Goal: Task Accomplishment & Management: Complete application form

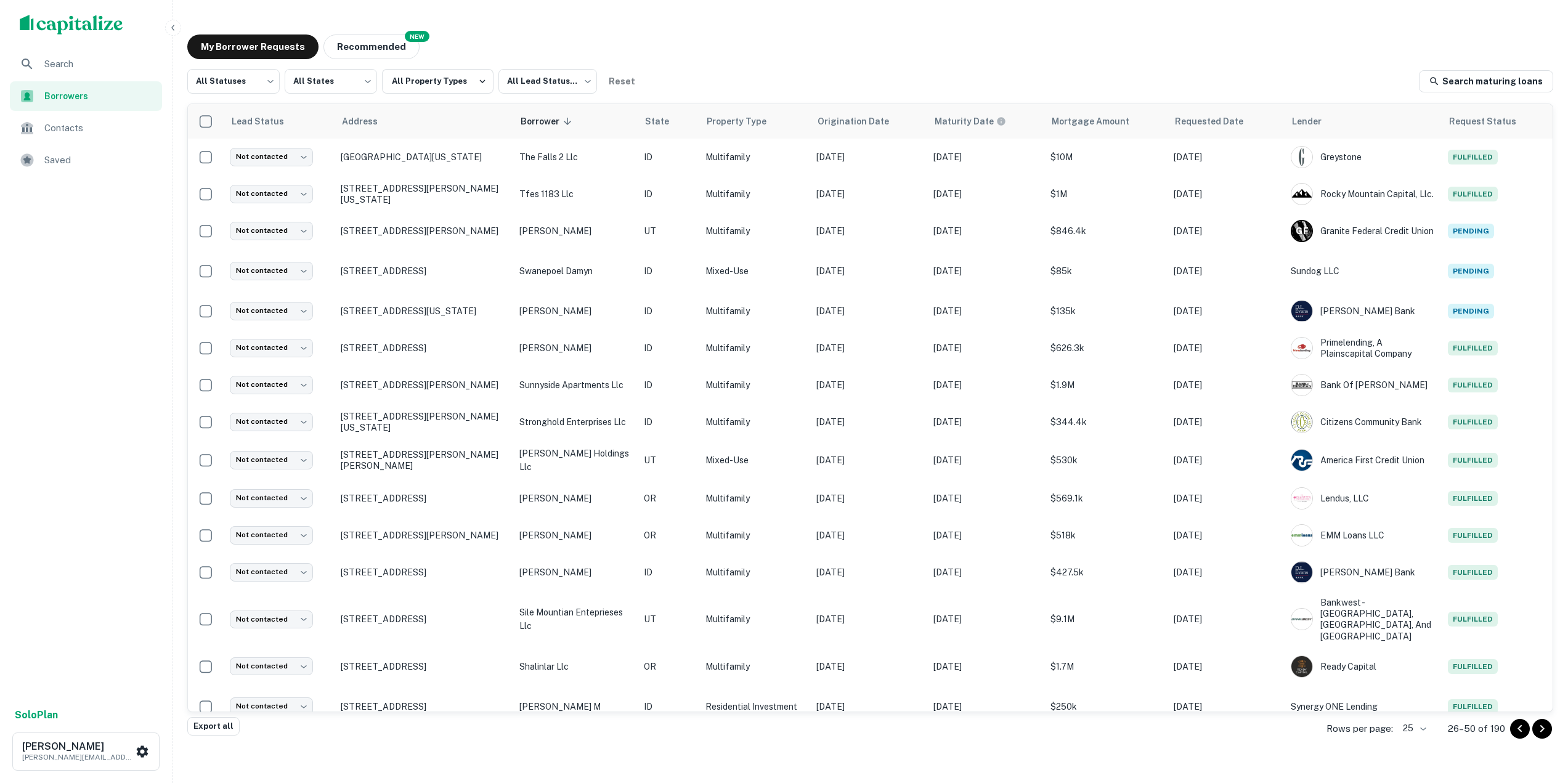
scroll to position [385, 0]
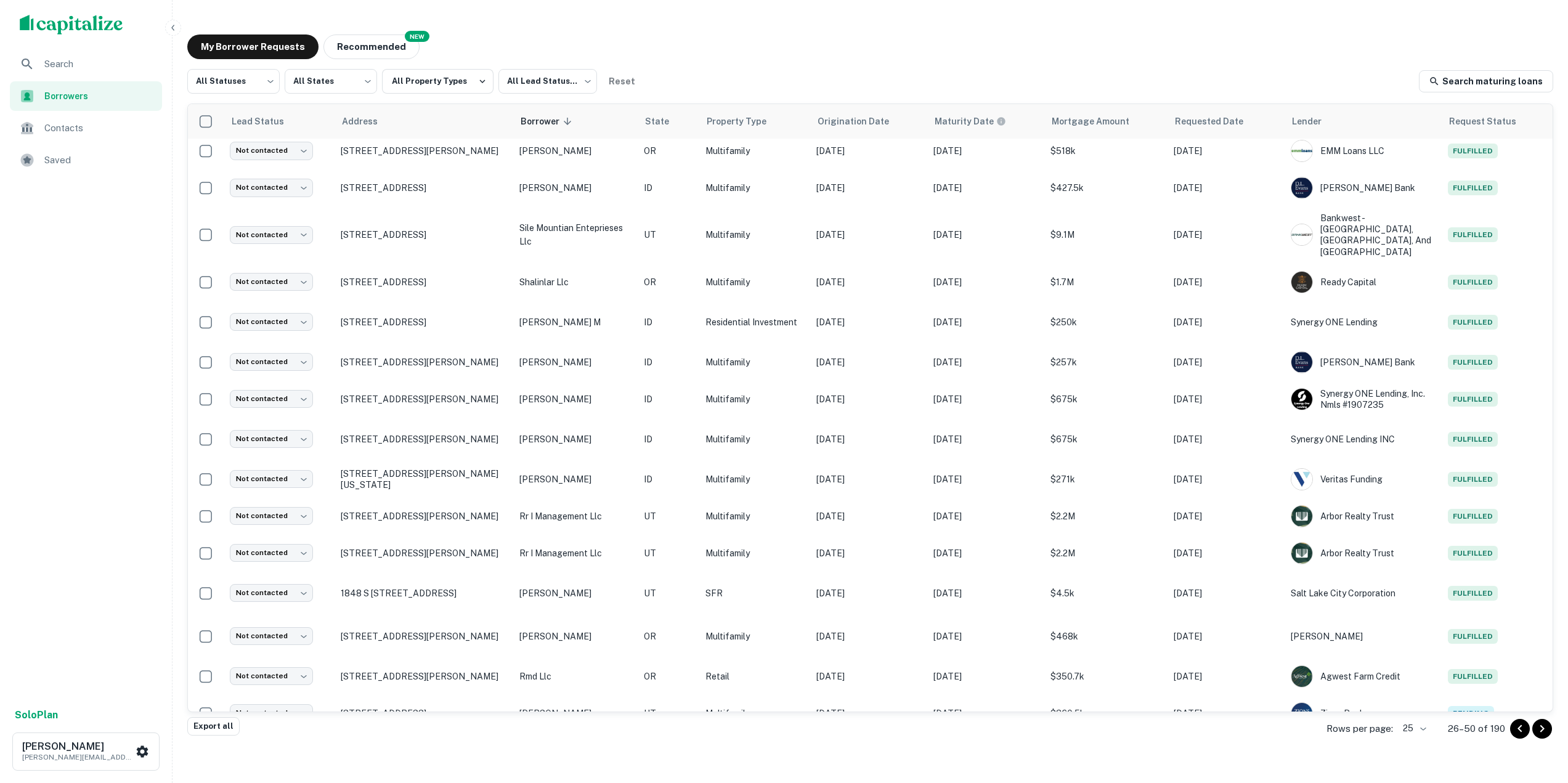
click at [109, 66] on span "Search" at bounding box center [99, 64] width 110 height 15
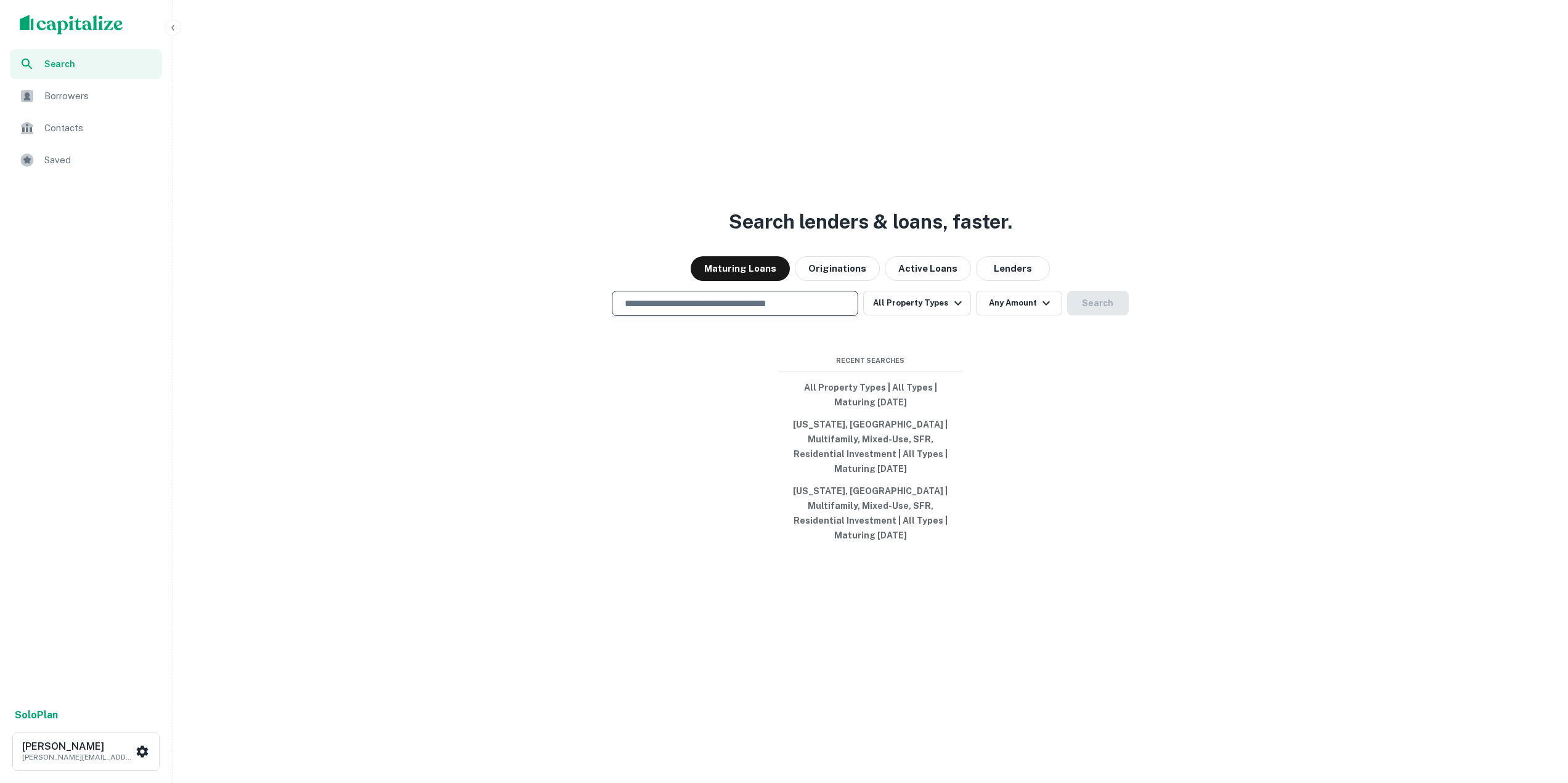
click at [771, 311] on input "text" at bounding box center [735, 303] width 235 height 14
click at [937, 307] on button "All Property Types" at bounding box center [916, 302] width 107 height 25
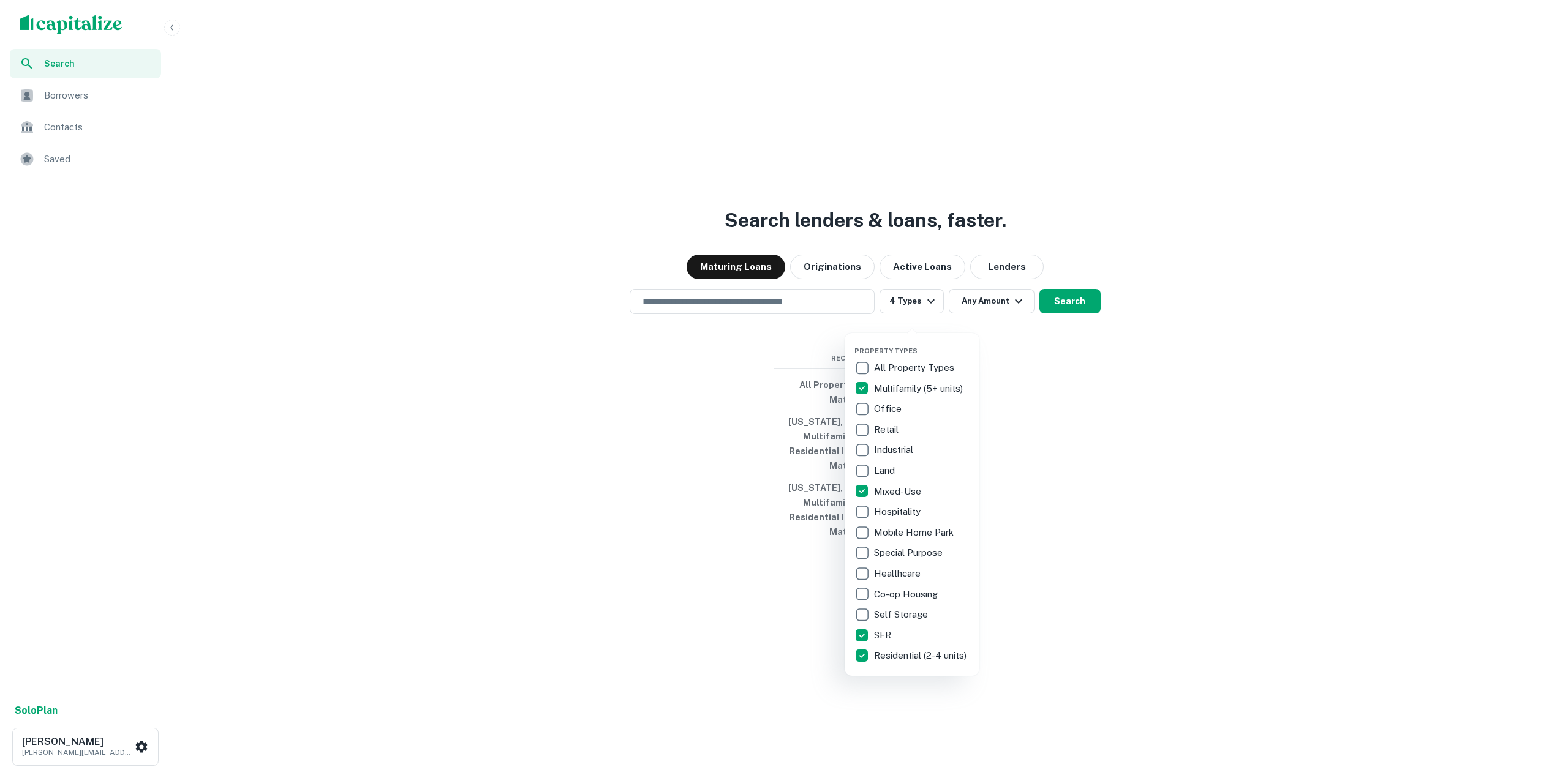
click at [987, 326] on div at bounding box center [784, 389] width 1568 height 778
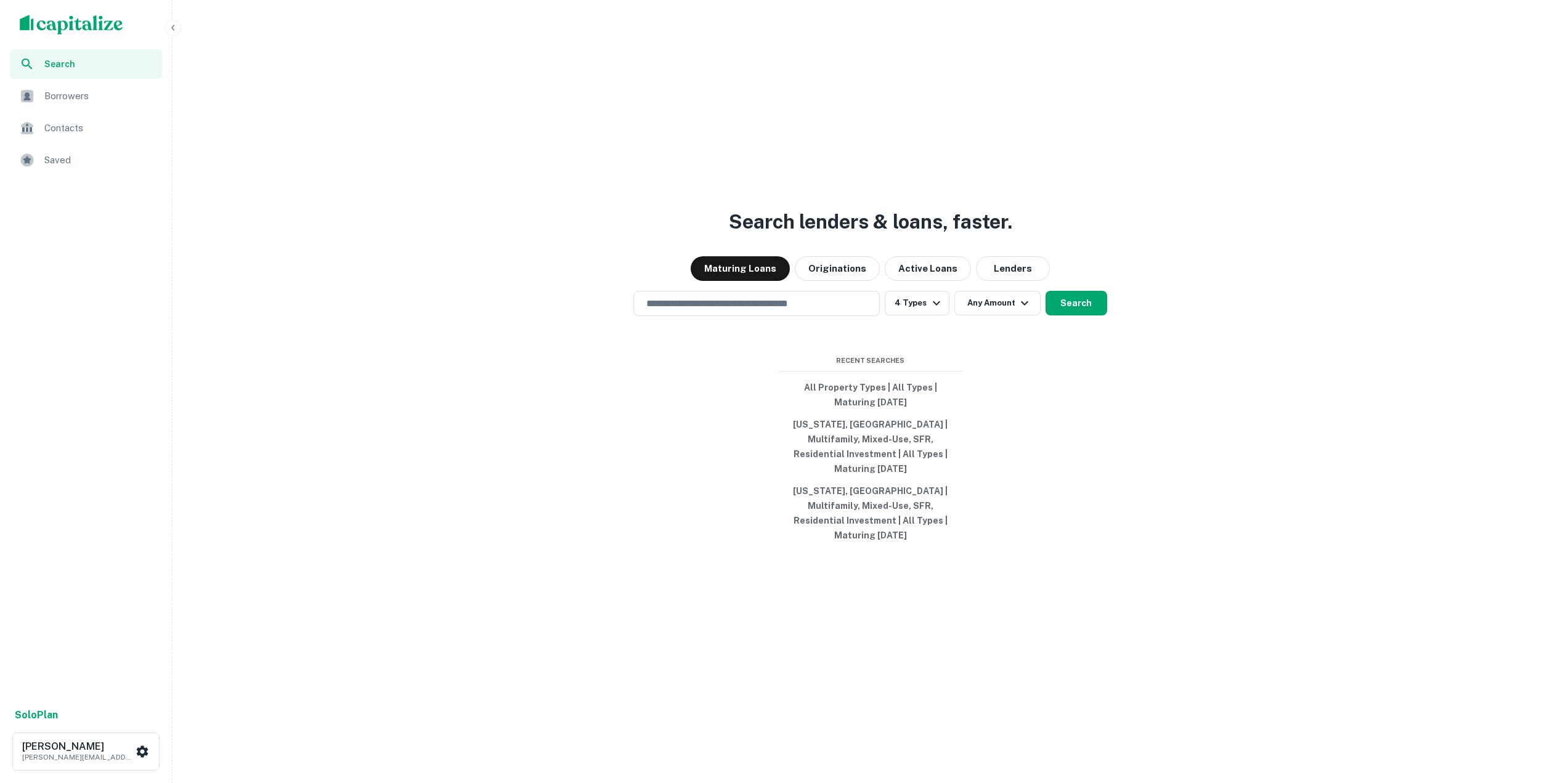
click at [995, 319] on div "Property Types All Property Types Multifamily (5+ units) Office Retail Industri…" at bounding box center [784, 392] width 1568 height 783
click at [995, 316] on button "Any Amount" at bounding box center [998, 302] width 86 height 25
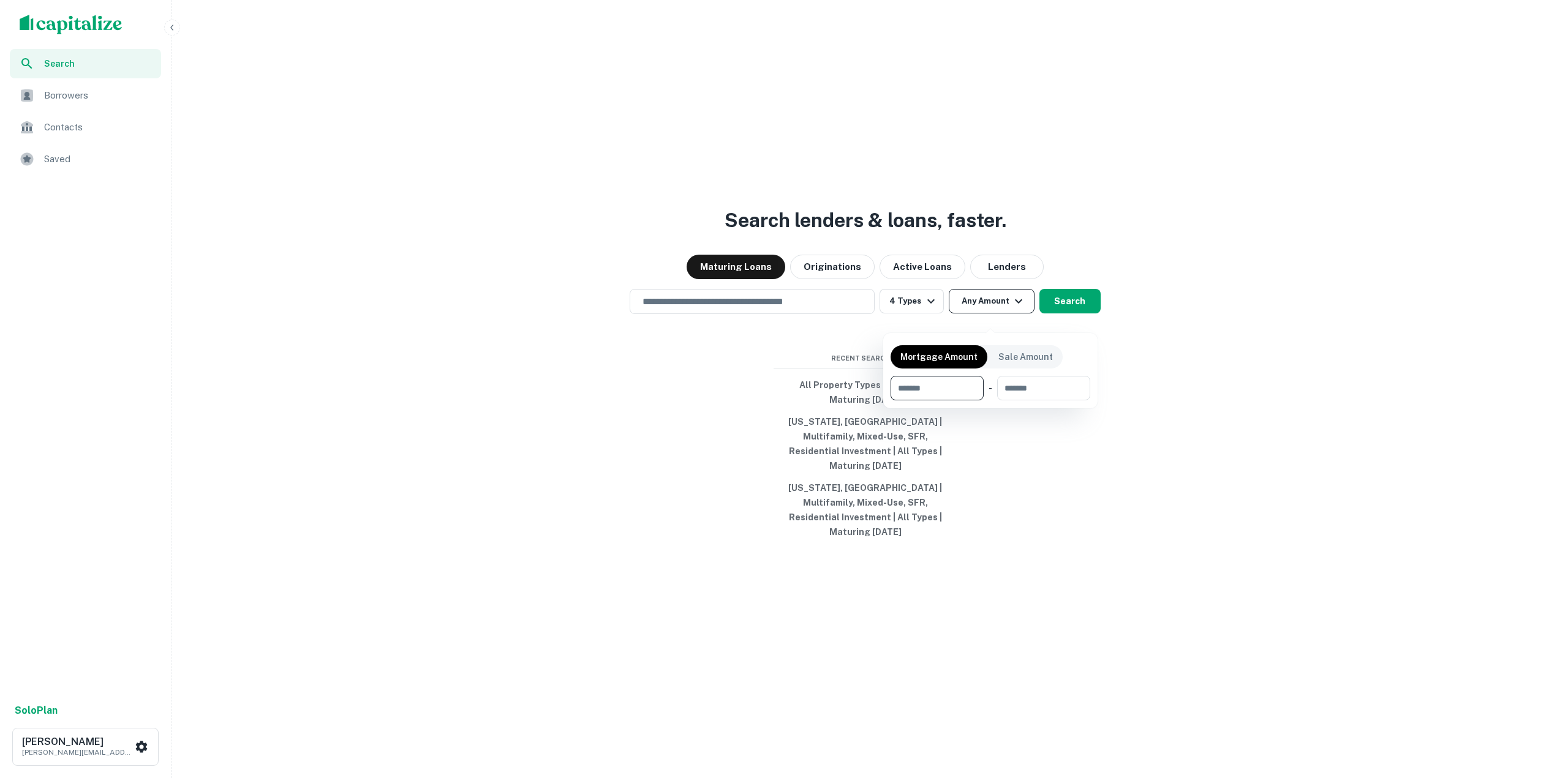
click at [989, 319] on div at bounding box center [784, 389] width 1568 height 778
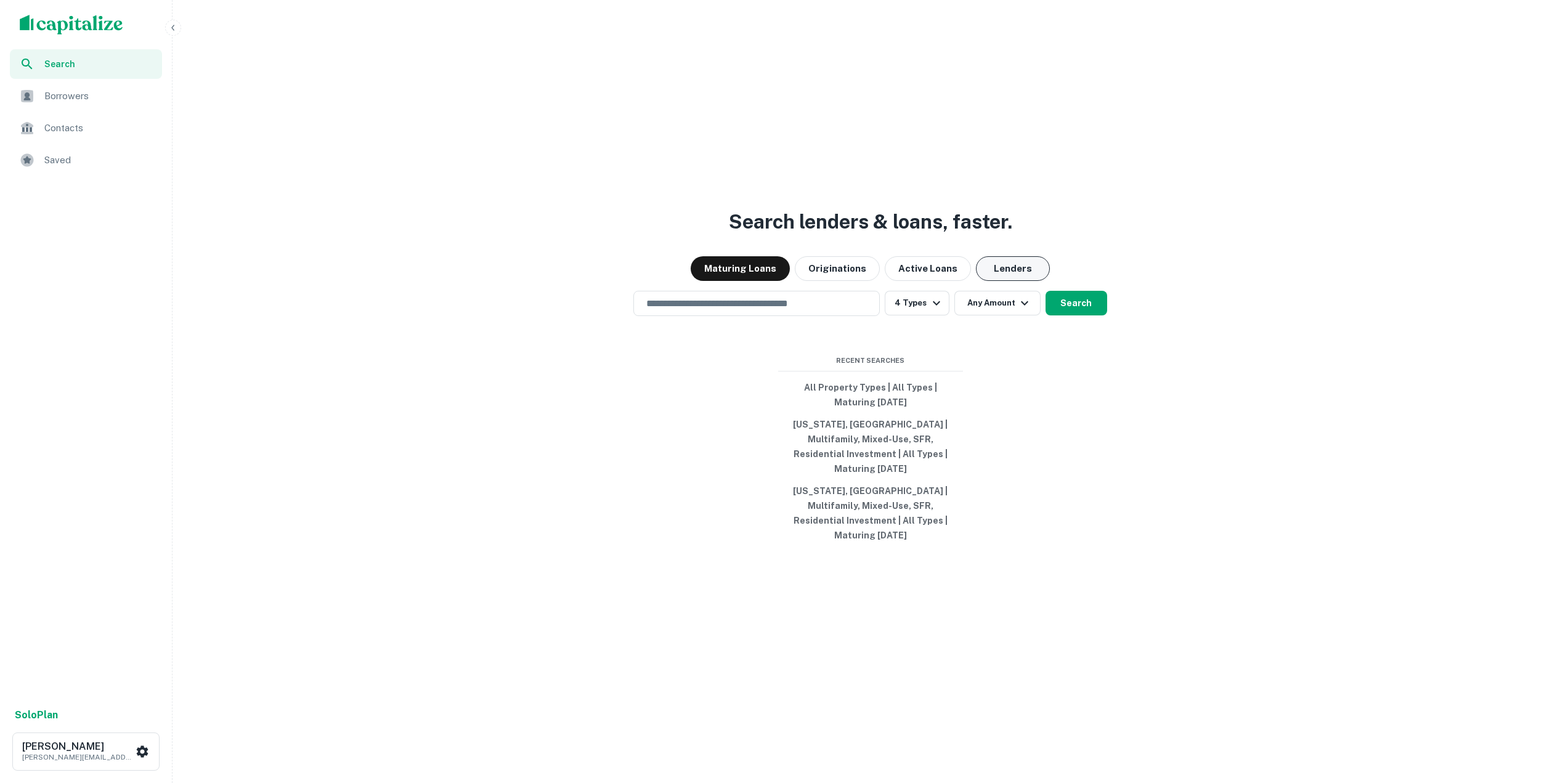
click at [1019, 281] on button "Lenders" at bounding box center [1013, 268] width 74 height 25
click at [717, 278] on button "Maturing Loans" at bounding box center [740, 268] width 99 height 25
click at [766, 311] on input "text" at bounding box center [757, 303] width 235 height 14
click at [901, 455] on button "[US_STATE], [GEOGRAPHIC_DATA] | Multifamily, Mixed-Use, SFR, Residential Invest…" at bounding box center [870, 446] width 184 height 67
type input "**********"
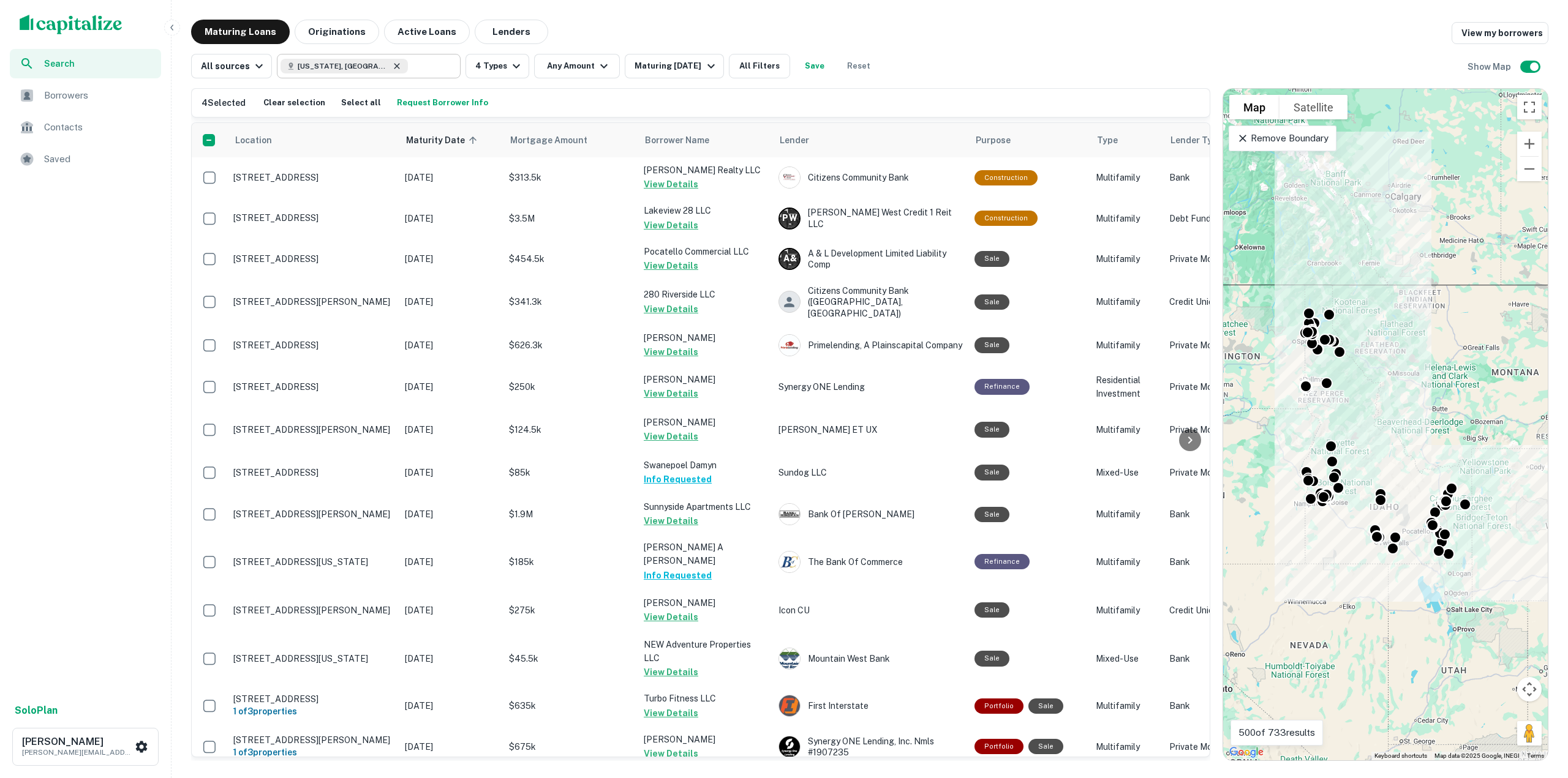
click at [394, 65] on icon at bounding box center [397, 66] width 6 height 6
type input "**********"
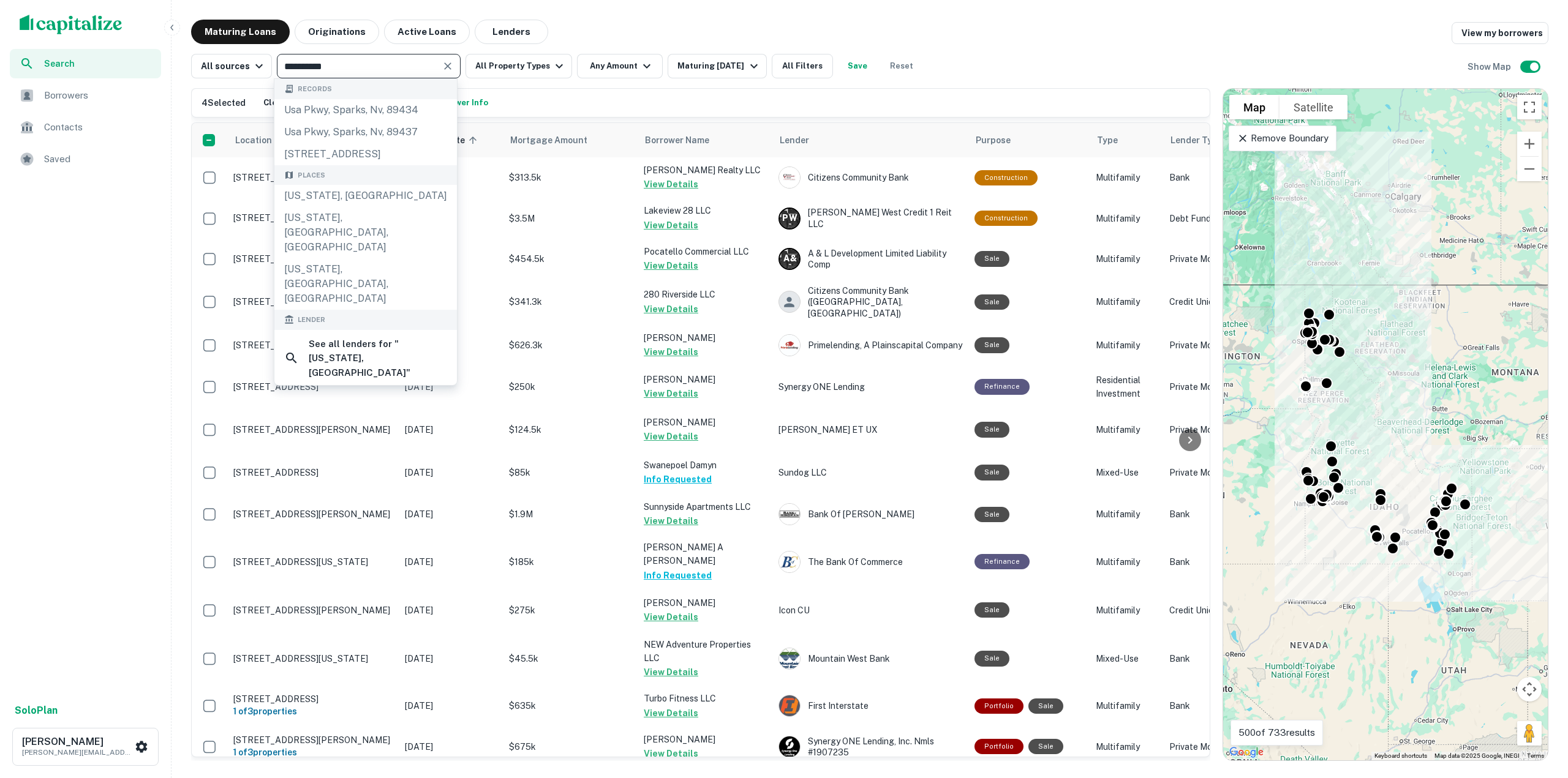
click at [445, 63] on icon "Clear" at bounding box center [448, 66] width 13 height 13
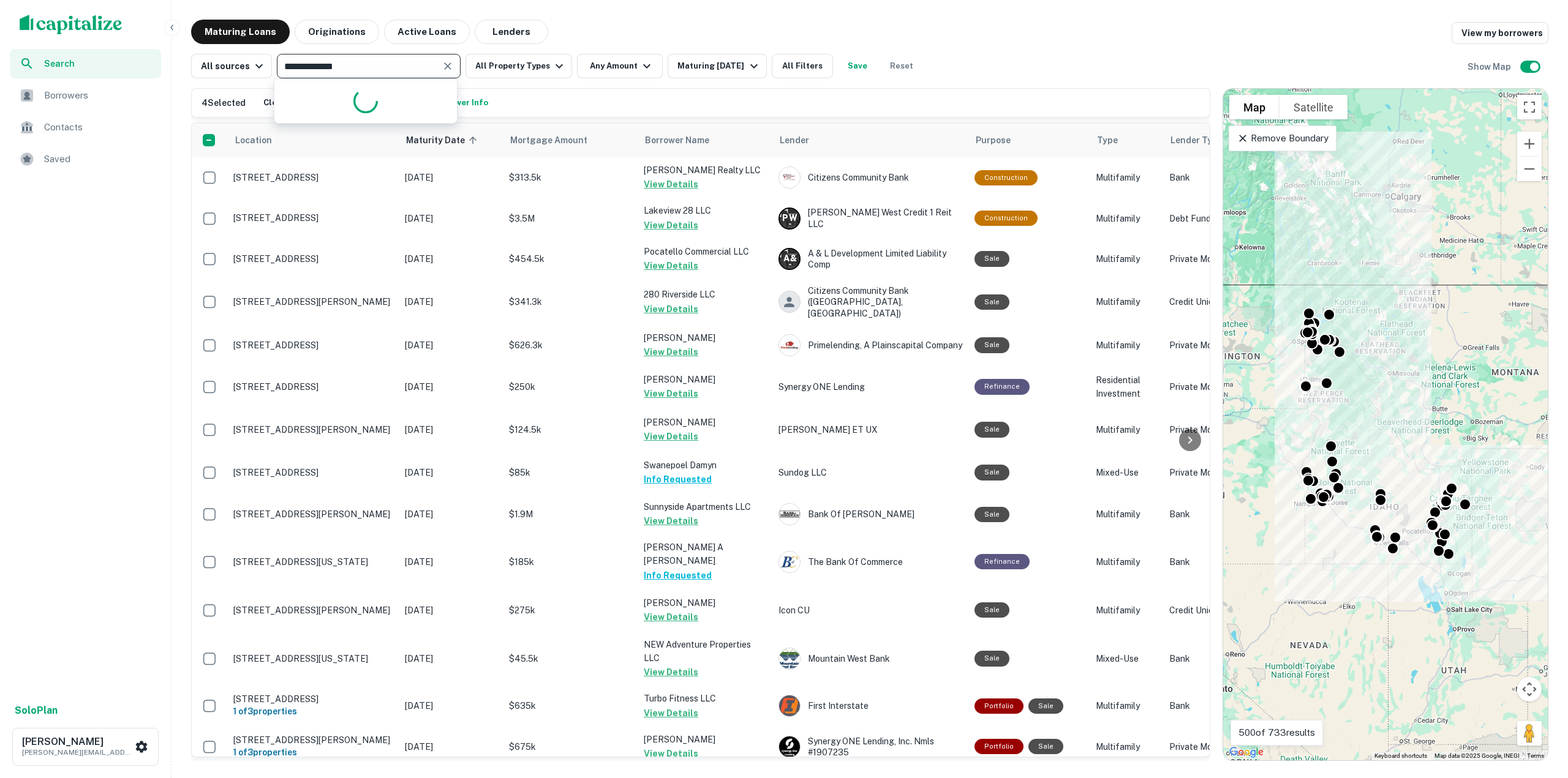
type input "**********"
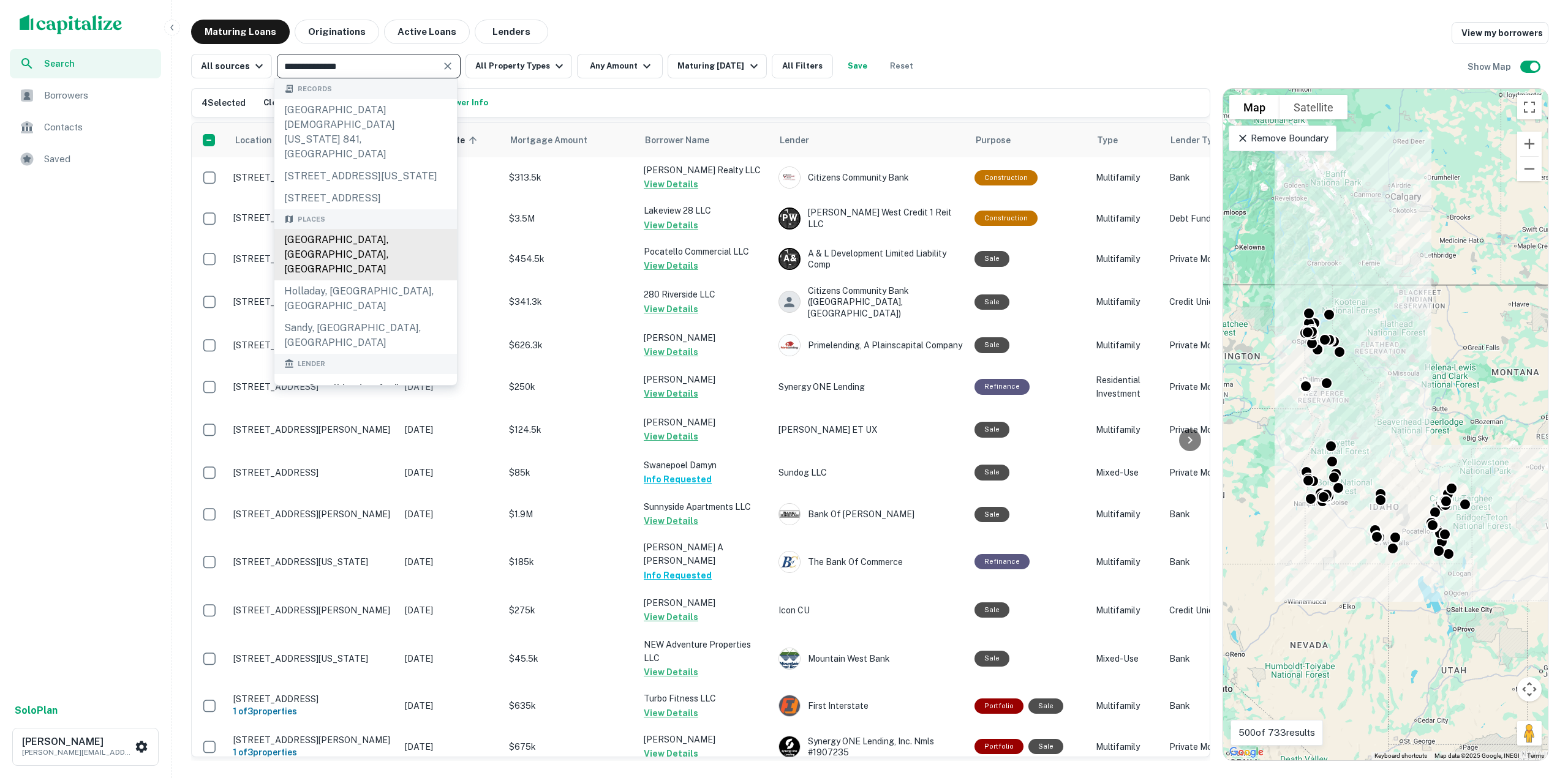
click at [374, 240] on div "[GEOGRAPHIC_DATA], [GEOGRAPHIC_DATA], [GEOGRAPHIC_DATA]" at bounding box center [365, 254] width 182 height 52
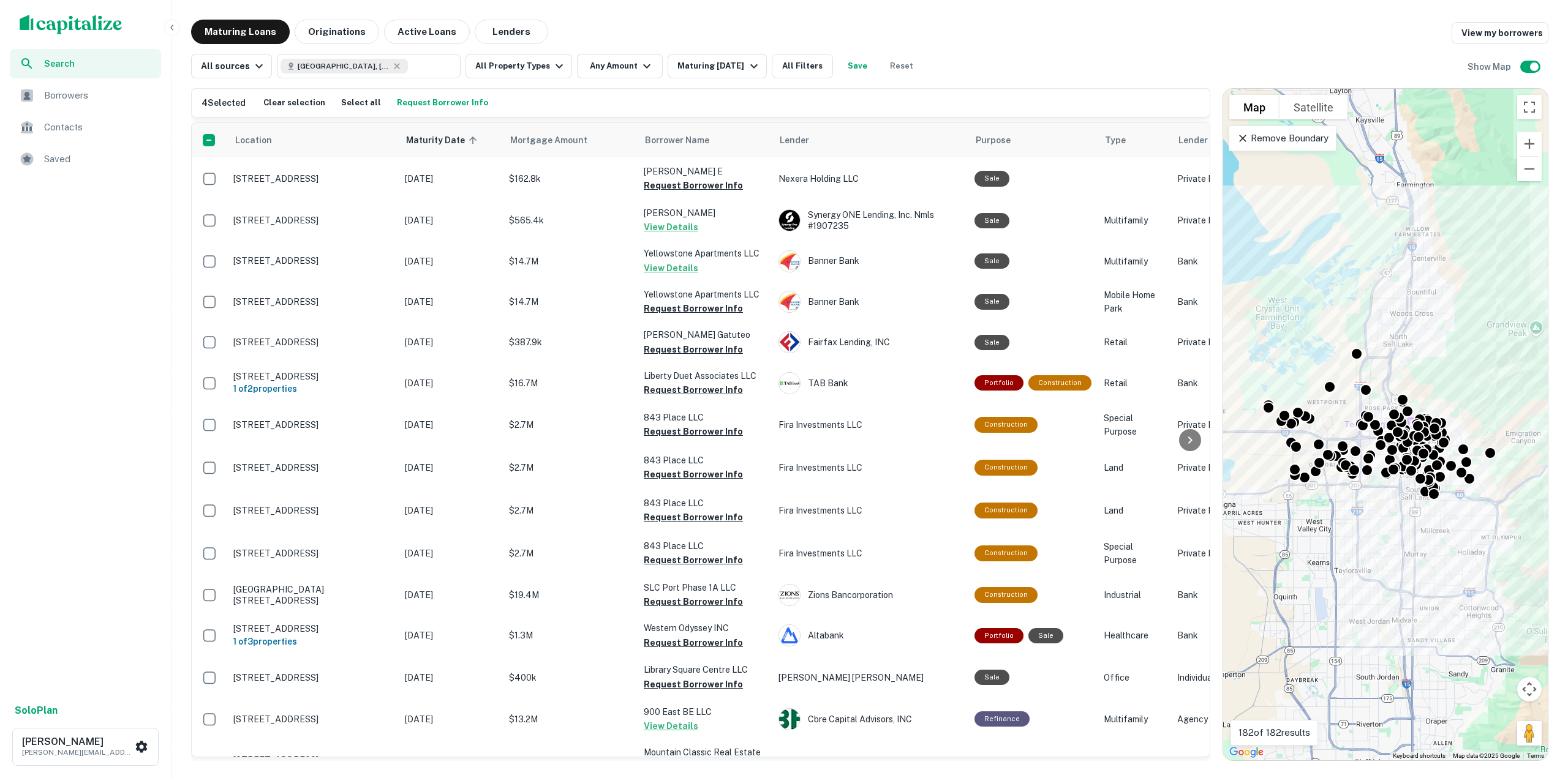
type input "**********"
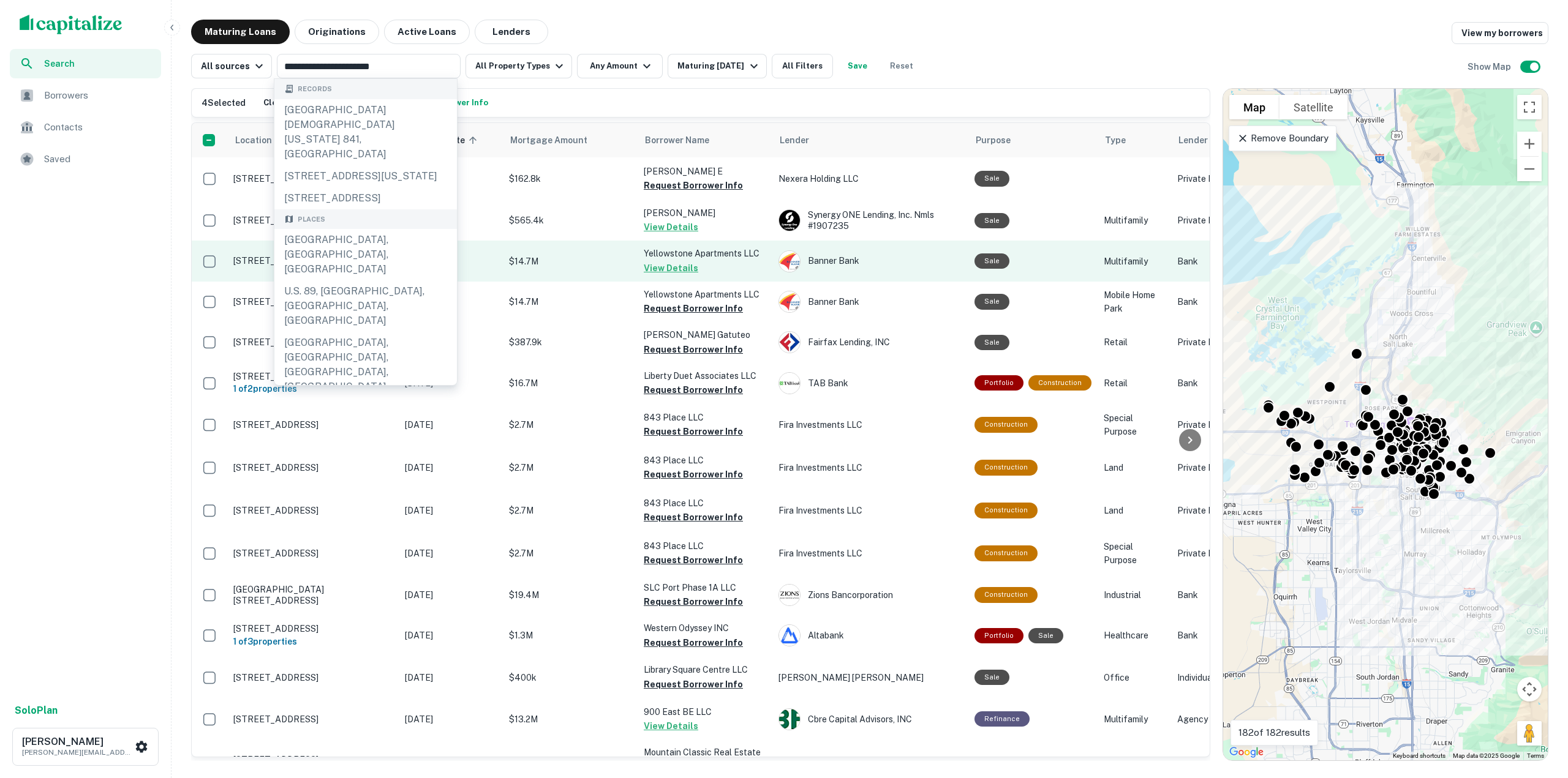
drag, startPoint x: 129, startPoint y: 224, endPoint x: 402, endPoint y: 276, distance: 277.9
click at [129, 223] on div "Search Borrowers Contacts Saved" at bounding box center [85, 372] width 171 height 647
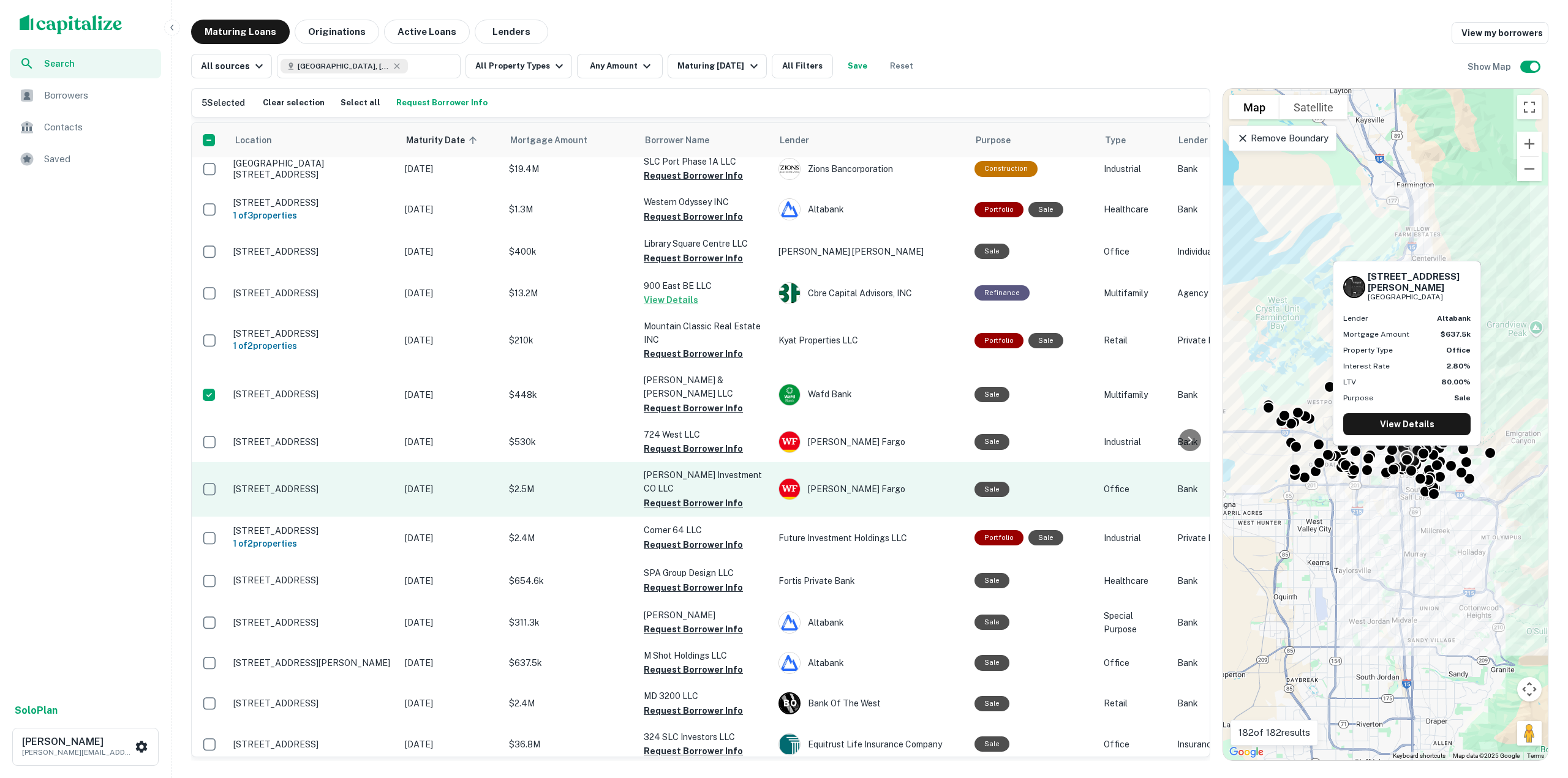
scroll to position [368, 0]
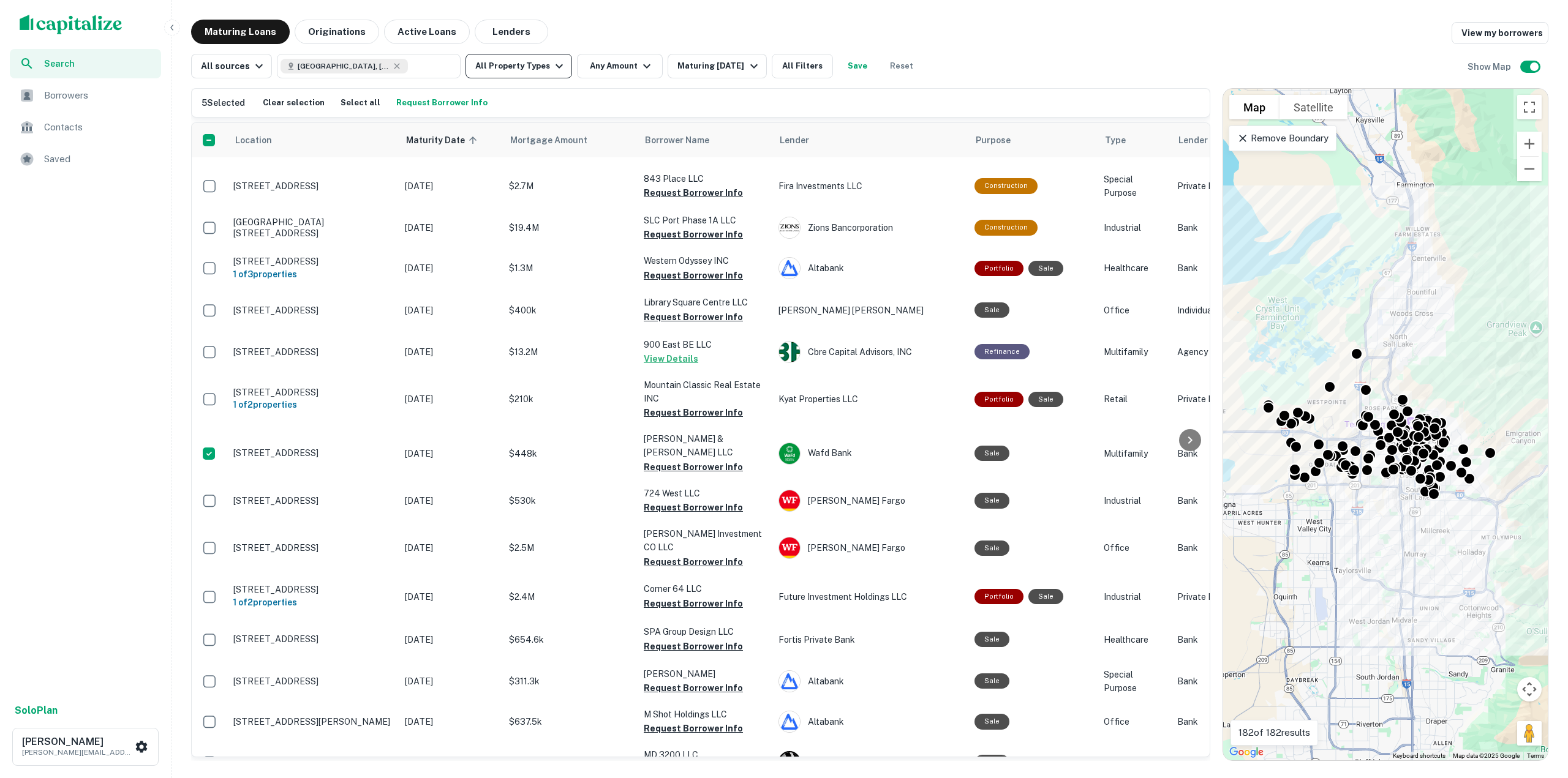
click at [543, 67] on button "All Property Types" at bounding box center [518, 65] width 106 height 24
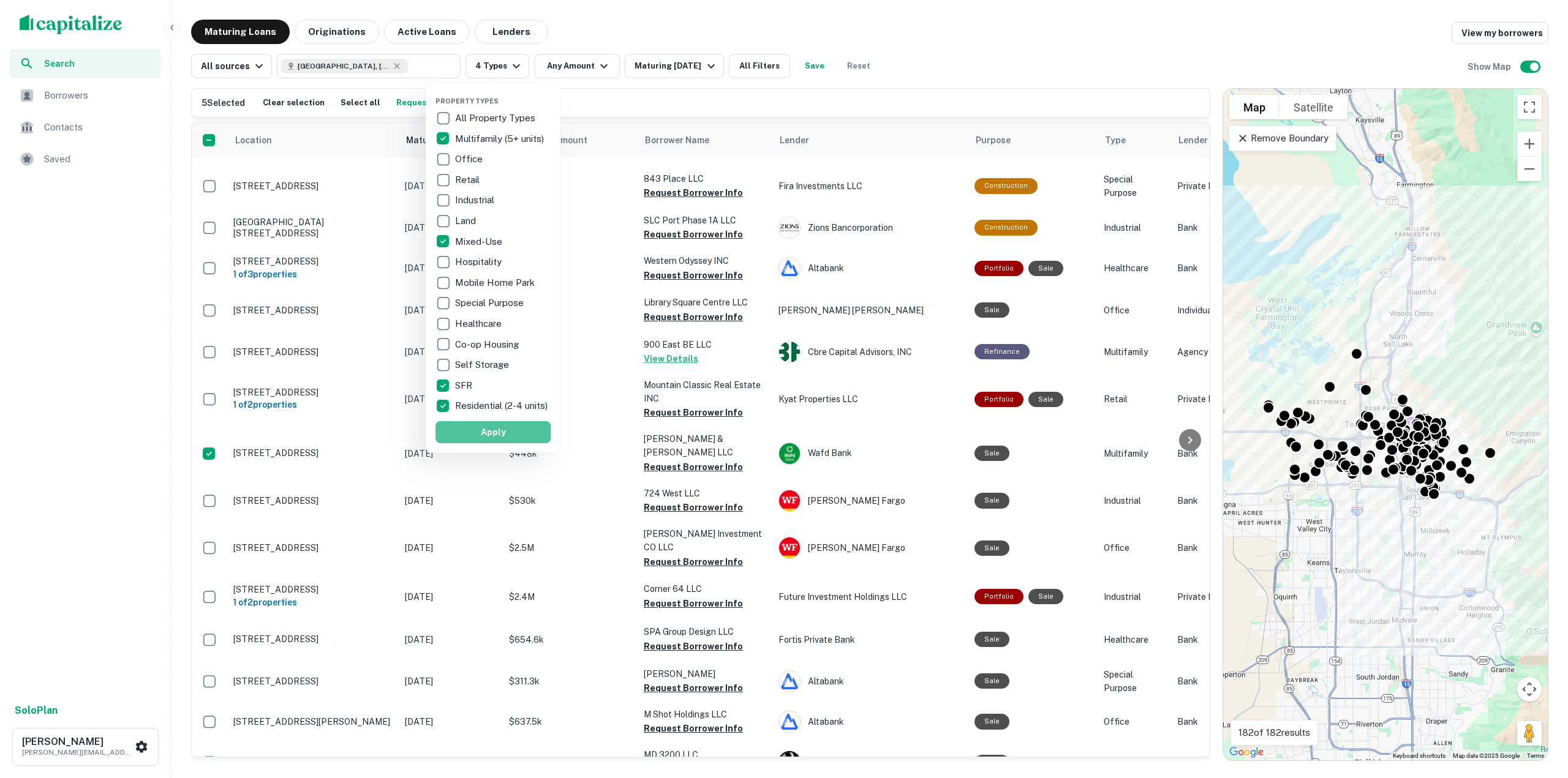
drag, startPoint x: 457, startPoint y: 432, endPoint x: 722, endPoint y: 77, distance: 443.0
click at [458, 433] on button "Apply" at bounding box center [493, 432] width 115 height 22
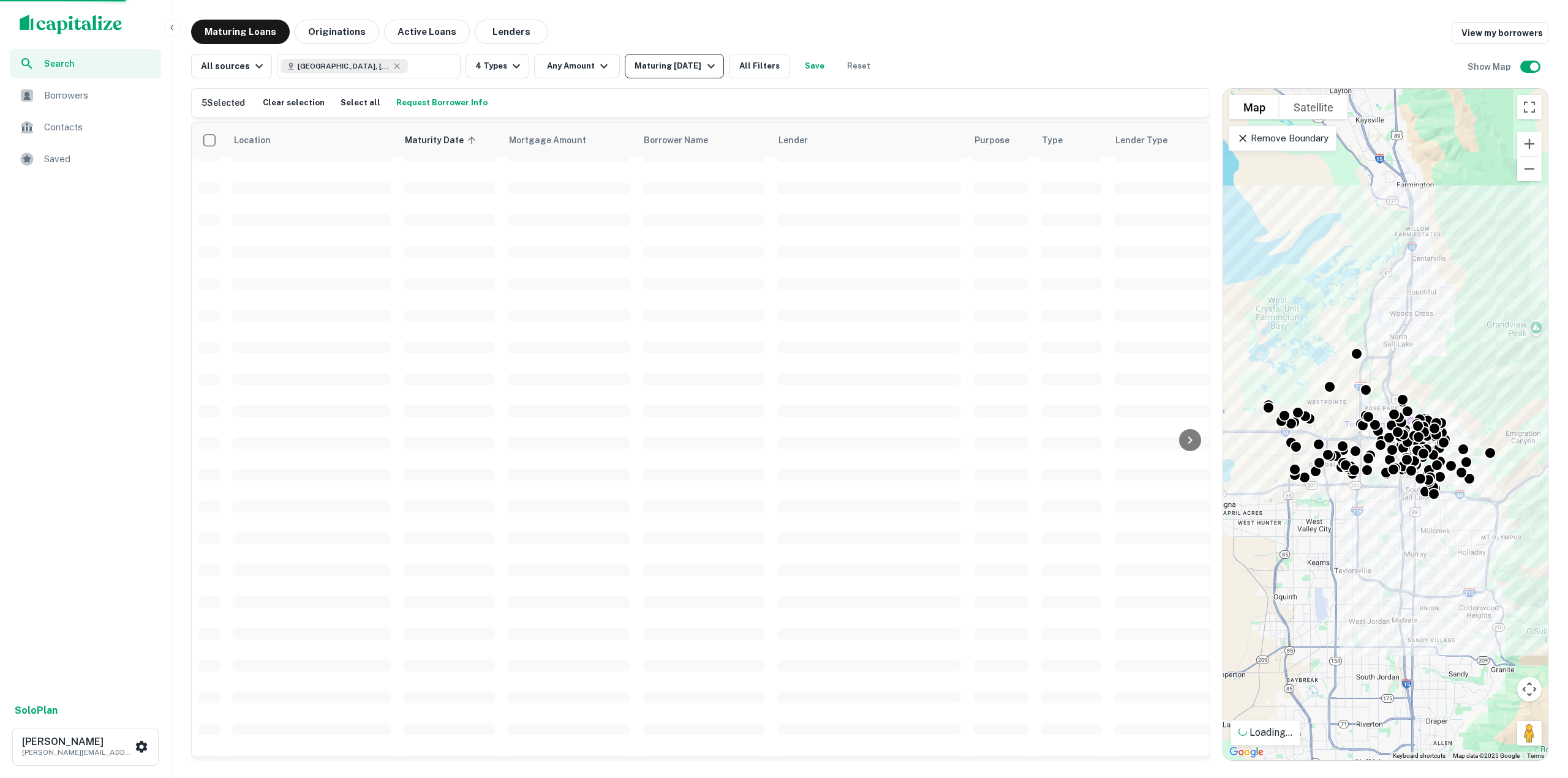
click at [712, 70] on icon "button" at bounding box center [711, 65] width 15 height 15
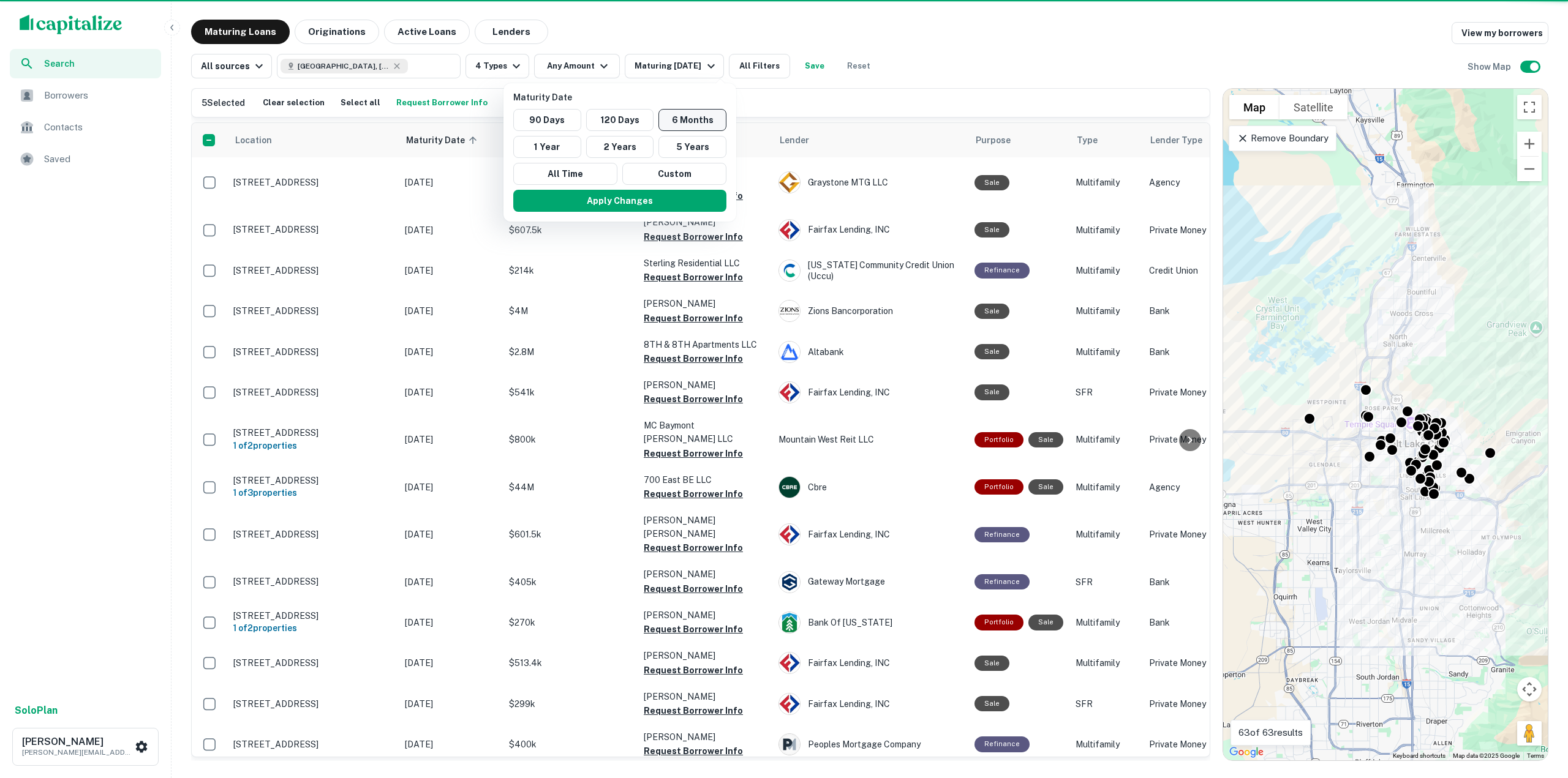
click at [680, 119] on button "6 Months" at bounding box center [692, 120] width 68 height 22
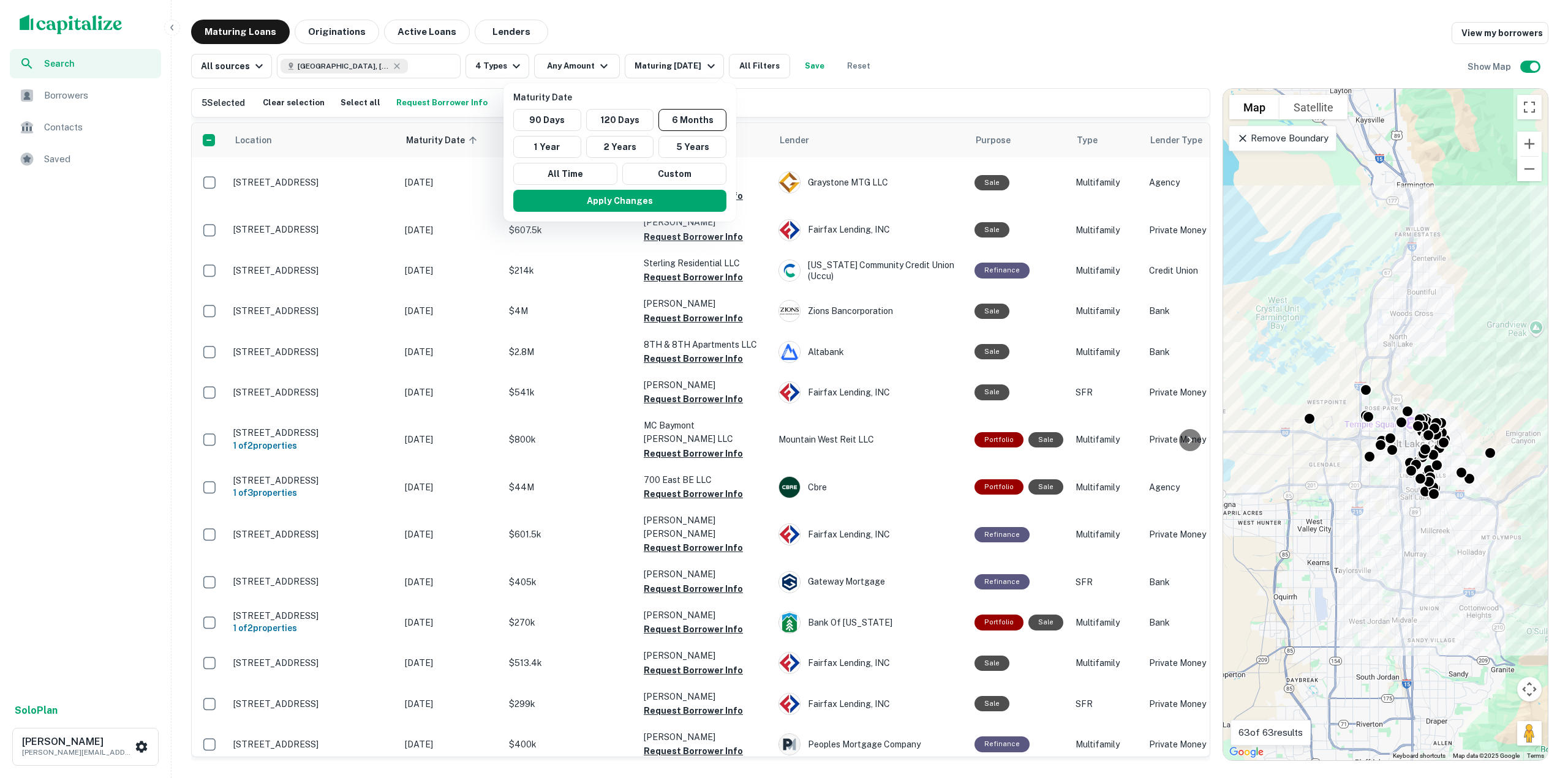
click at [620, 82] on div at bounding box center [784, 389] width 1568 height 778
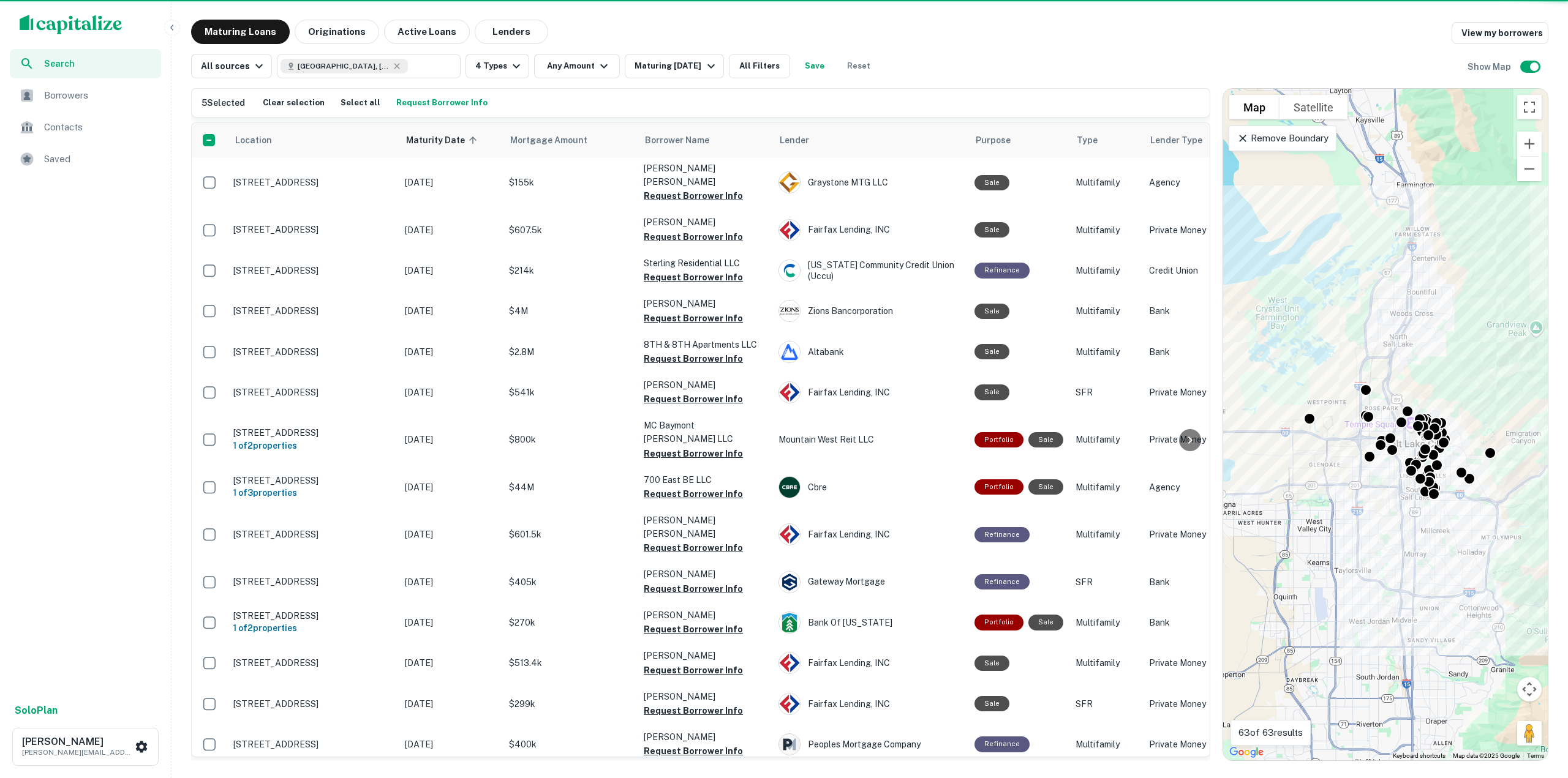
click at [869, 5] on div "Search Borrowers Contacts Saved Solo Plan [PERSON_NAME] [EMAIL_ADDRESS][DOMAIN_…" at bounding box center [784, 389] width 1568 height 778
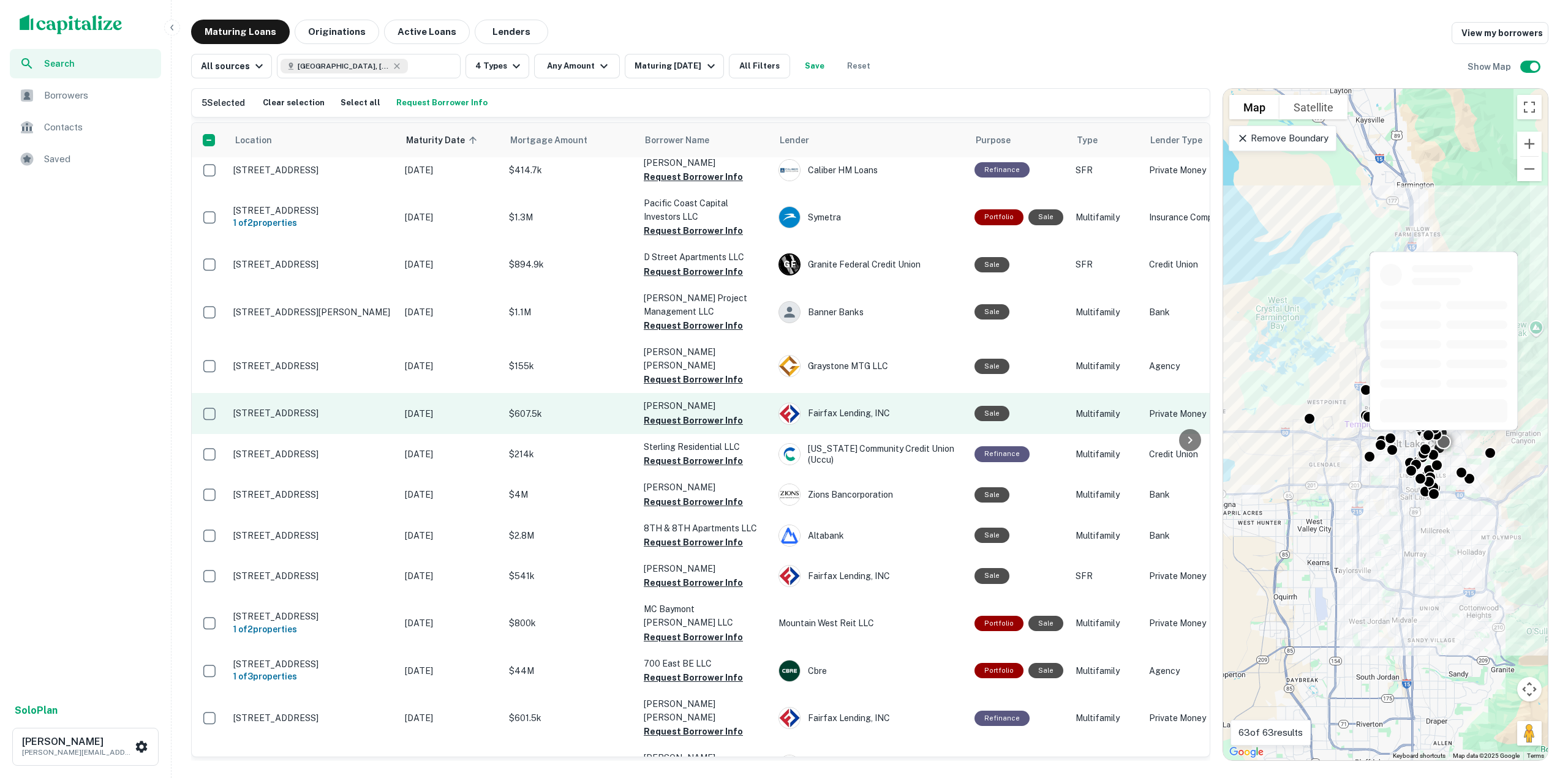
scroll to position [245, 0]
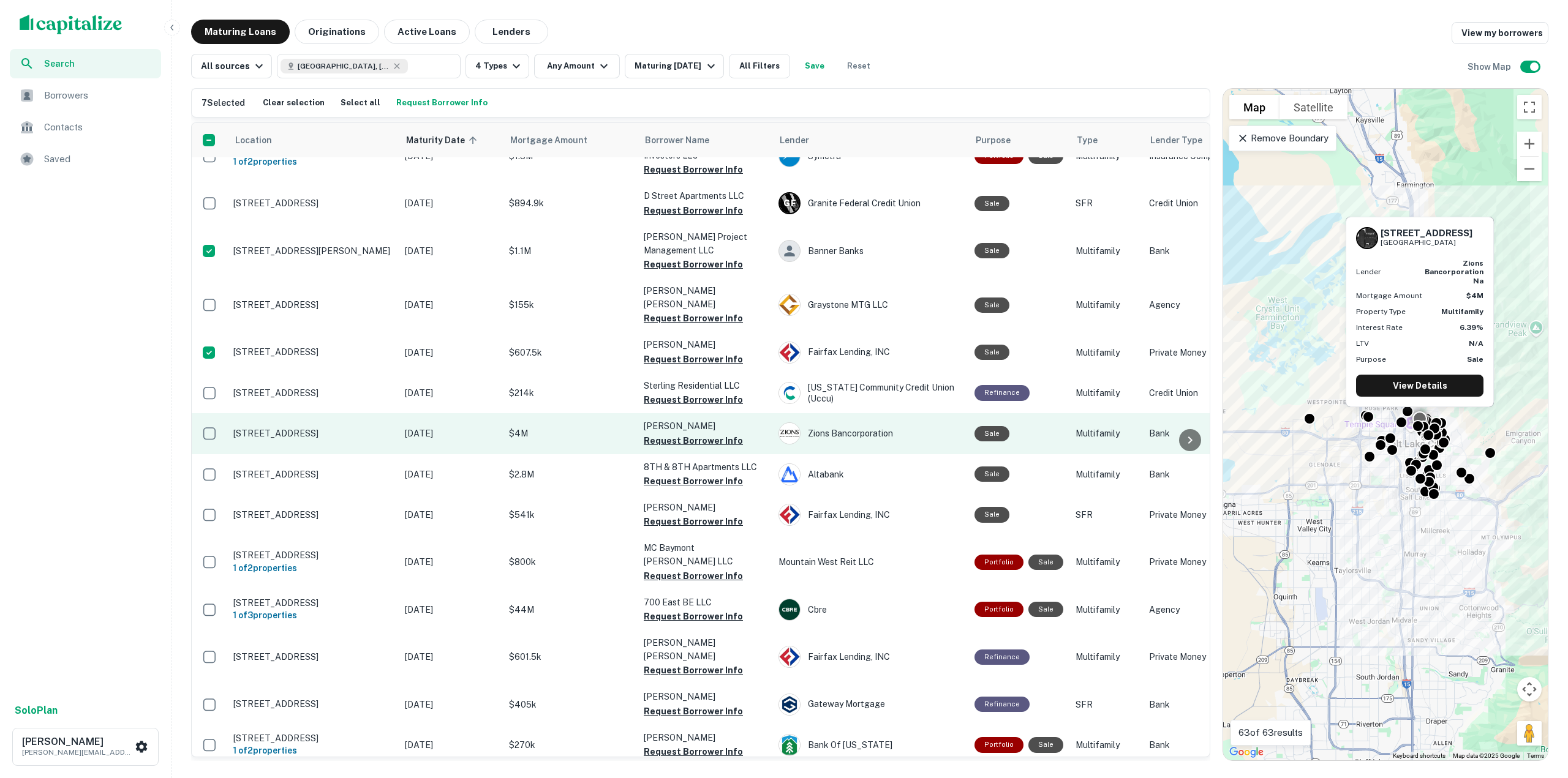
click at [220, 413] on td at bounding box center [210, 433] width 35 height 40
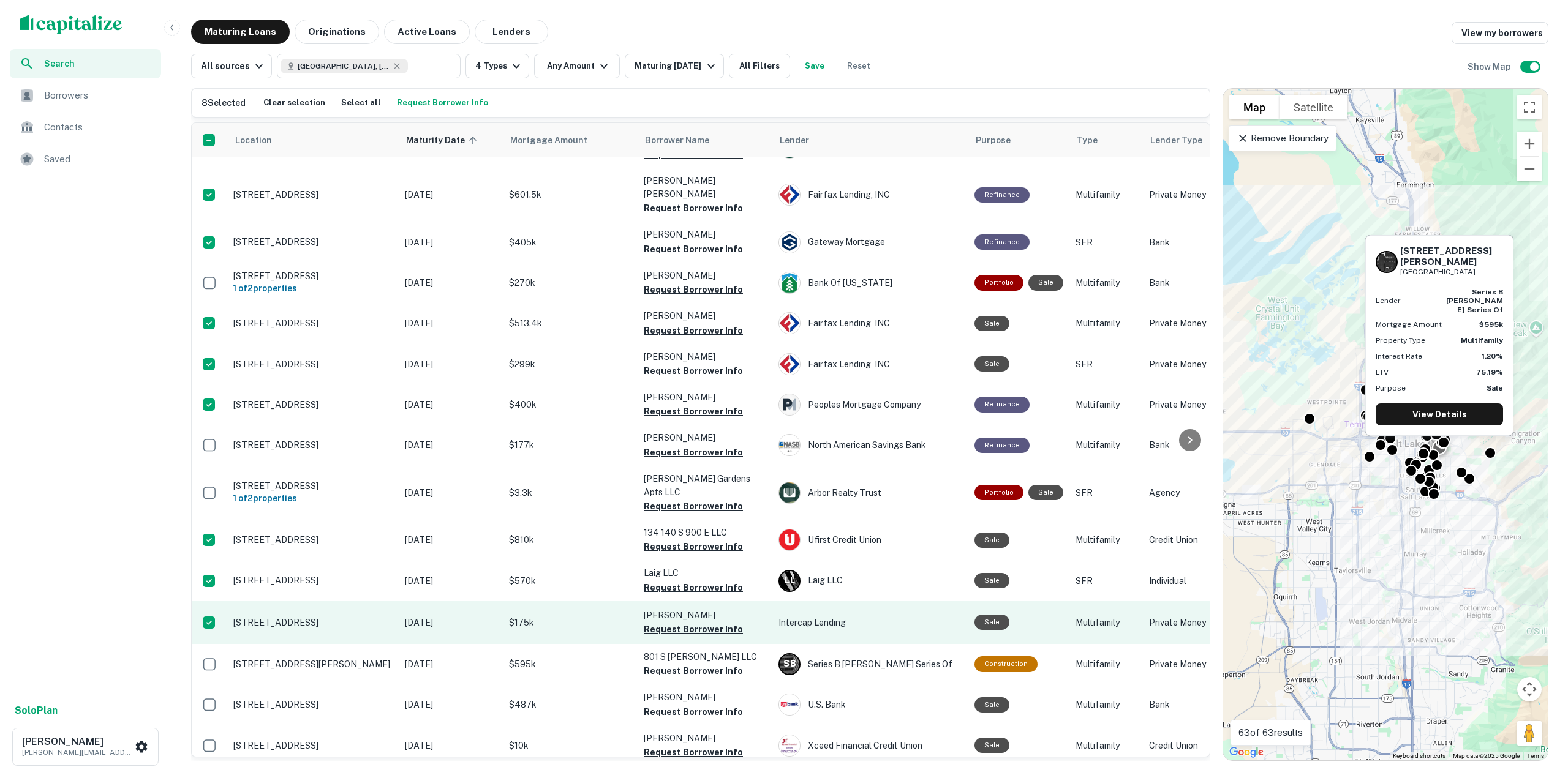
scroll to position [735, 0]
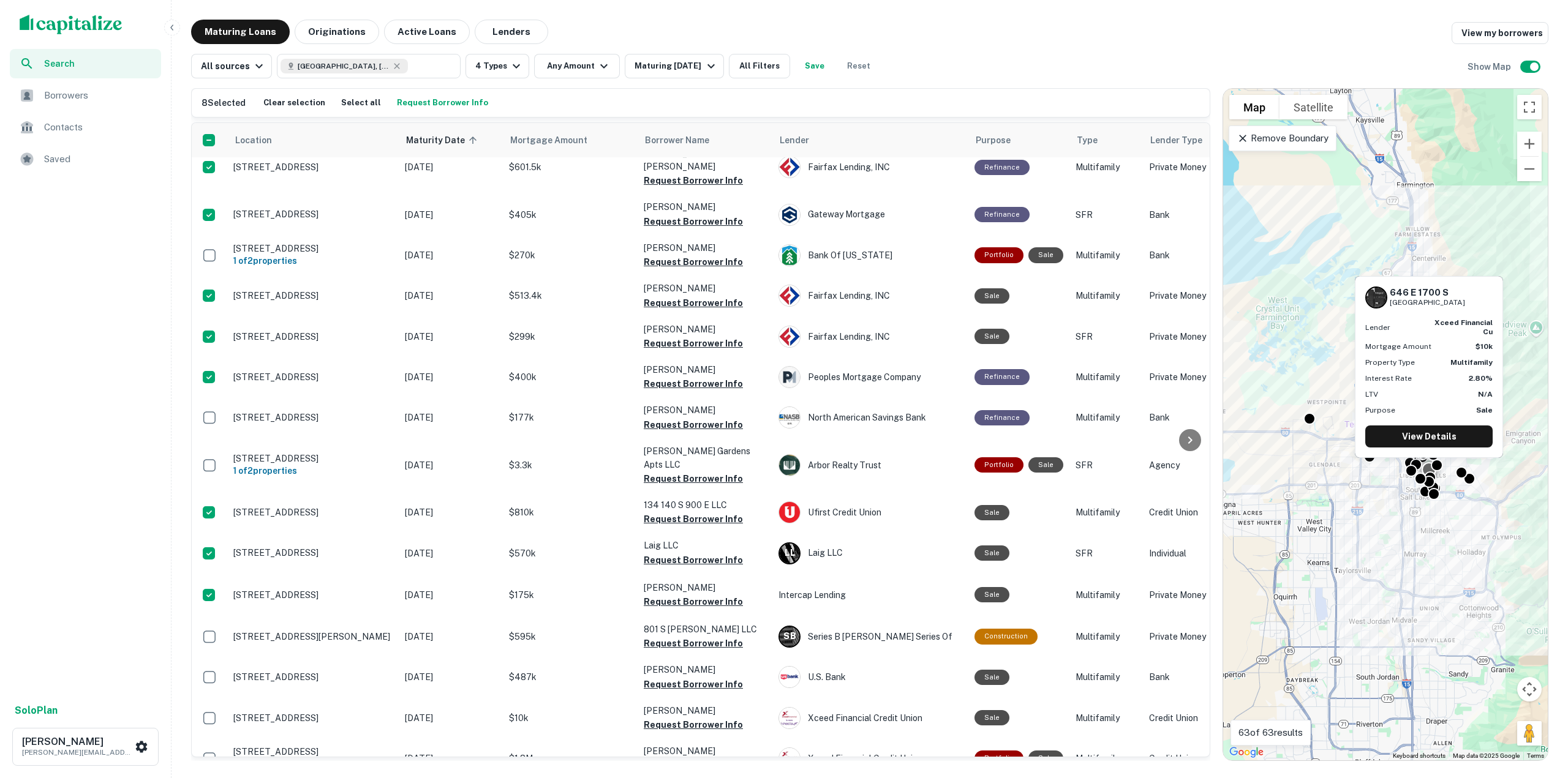
drag, startPoint x: 214, startPoint y: 681, endPoint x: 176, endPoint y: 627, distance: 66.0
click at [176, 627] on nav "Search Borrowers Contacts Saved Solo Plan [PERSON_NAME] [EMAIL_ADDRESS][DOMAIN_…" at bounding box center [91, 394] width 172 height 749
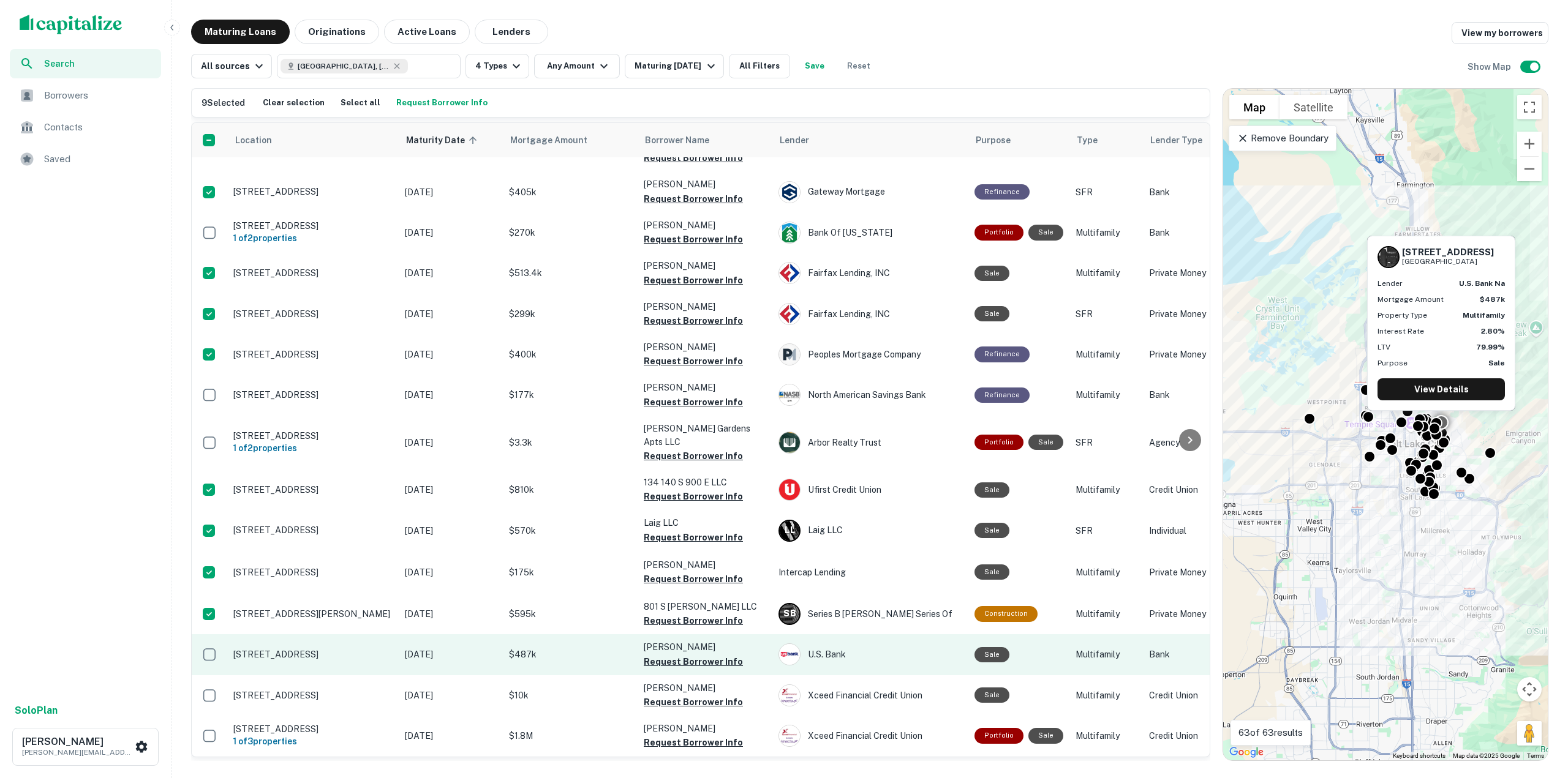
scroll to position [796, 0]
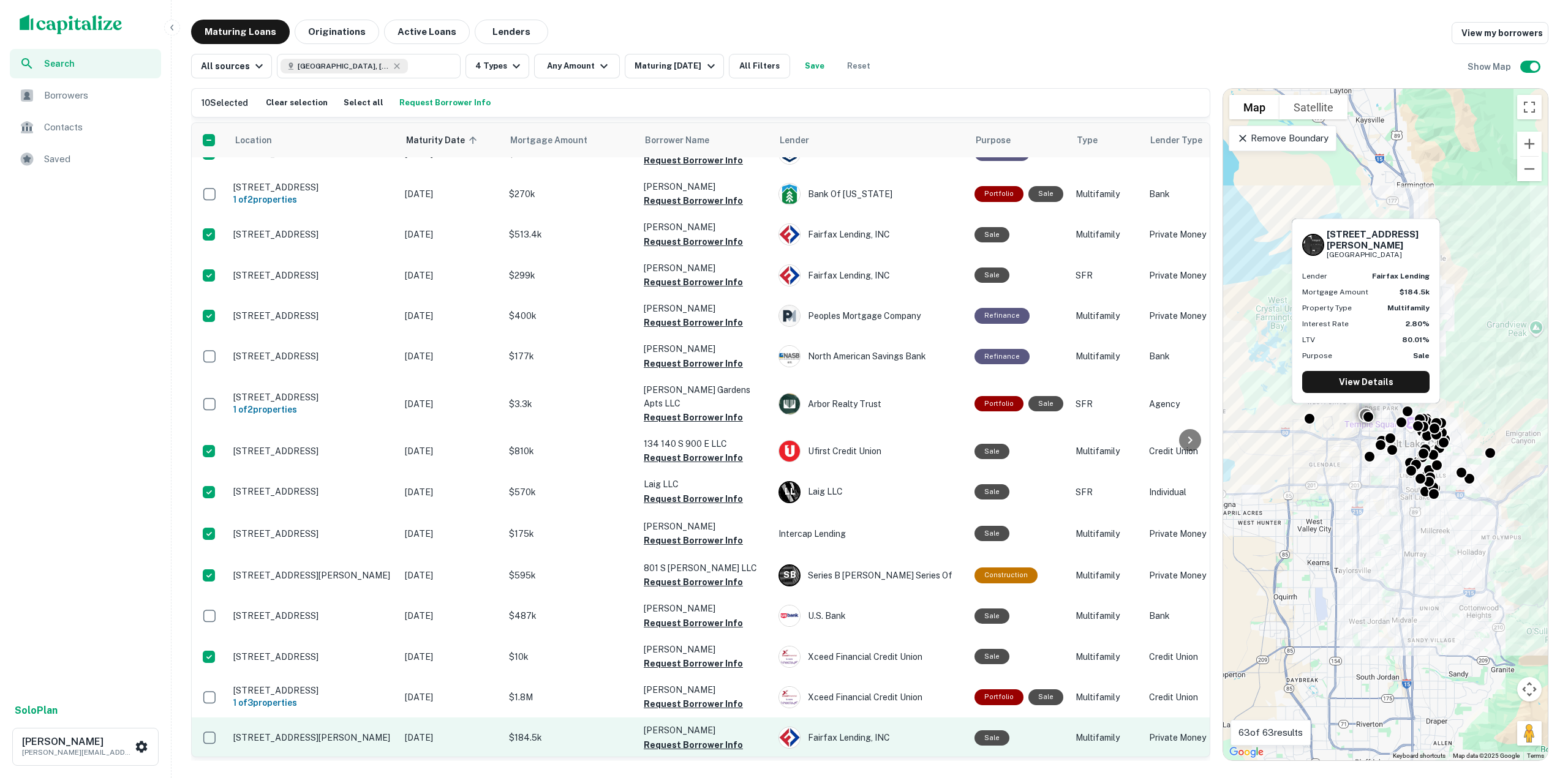
click at [212, 718] on td at bounding box center [210, 737] width 35 height 40
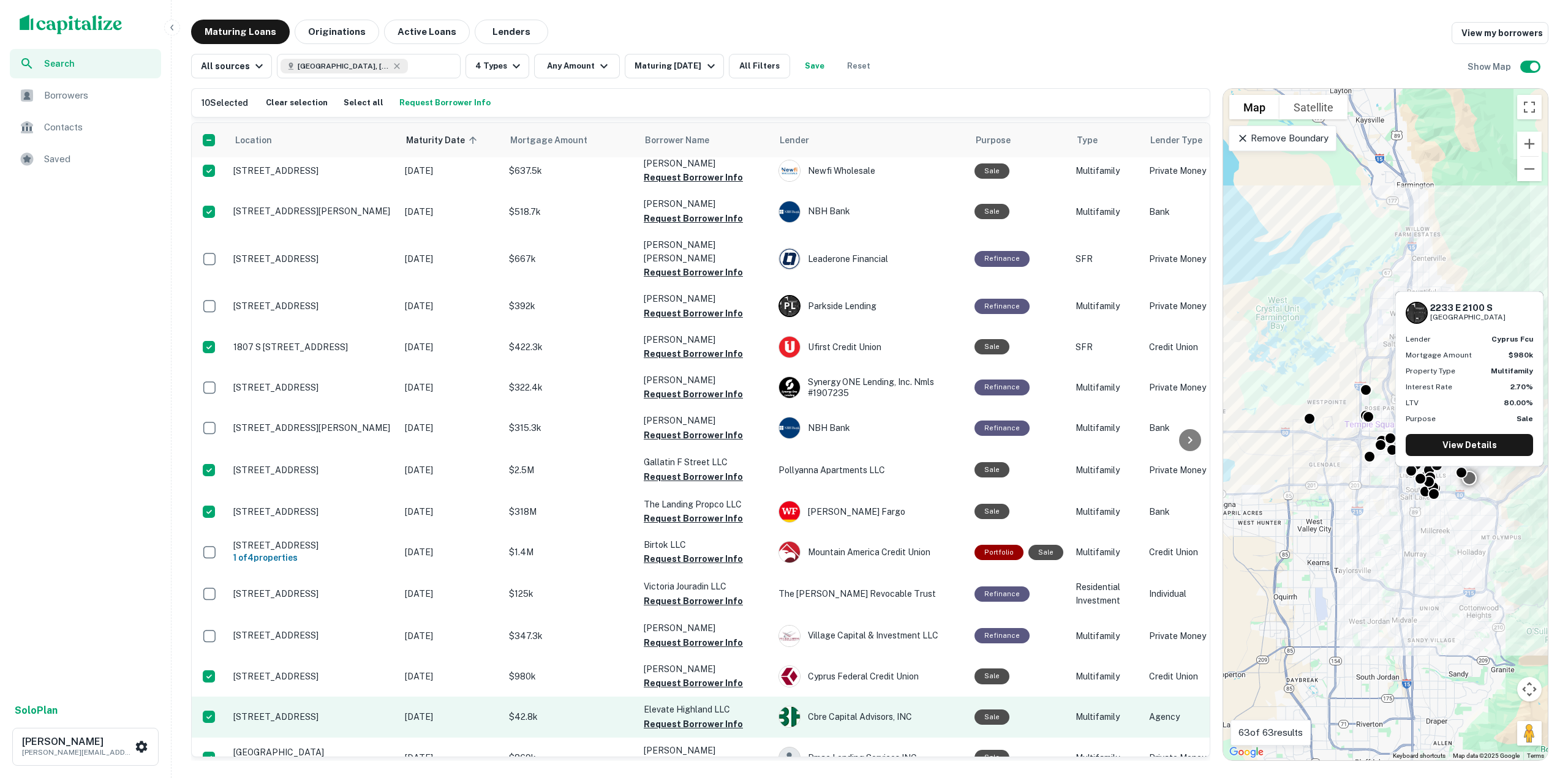
scroll to position [1495, 0]
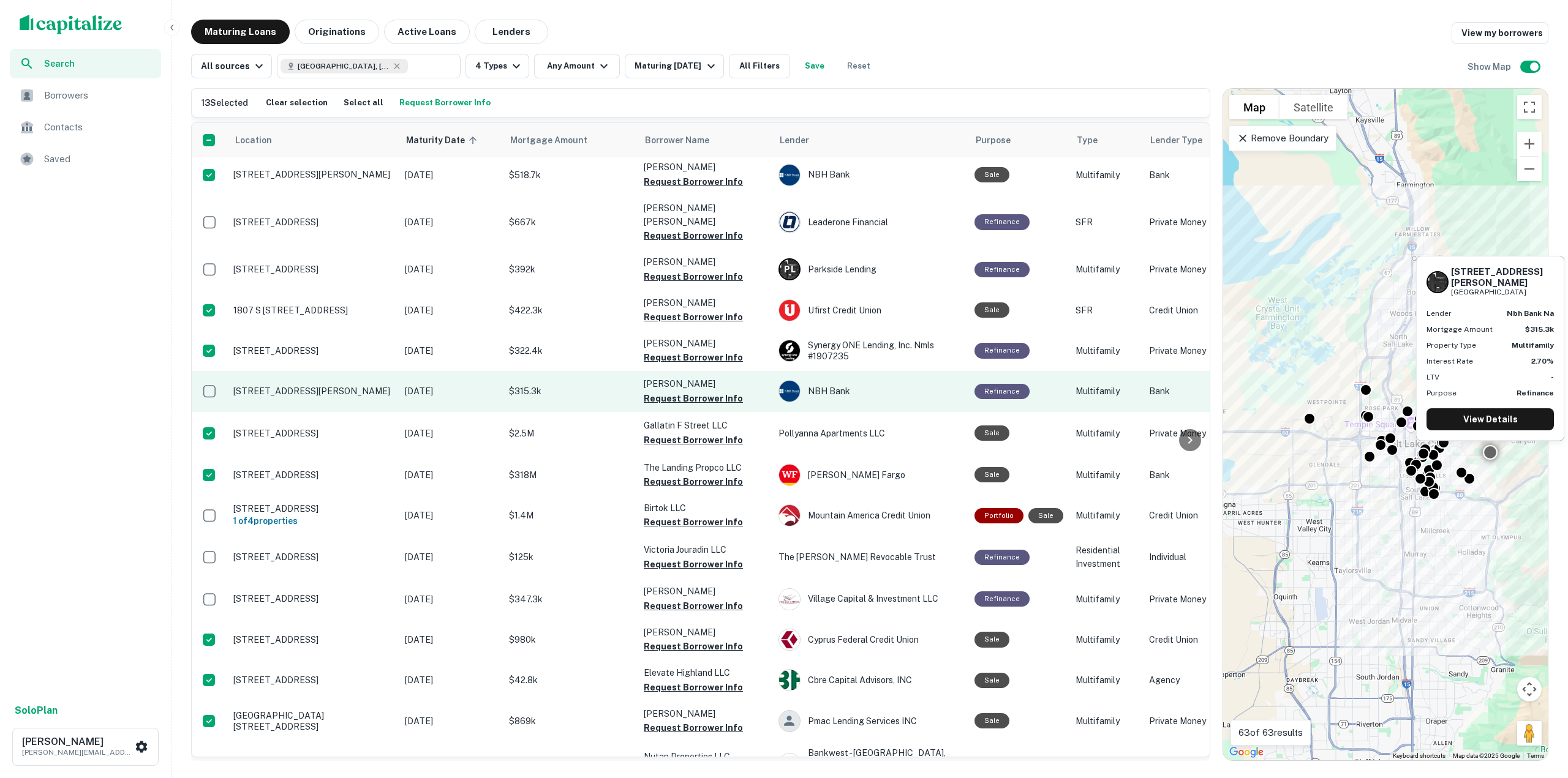
click at [196, 371] on td at bounding box center [210, 391] width 35 height 40
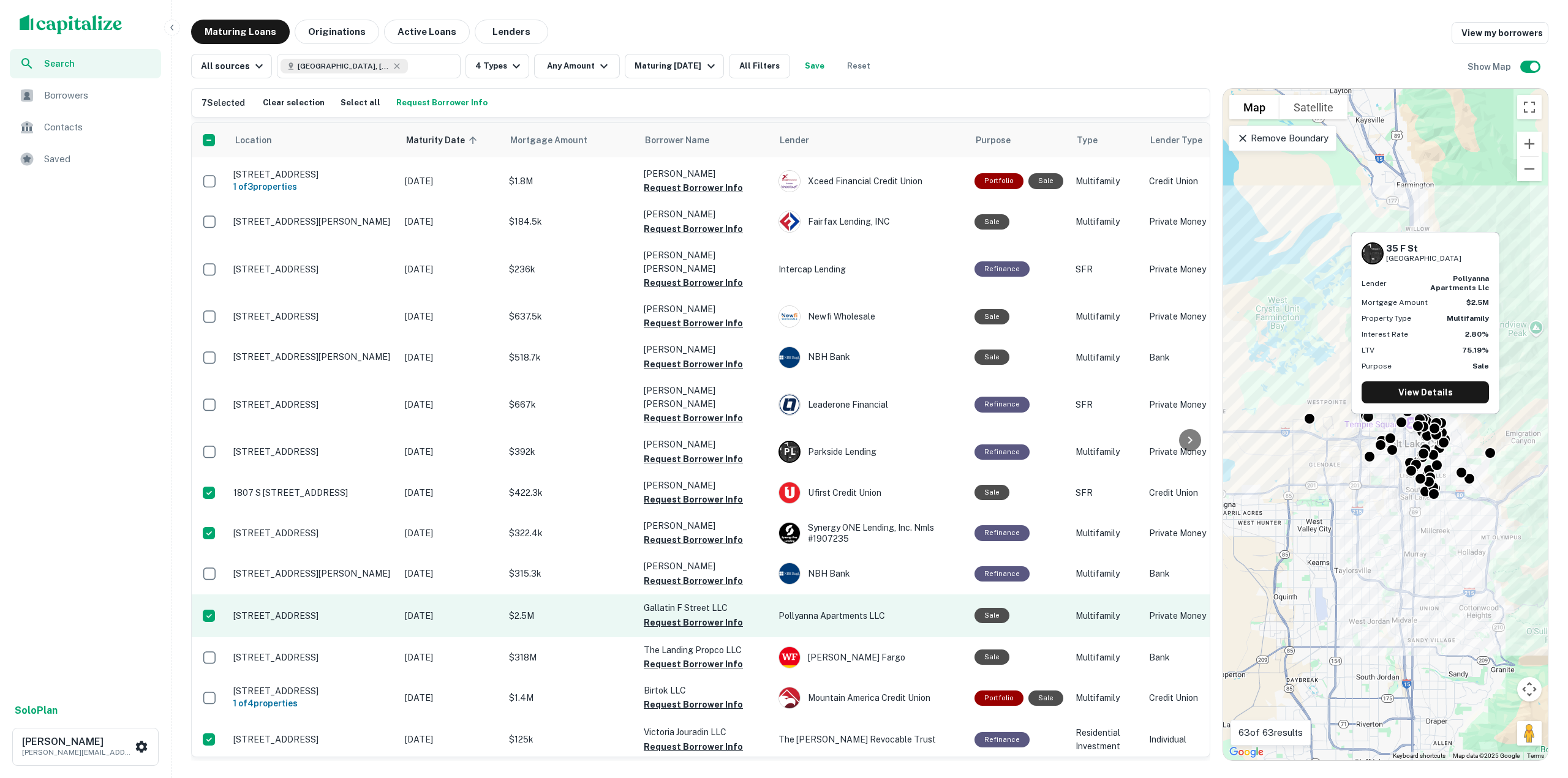
scroll to position [1311, 0]
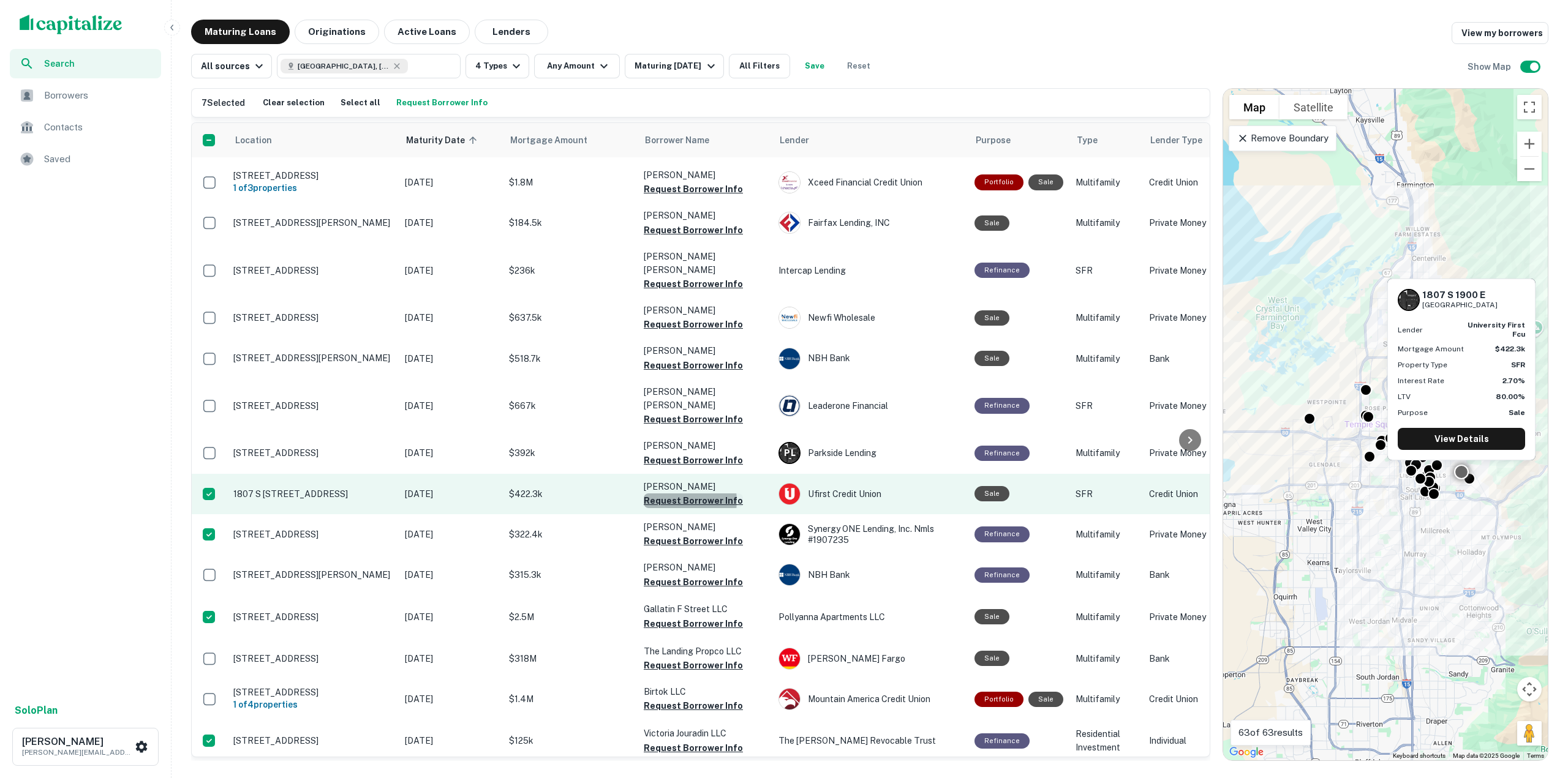
click at [681, 493] on button "Request Borrower Info" at bounding box center [693, 500] width 99 height 15
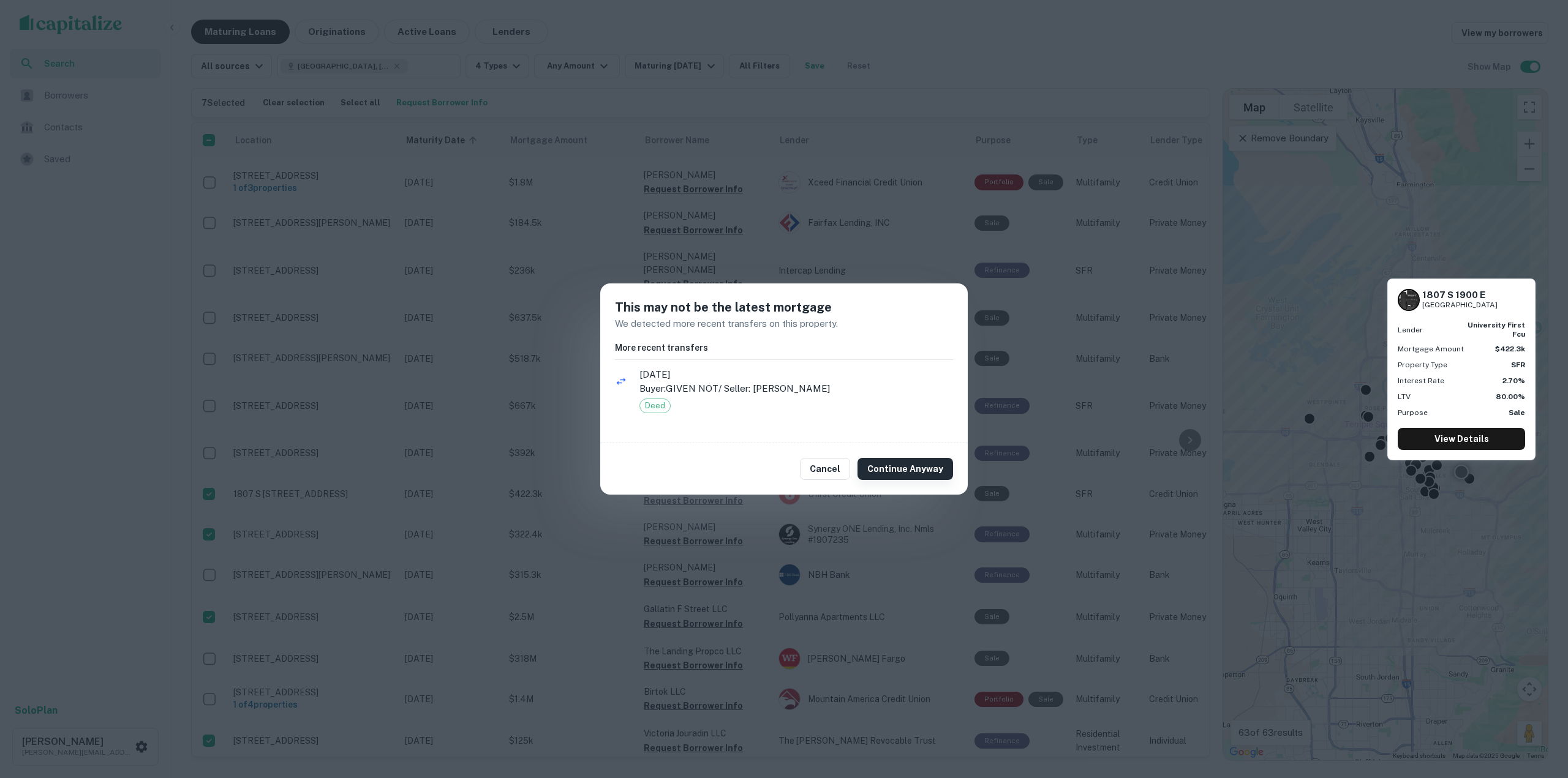
click at [905, 474] on button "Continue Anyway" at bounding box center [905, 469] width 96 height 22
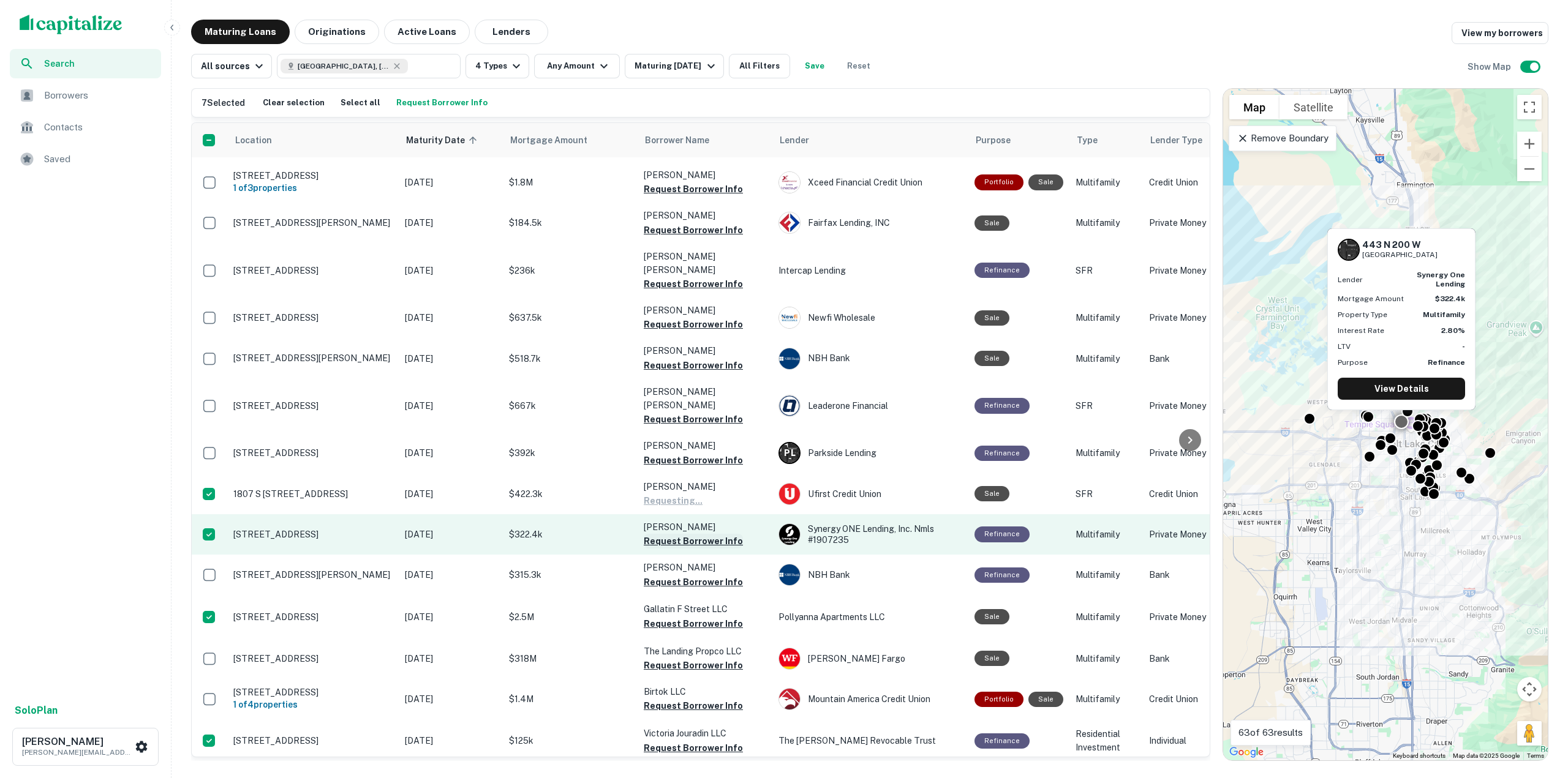
click at [686, 534] on button "Request Borrower Info" at bounding box center [693, 541] width 99 height 15
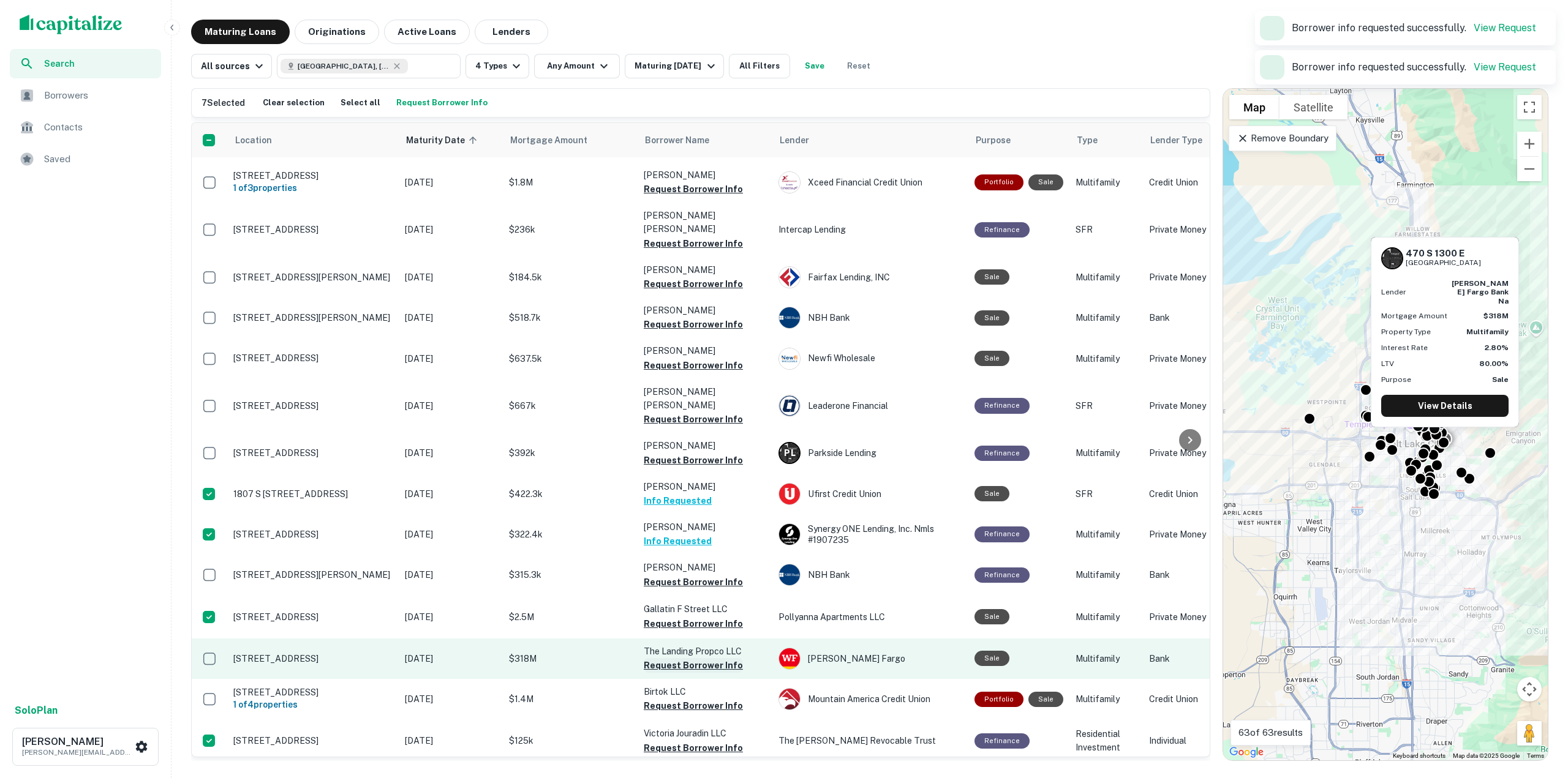
scroll to position [1372, 0]
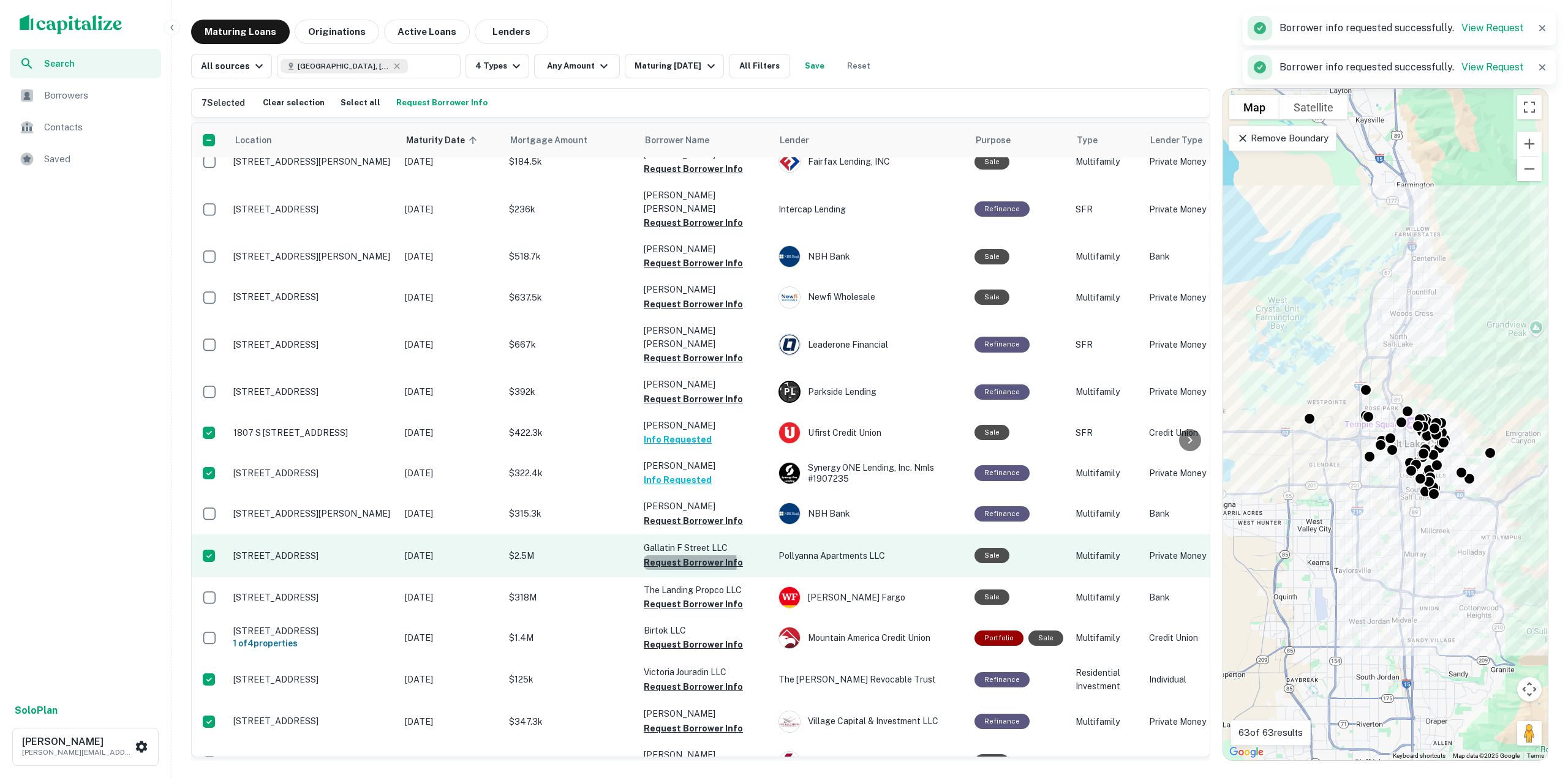
click at [685, 556] on button "Request Borrower Info" at bounding box center [693, 563] width 99 height 15
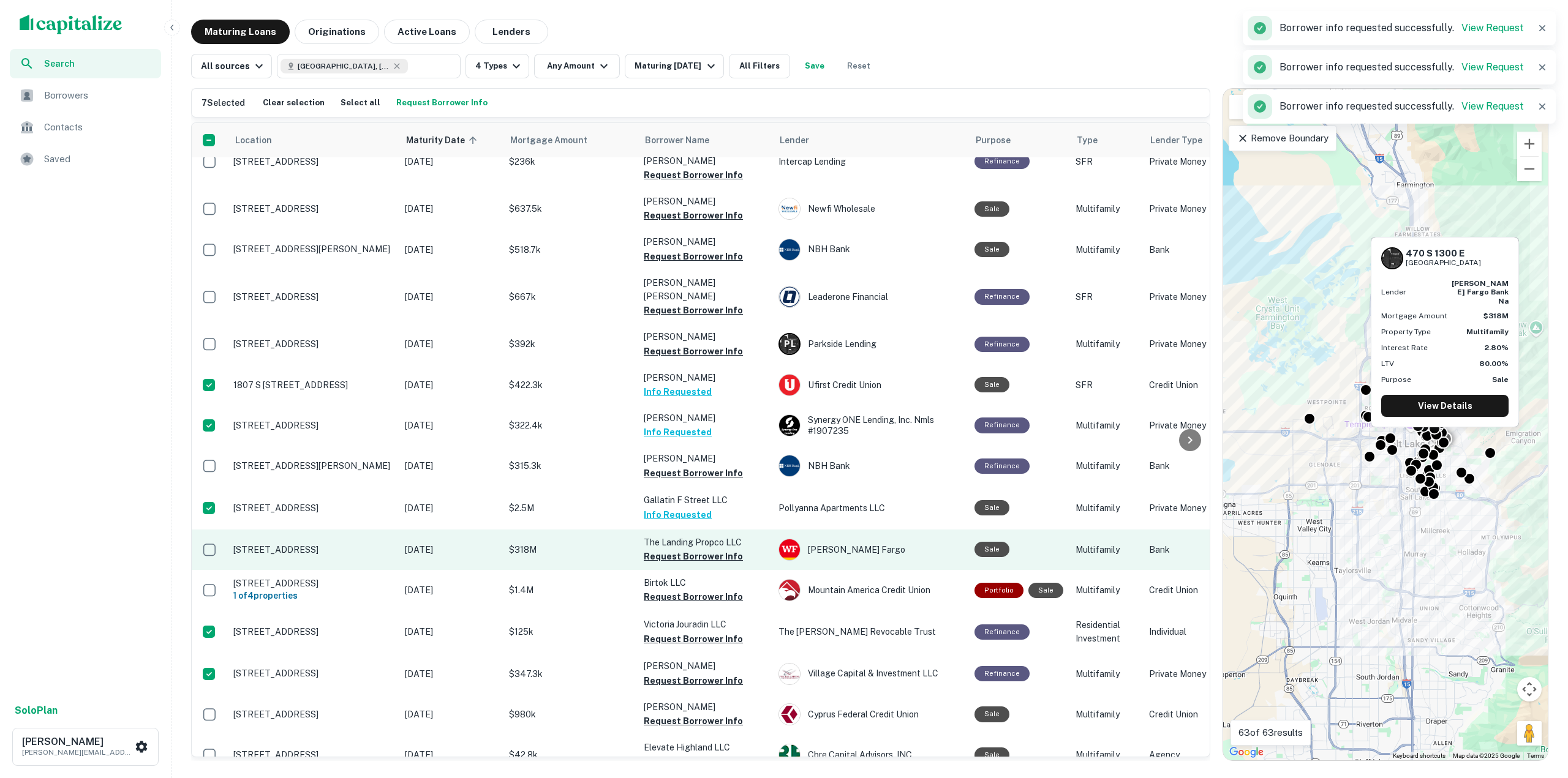
scroll to position [1433, 0]
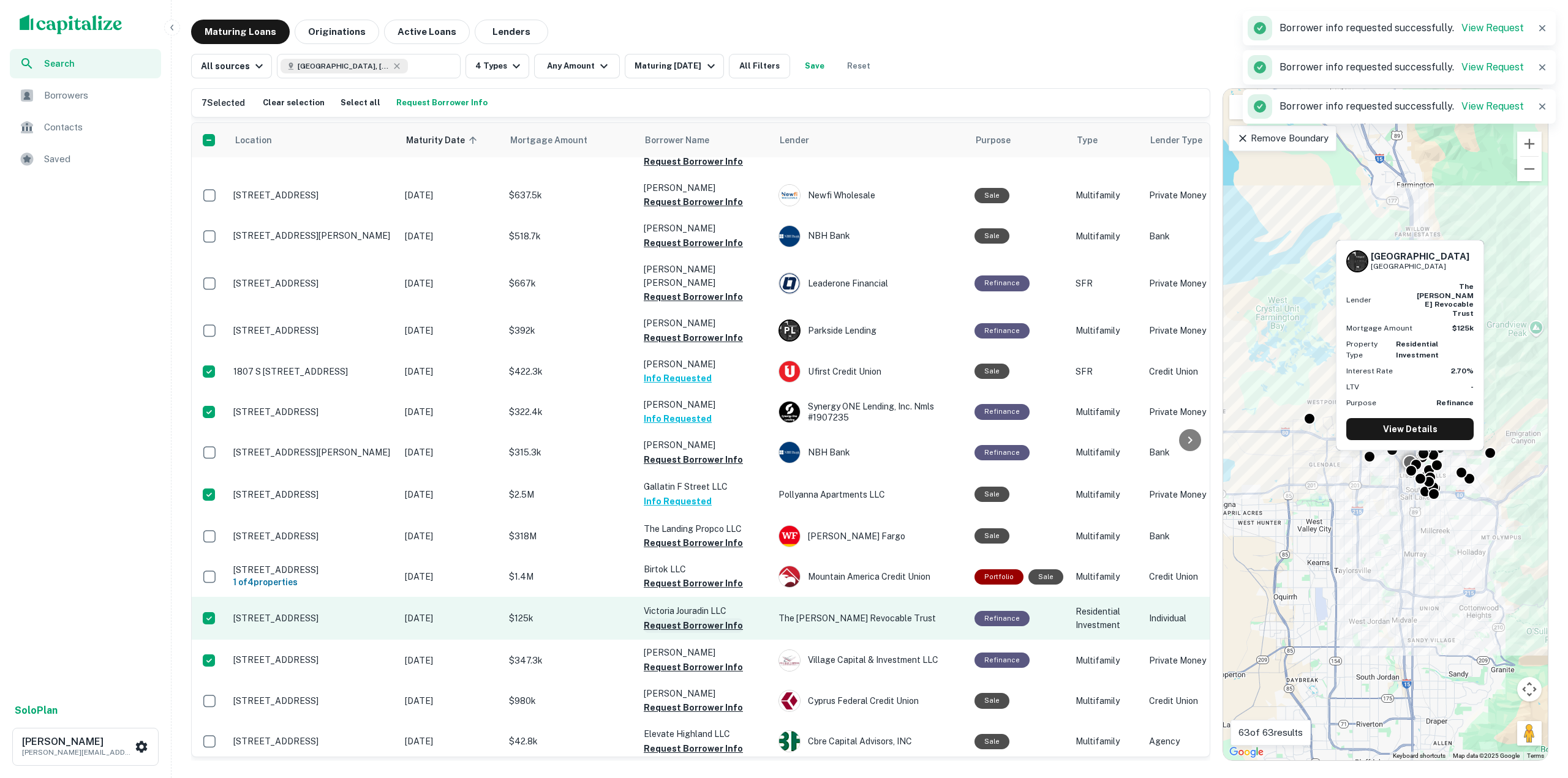
click at [684, 618] on button "Request Borrower Info" at bounding box center [693, 625] width 99 height 15
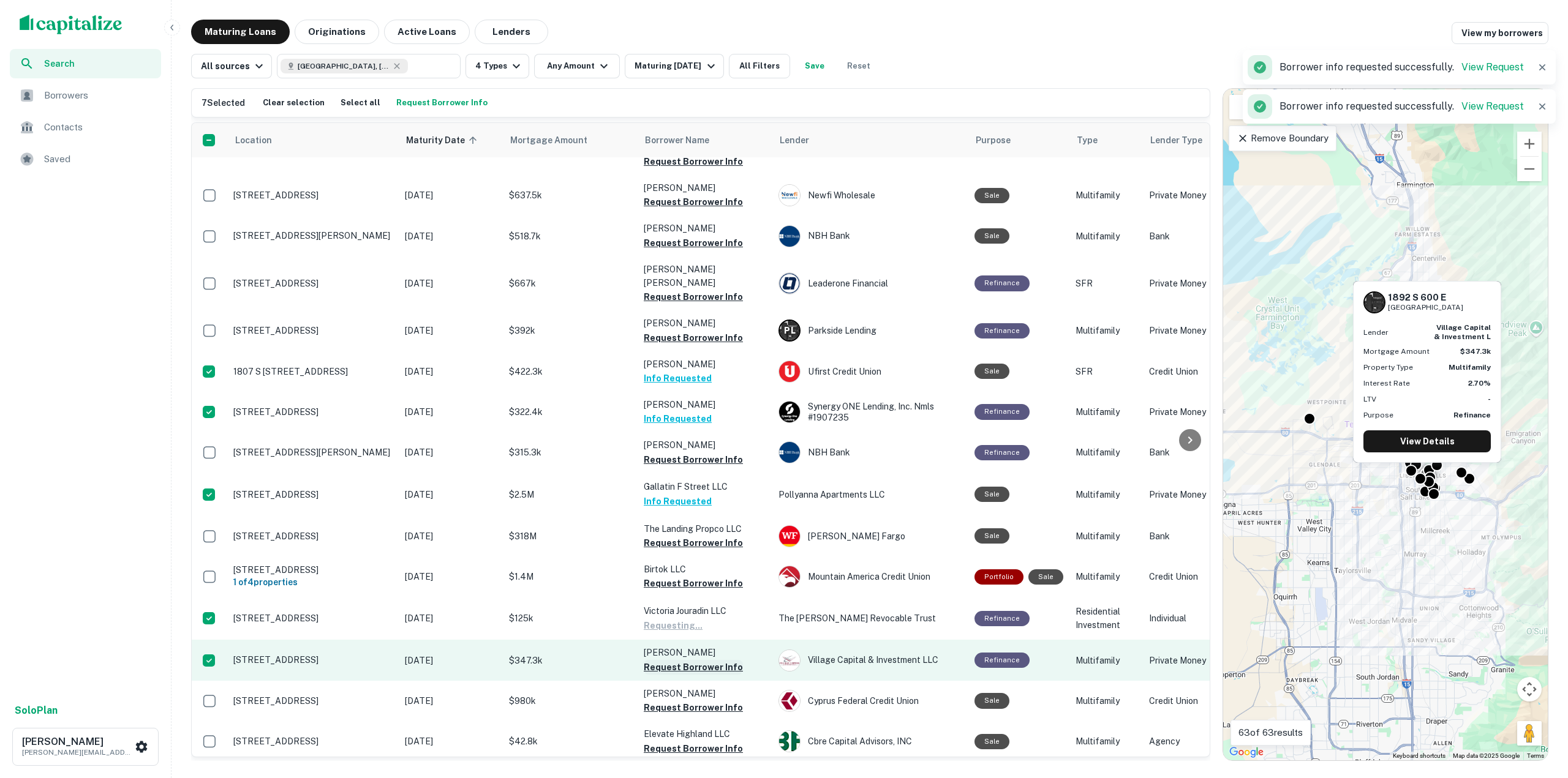
click at [680, 660] on button "Request Borrower Info" at bounding box center [693, 667] width 99 height 15
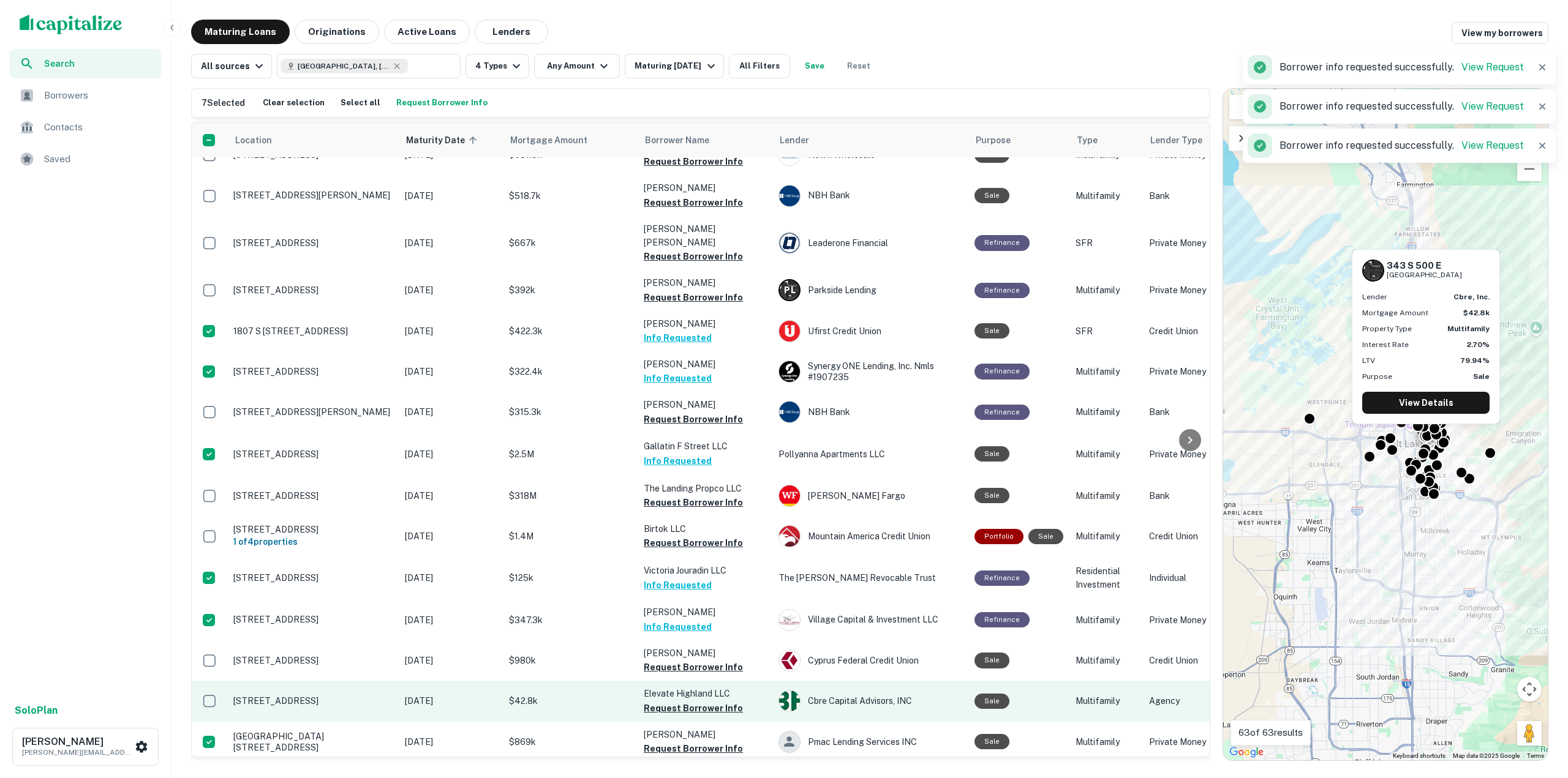
scroll to position [1495, 0]
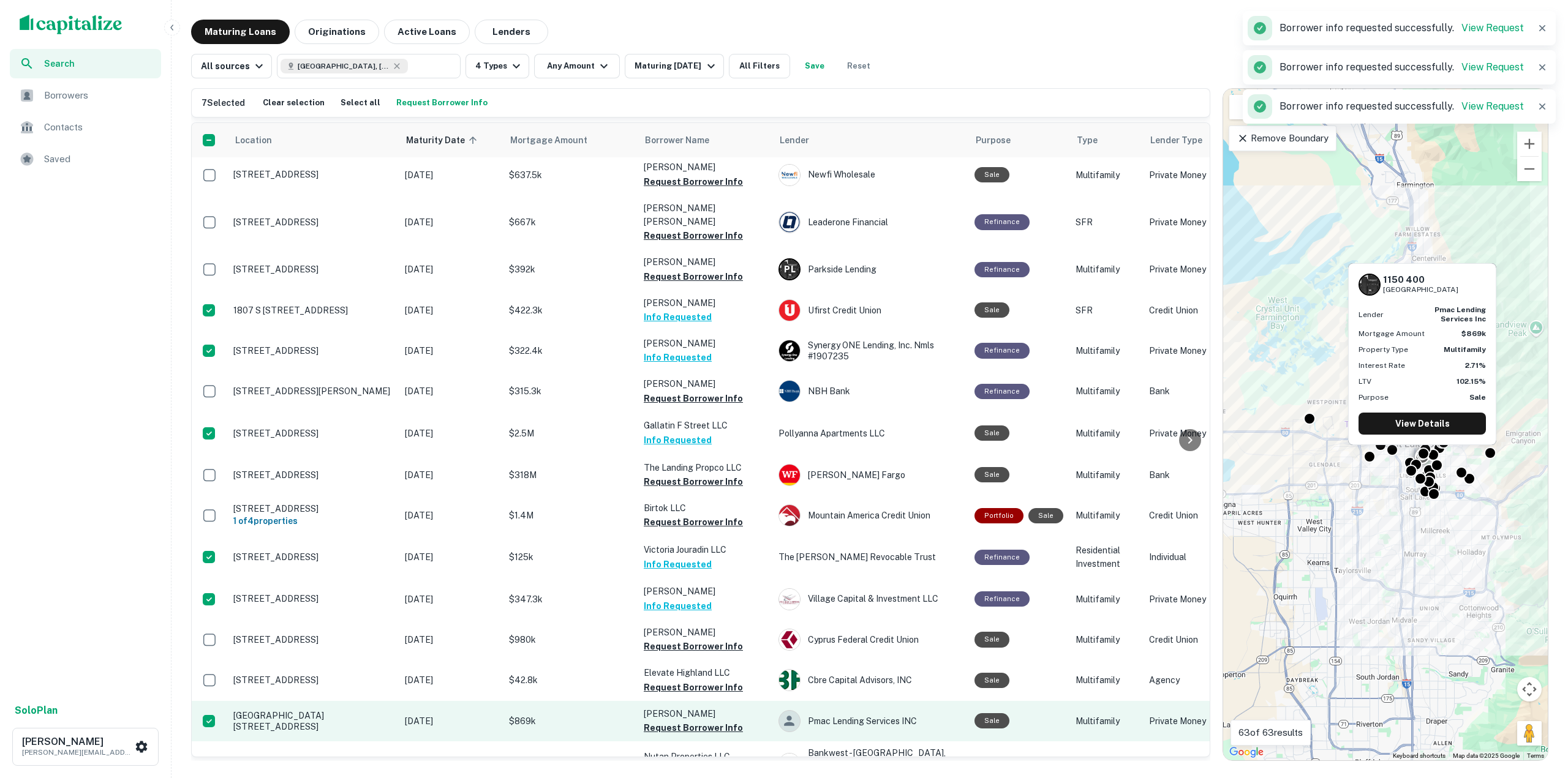
click at [673, 701] on td "[PERSON_NAME] Request Borrower Info" at bounding box center [705, 720] width 135 height 40
click at [674, 720] on button "Request Borrower Info" at bounding box center [693, 727] width 99 height 15
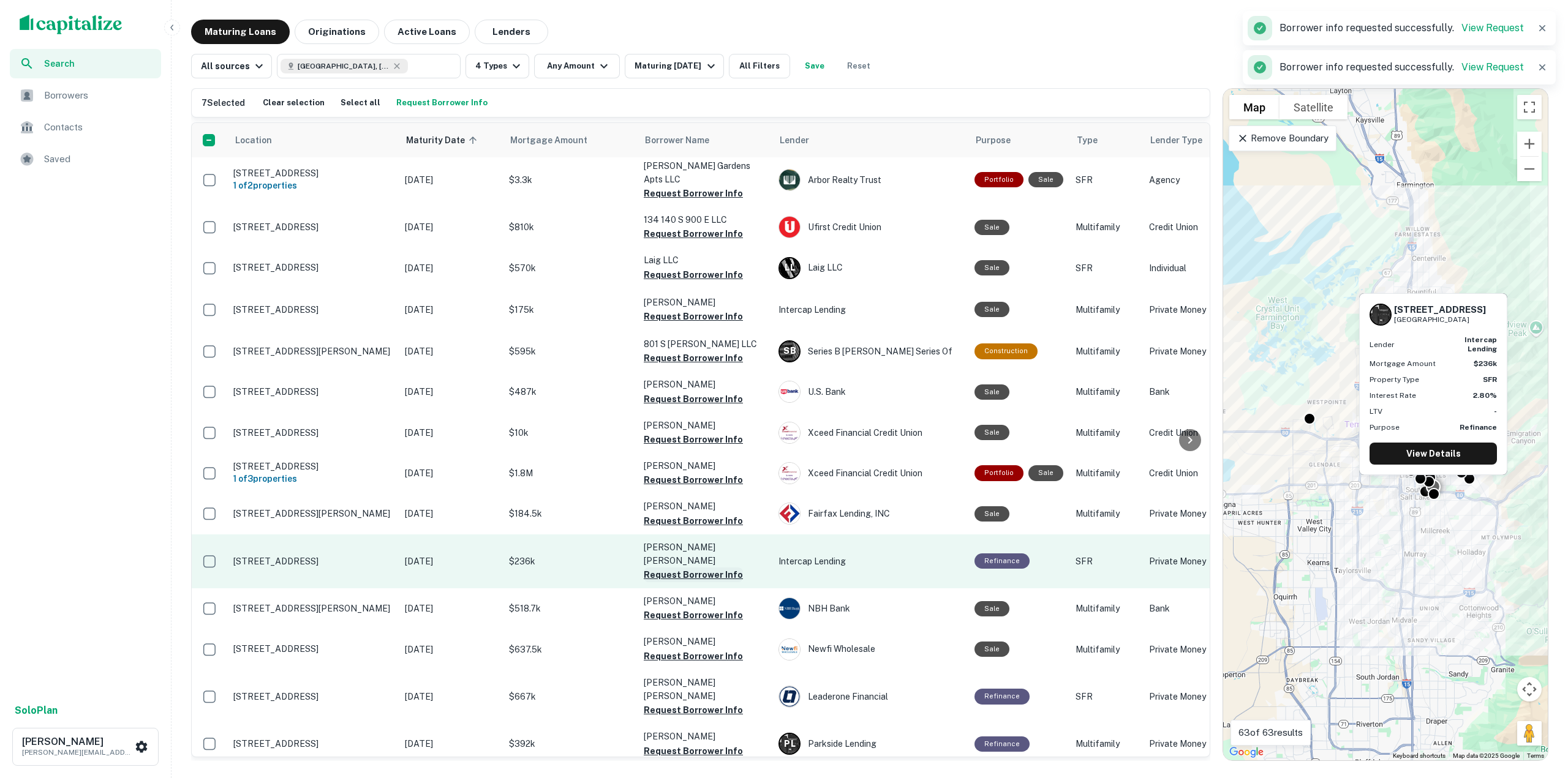
scroll to position [944, 0]
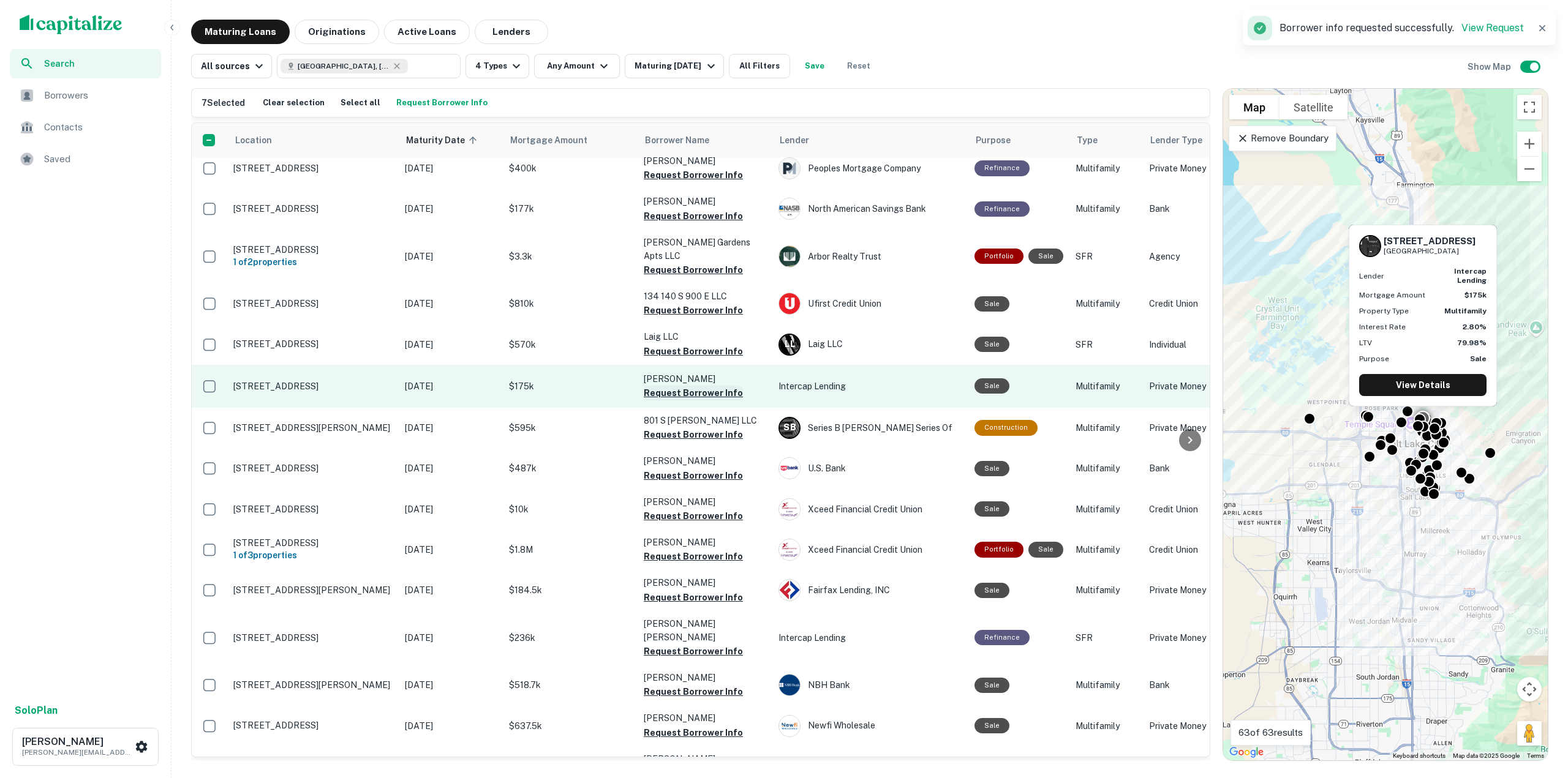
click at [705, 386] on button "Request Borrower Info" at bounding box center [693, 393] width 99 height 15
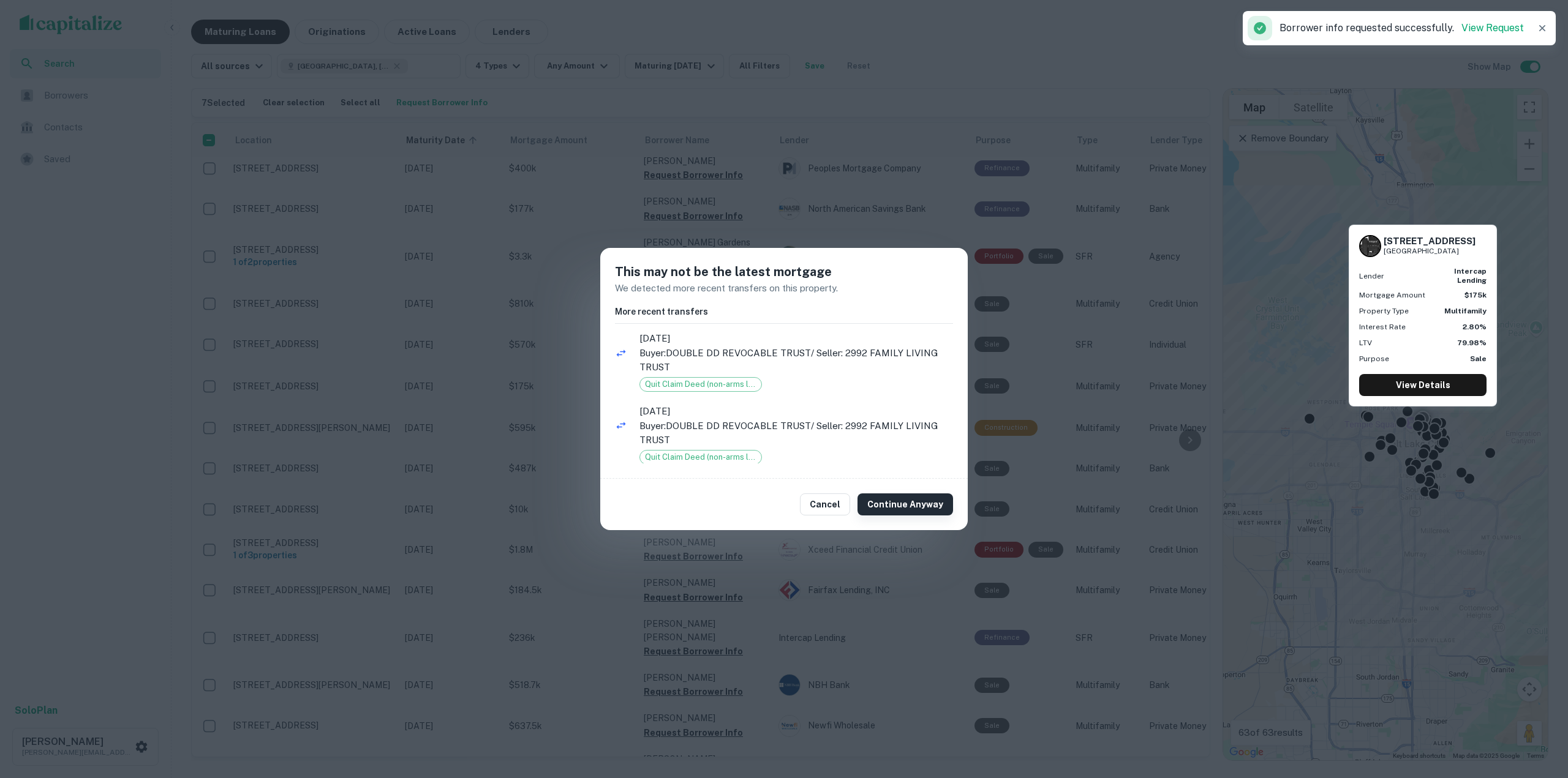
click at [884, 502] on button "Continue Anyway" at bounding box center [905, 504] width 96 height 22
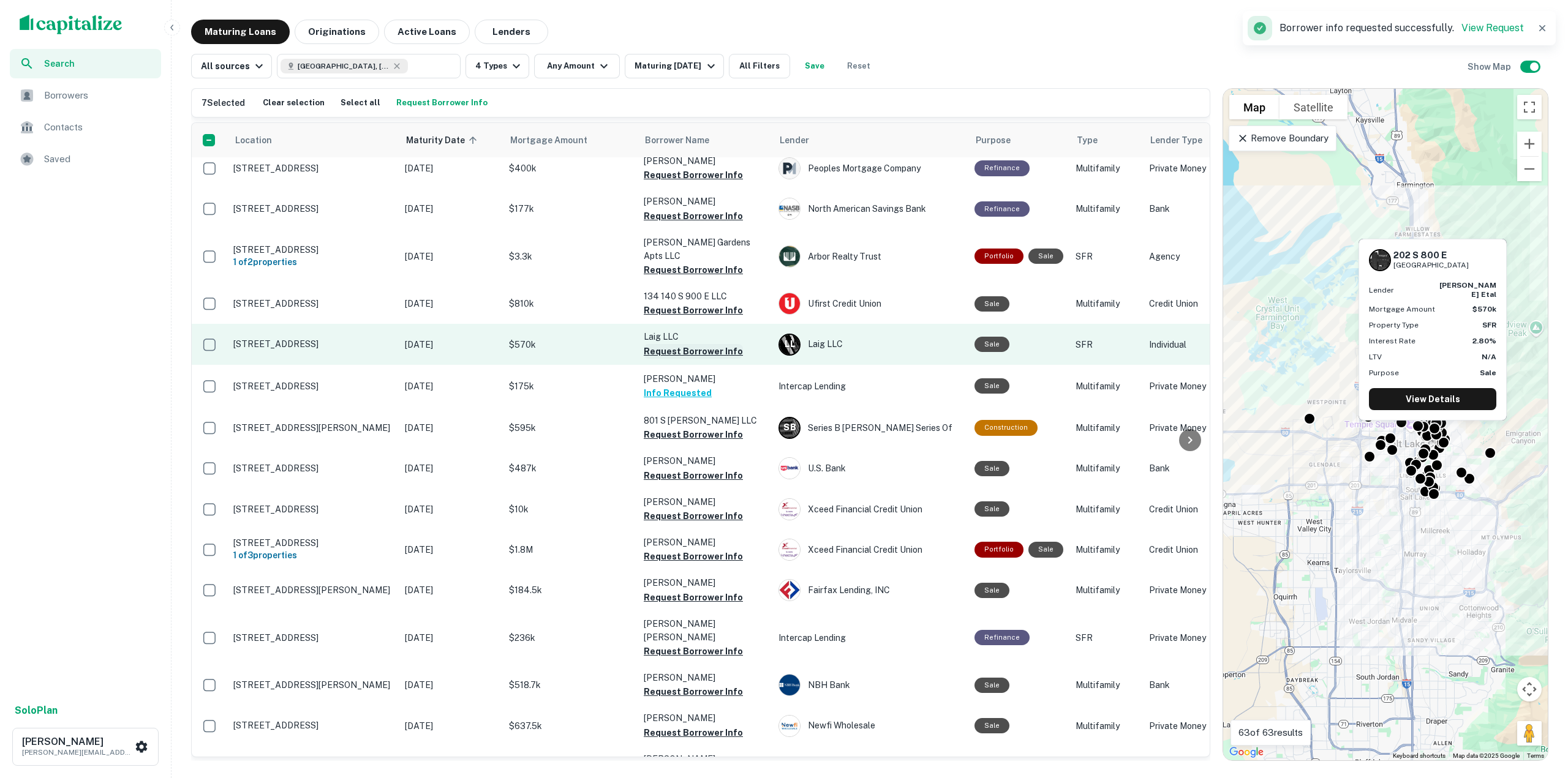
click at [672, 344] on button "Request Borrower Info" at bounding box center [693, 351] width 99 height 15
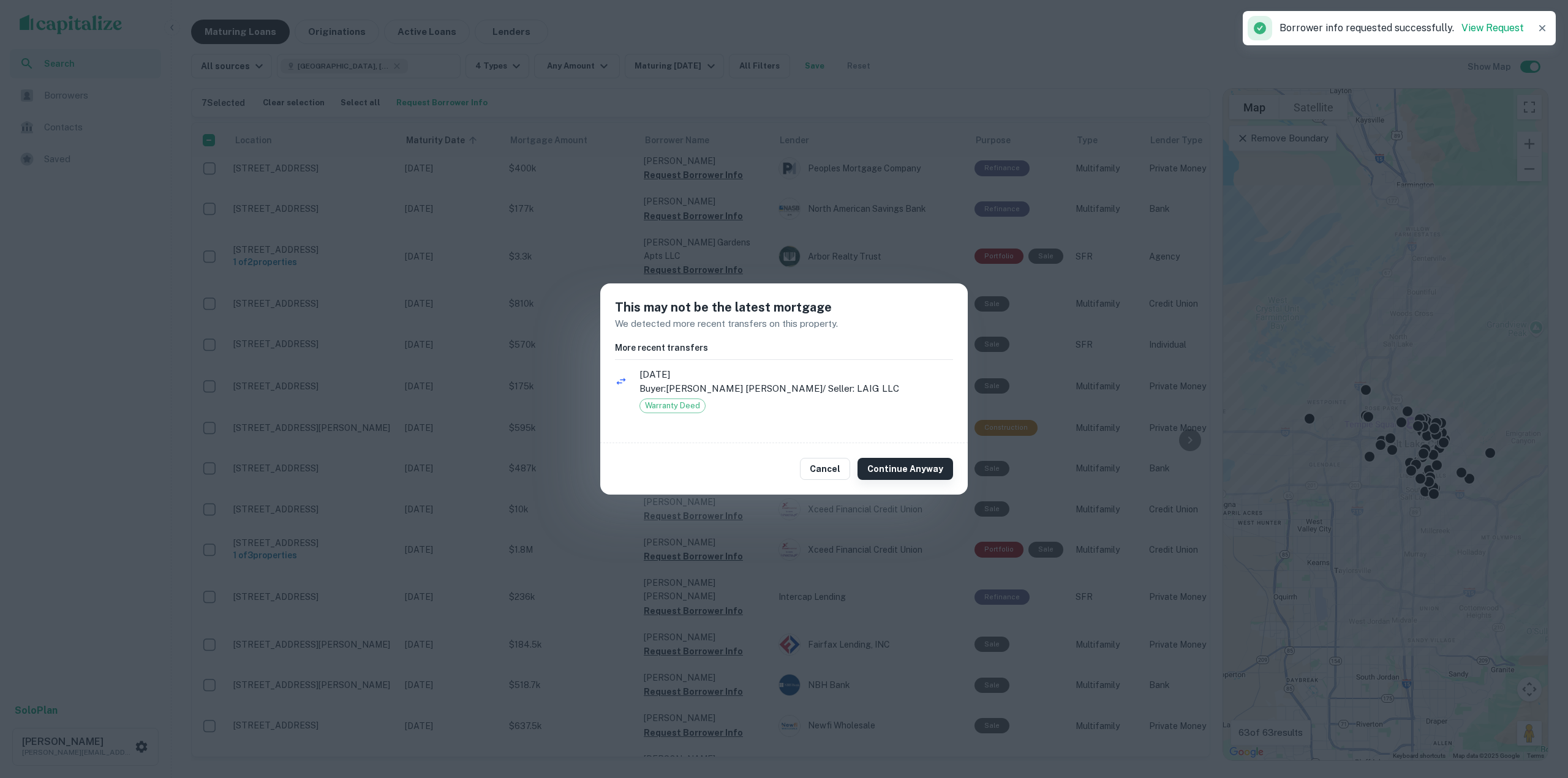
click at [917, 463] on button "Continue Anyway" at bounding box center [905, 469] width 96 height 22
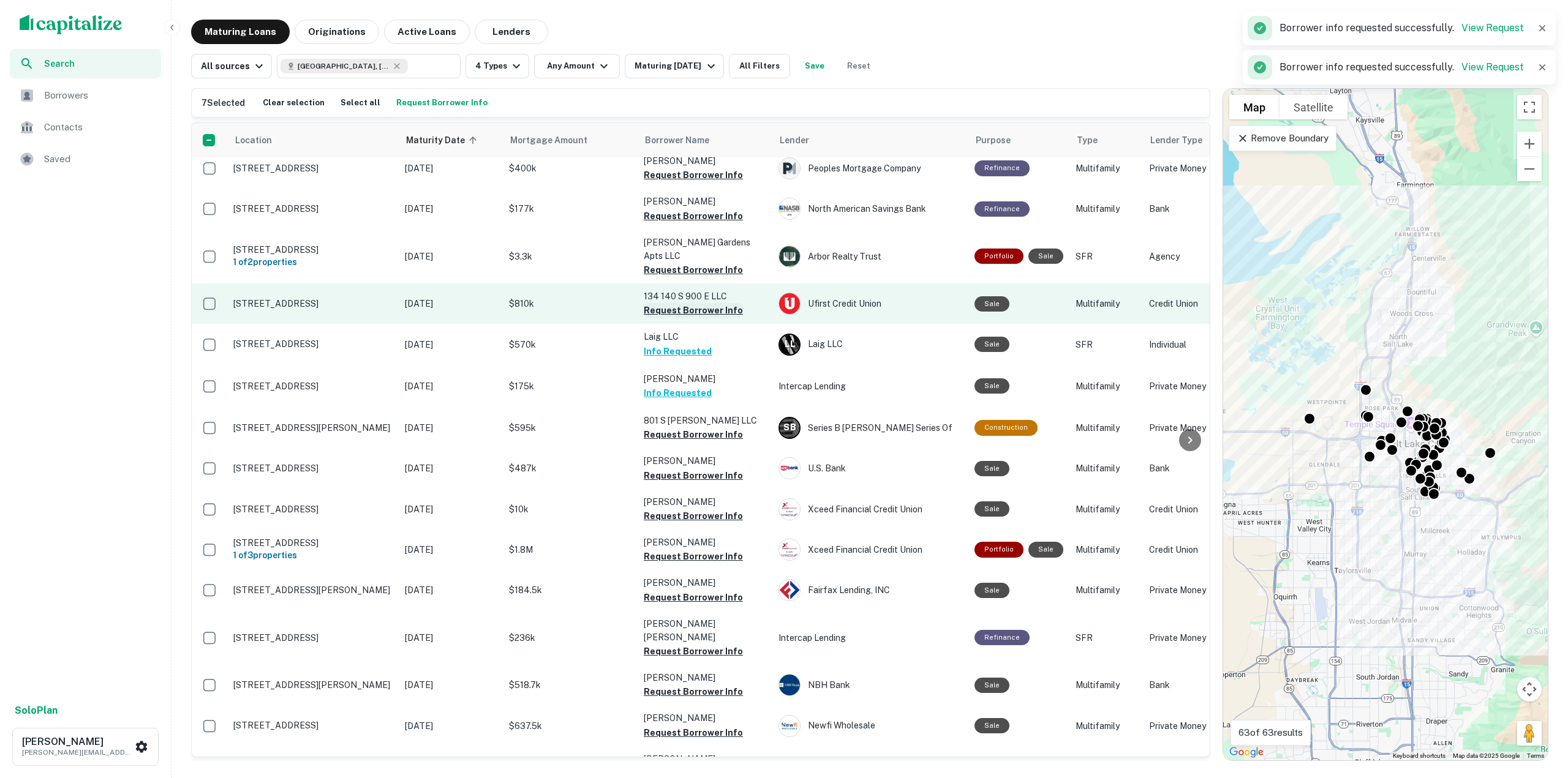
click at [695, 303] on button "Request Borrower Info" at bounding box center [693, 310] width 99 height 15
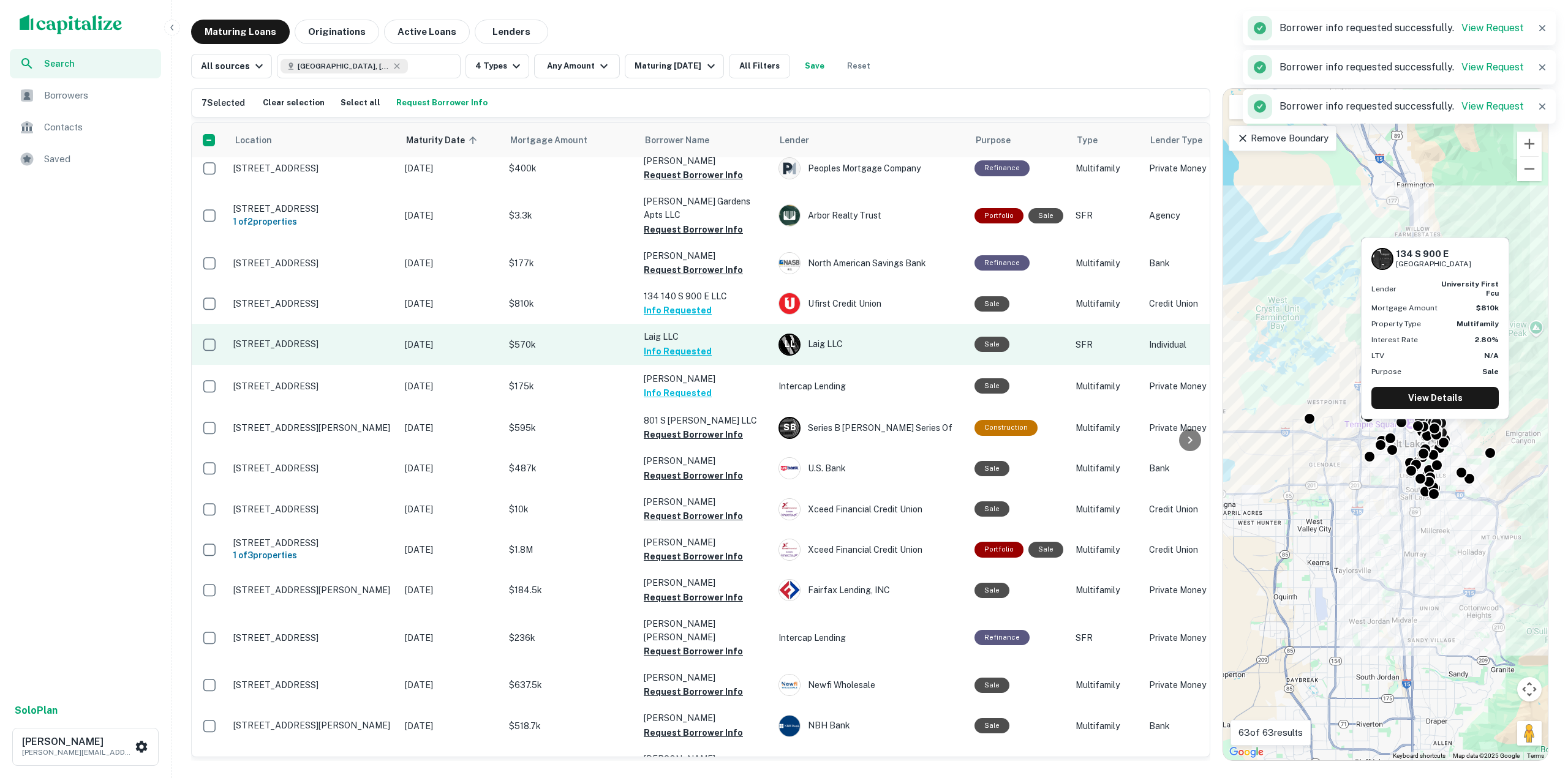
scroll to position [882, 0]
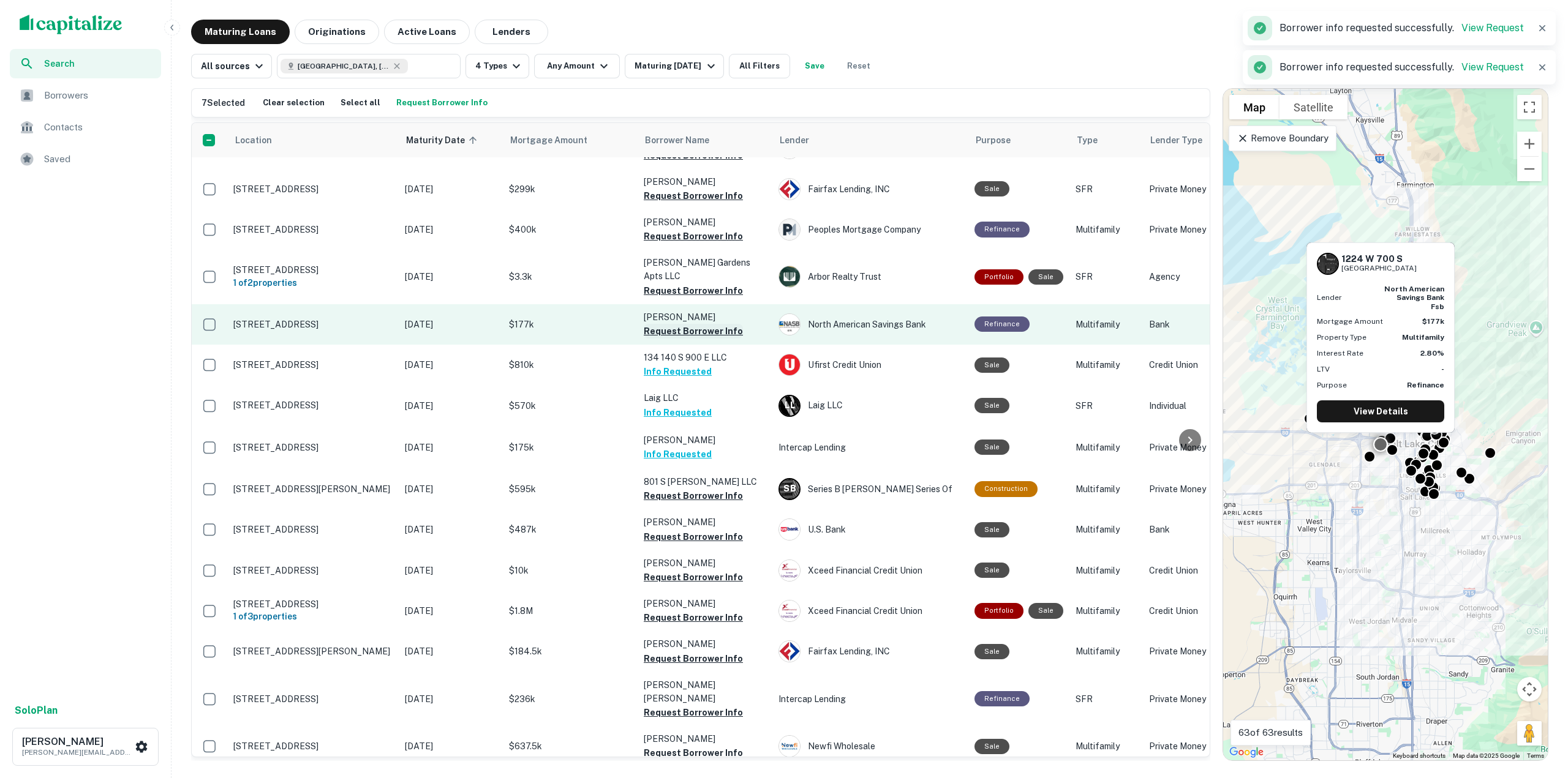
click at [712, 324] on button "Request Borrower Info" at bounding box center [693, 331] width 99 height 15
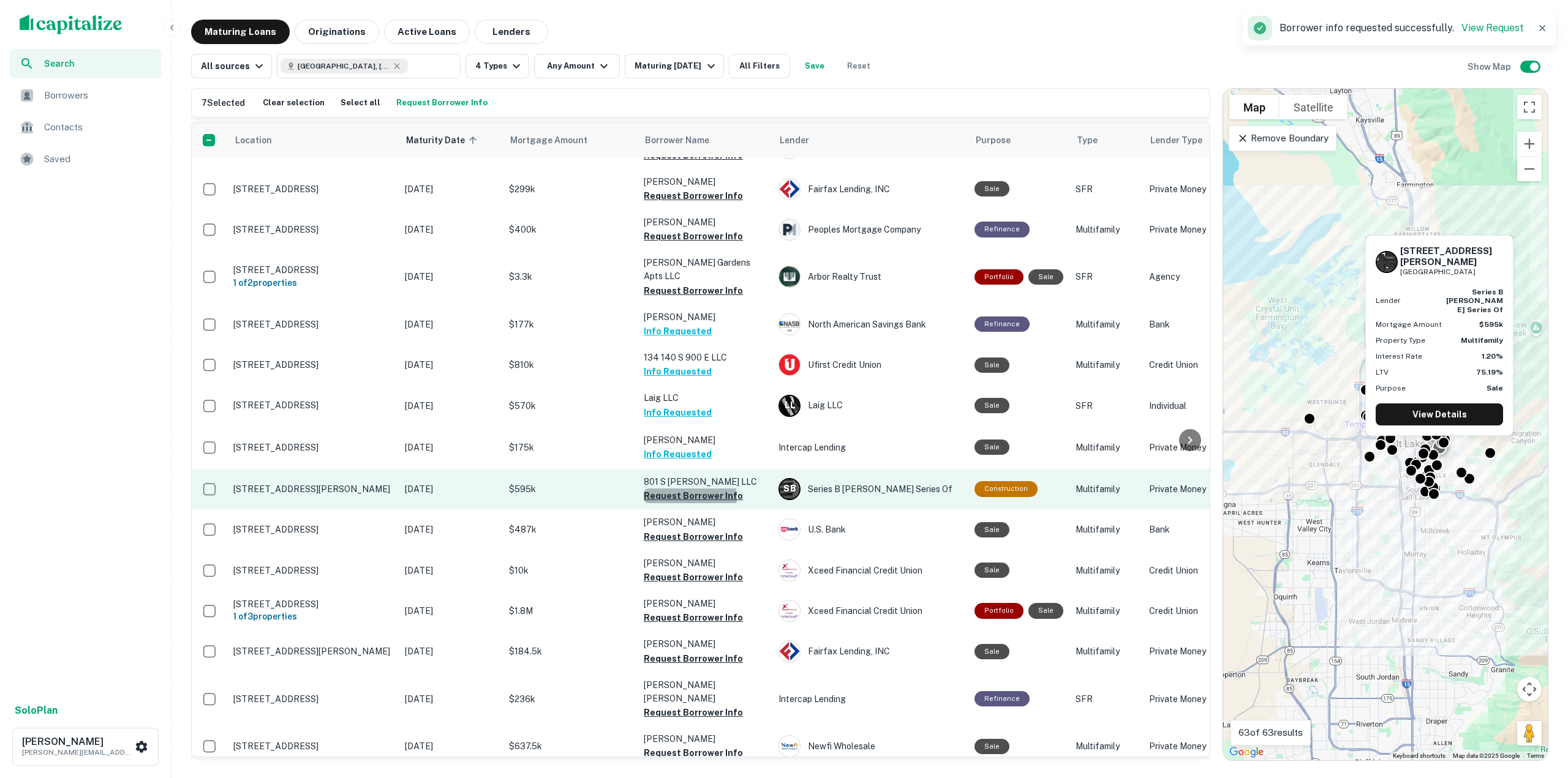
click at [676, 488] on button "Request Borrower Info" at bounding box center [693, 495] width 99 height 15
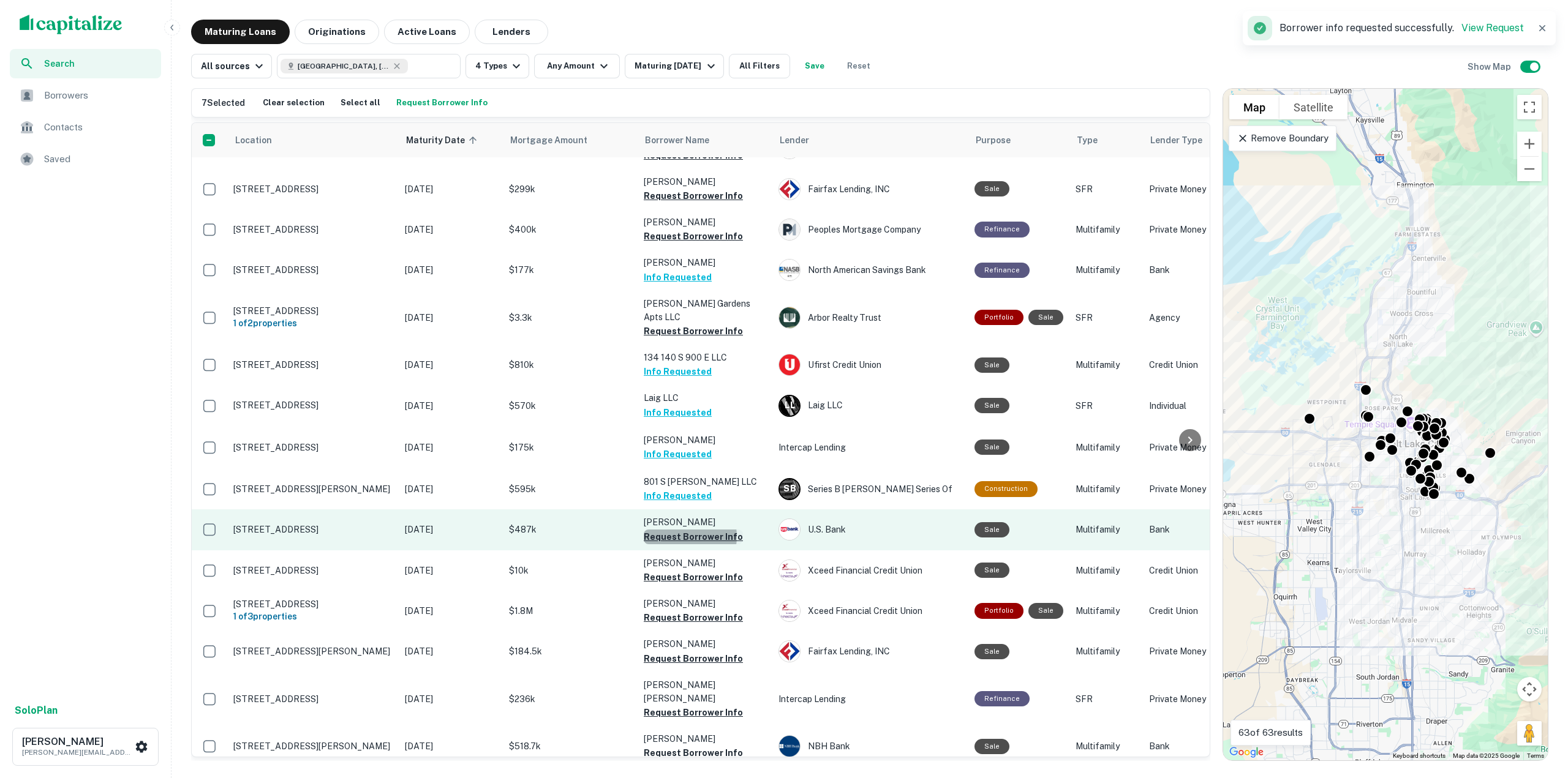
click at [680, 529] on button "Request Borrower Info" at bounding box center [693, 536] width 99 height 15
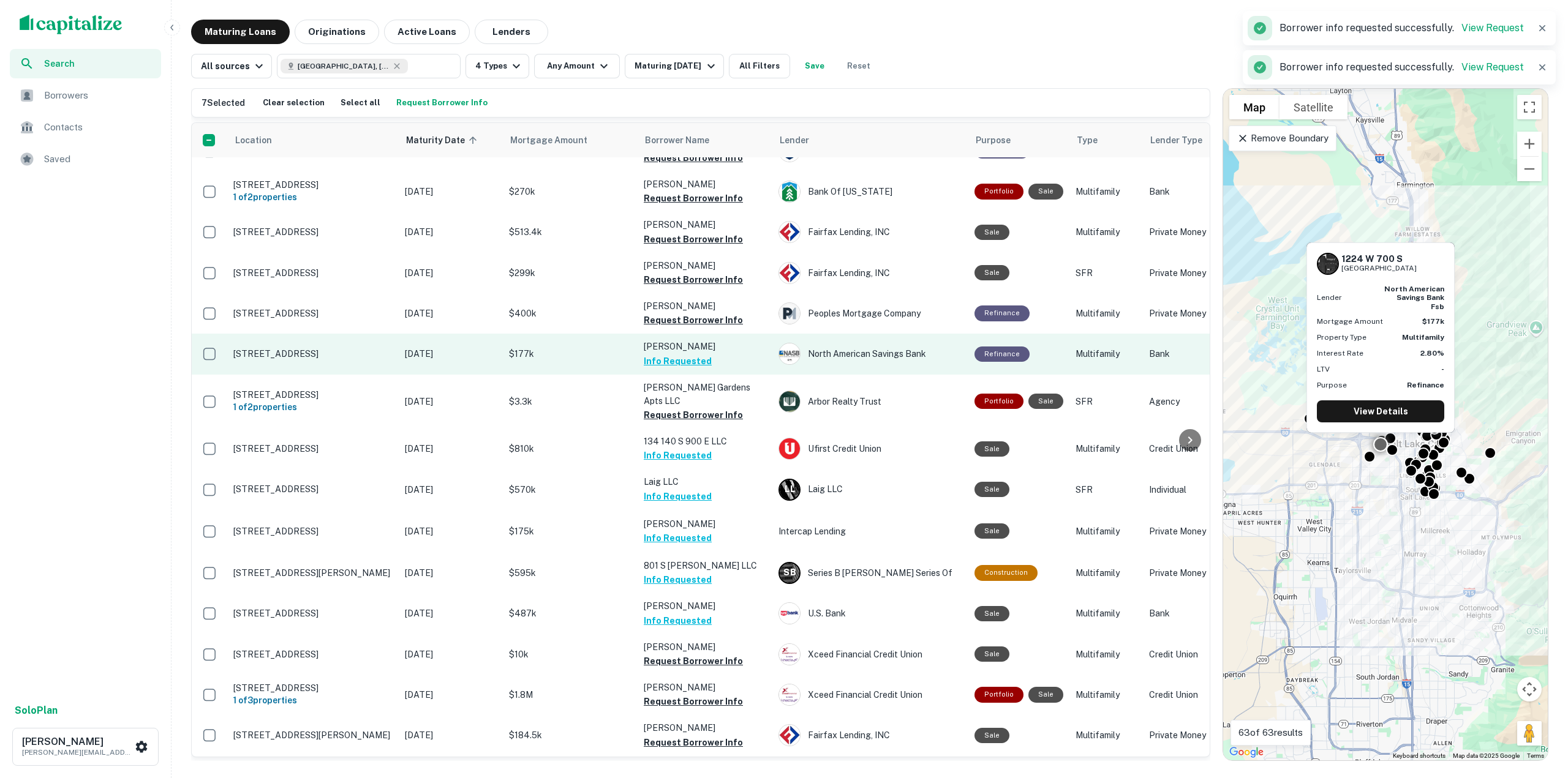
scroll to position [515, 0]
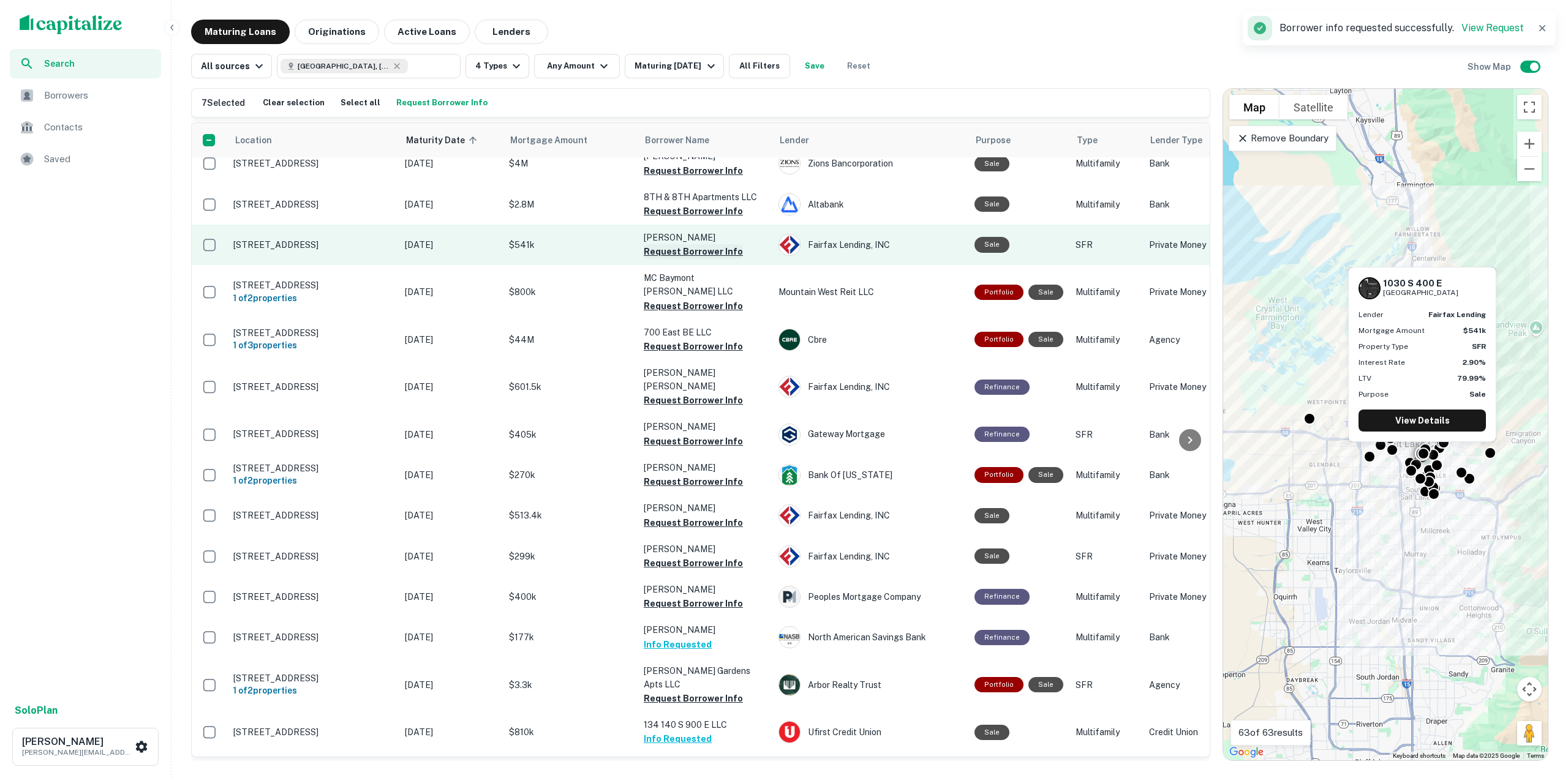
click at [674, 245] on button "Request Borrower Info" at bounding box center [693, 252] width 99 height 15
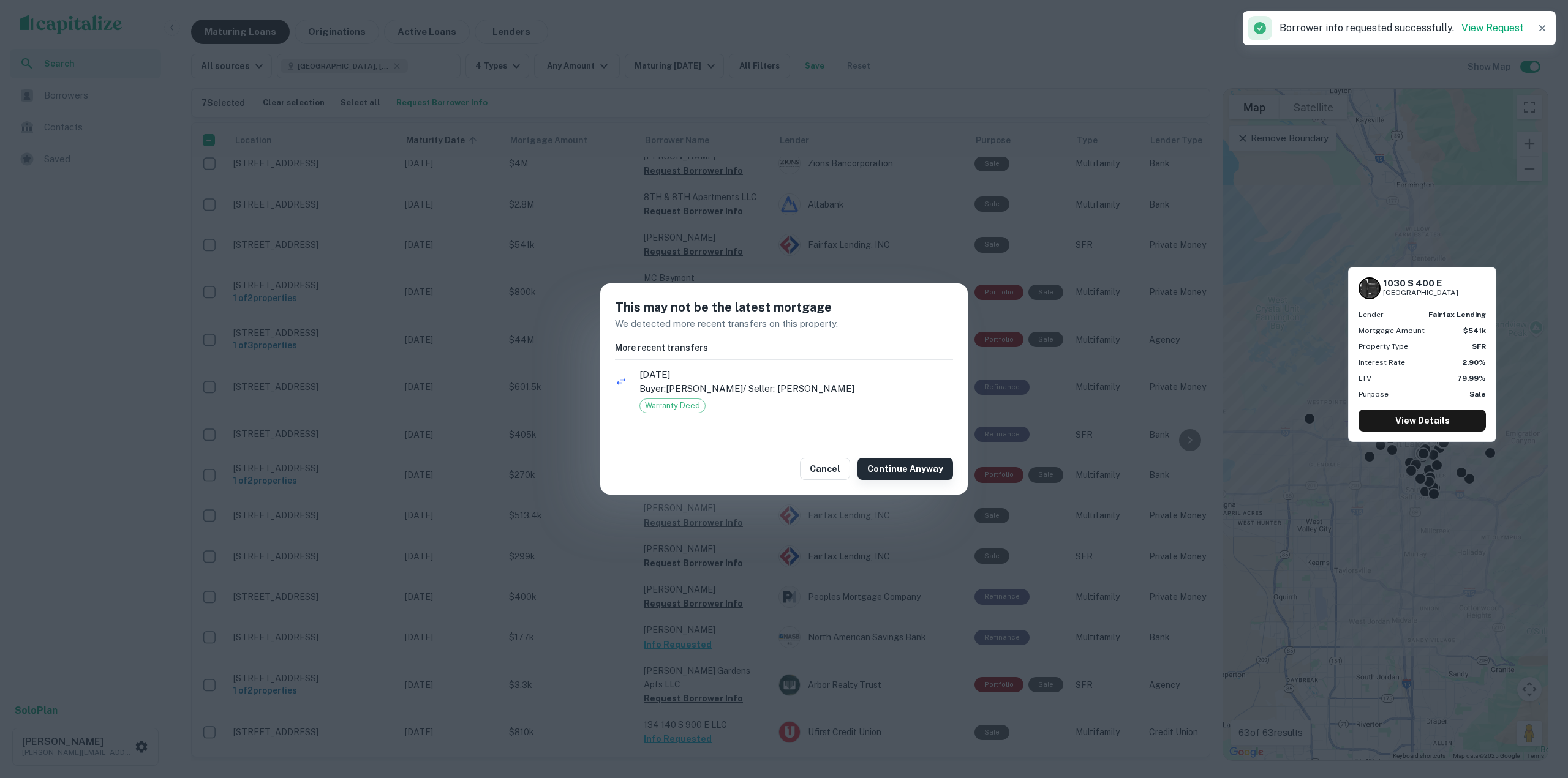
click at [901, 467] on button "Continue Anyway" at bounding box center [905, 469] width 96 height 22
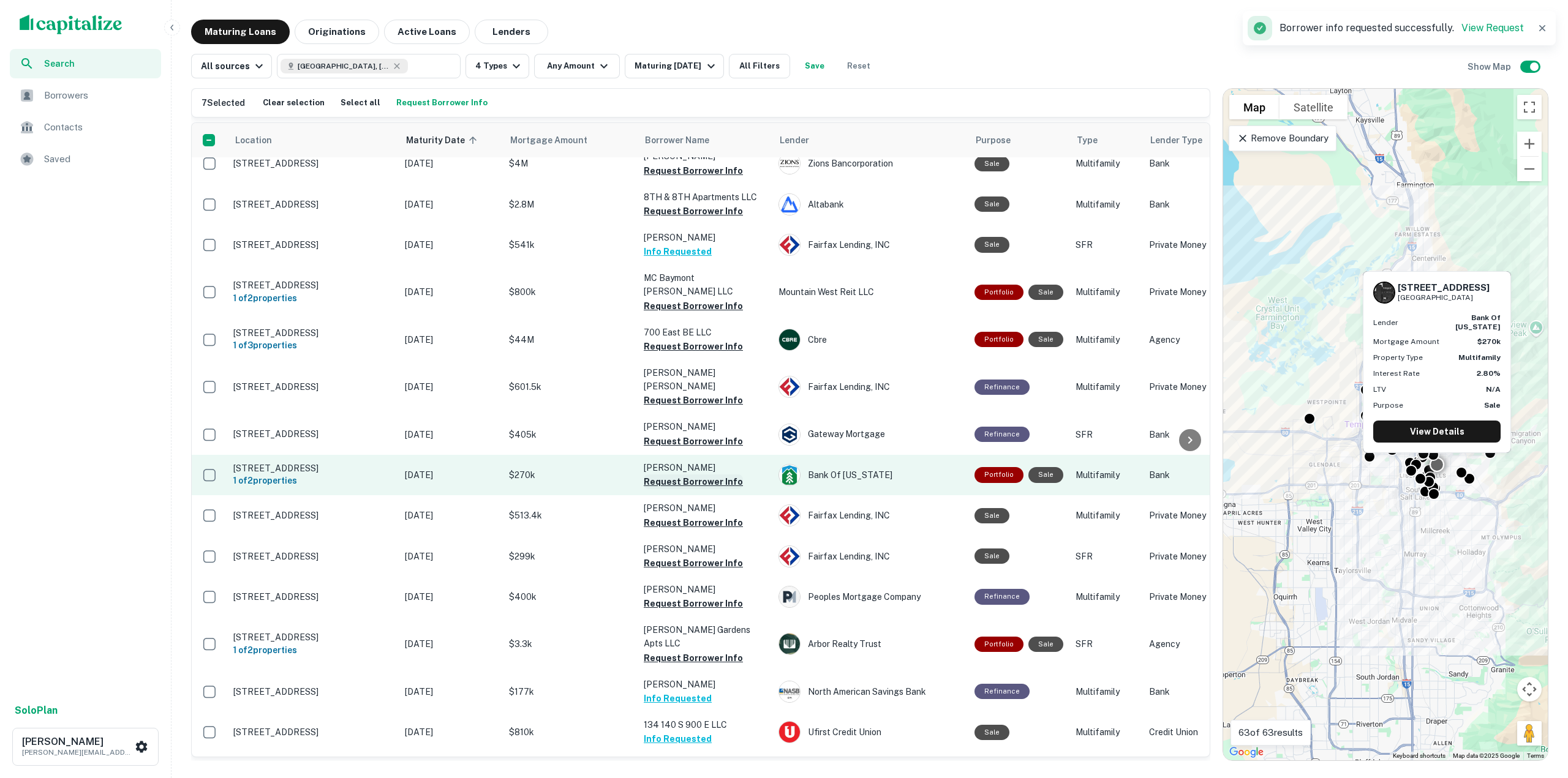
click at [716, 475] on button "Request Borrower Info" at bounding box center [693, 482] width 99 height 15
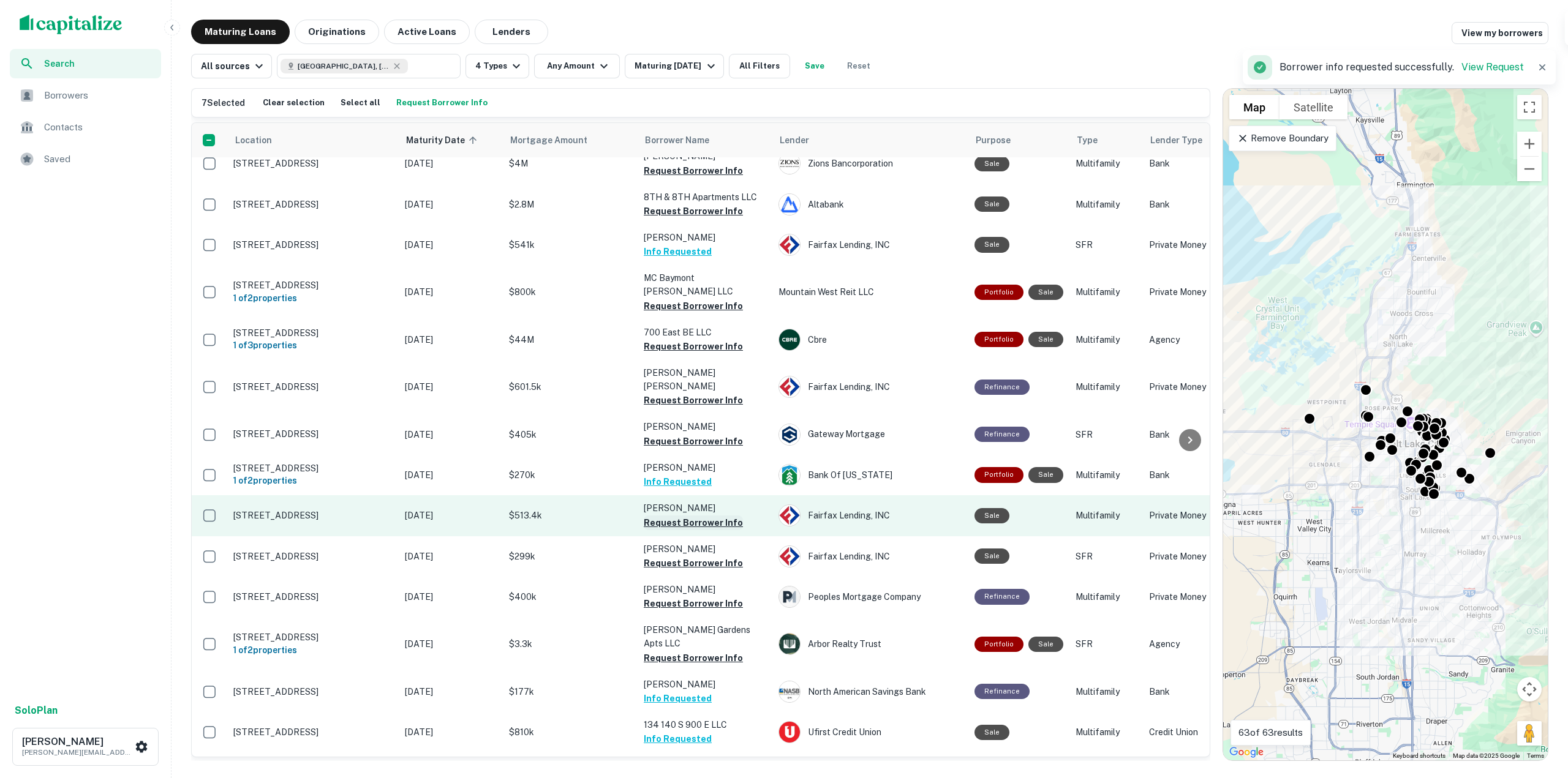
click at [709, 516] on button "Request Borrower Info" at bounding box center [693, 523] width 99 height 15
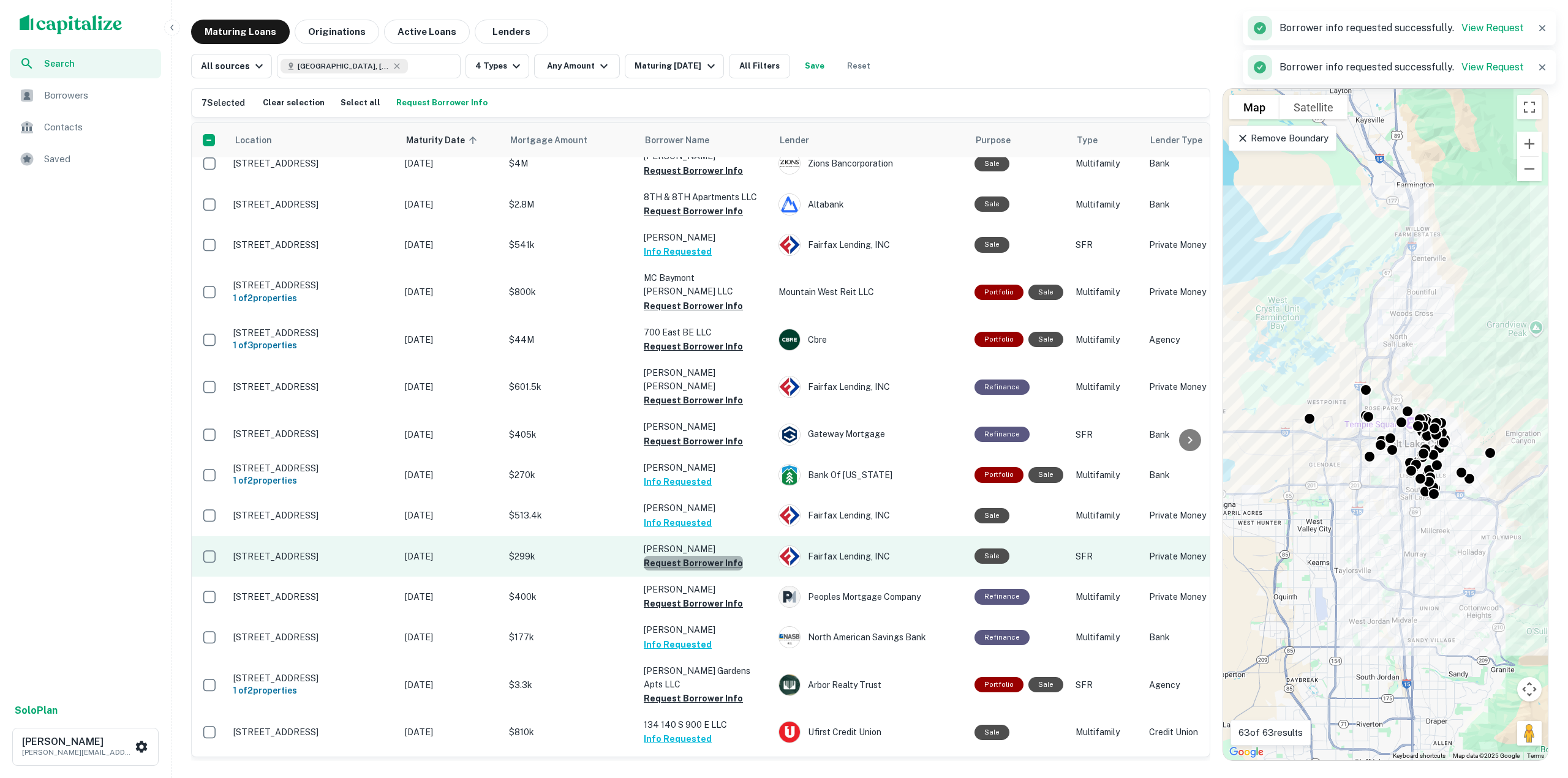
click at [706, 556] on button "Request Borrower Info" at bounding box center [693, 563] width 99 height 15
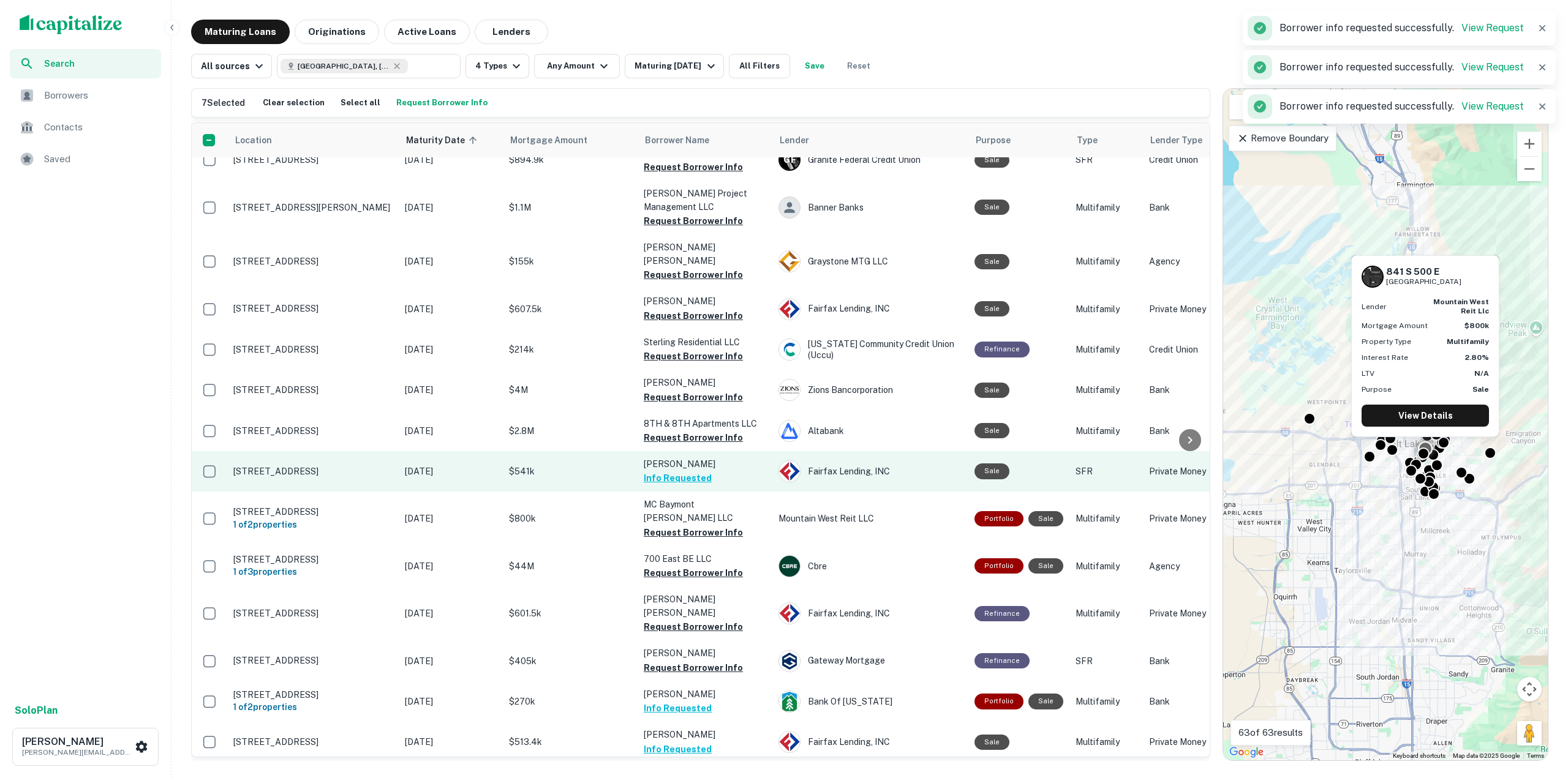
scroll to position [209, 0]
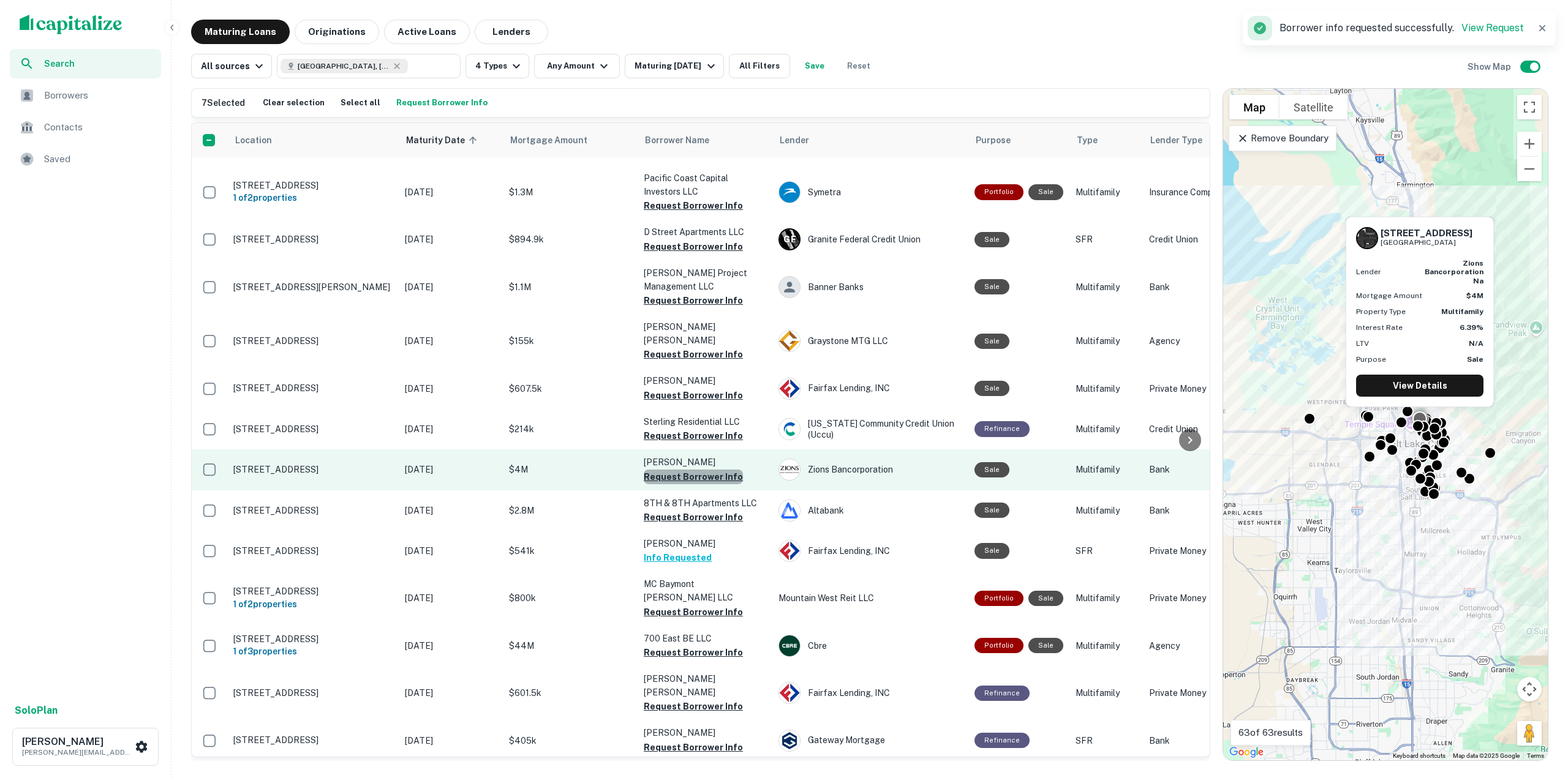
click at [699, 470] on button "Request Borrower Info" at bounding box center [693, 477] width 99 height 15
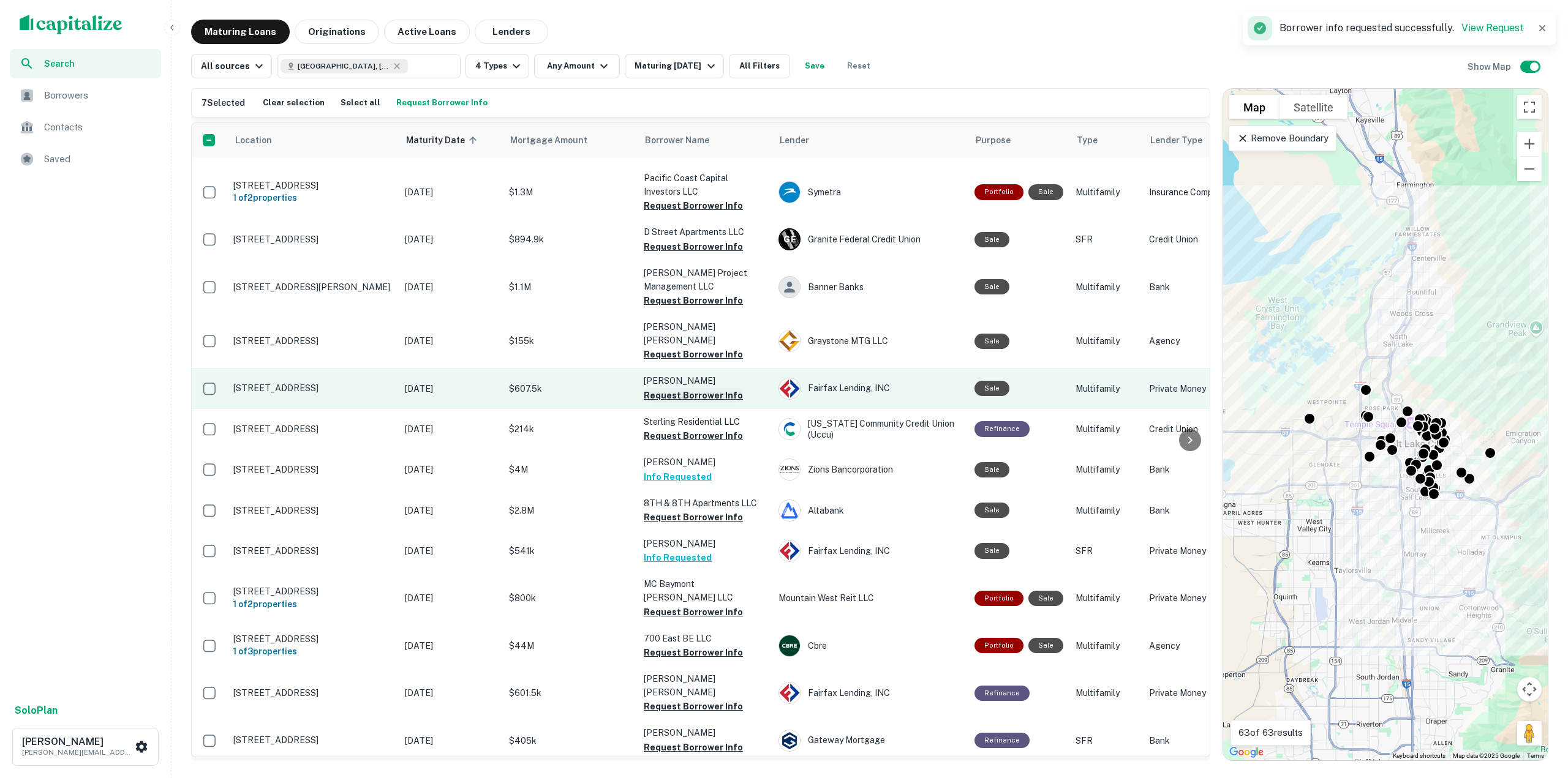
click at [710, 388] on button "Request Borrower Info" at bounding box center [693, 395] width 99 height 15
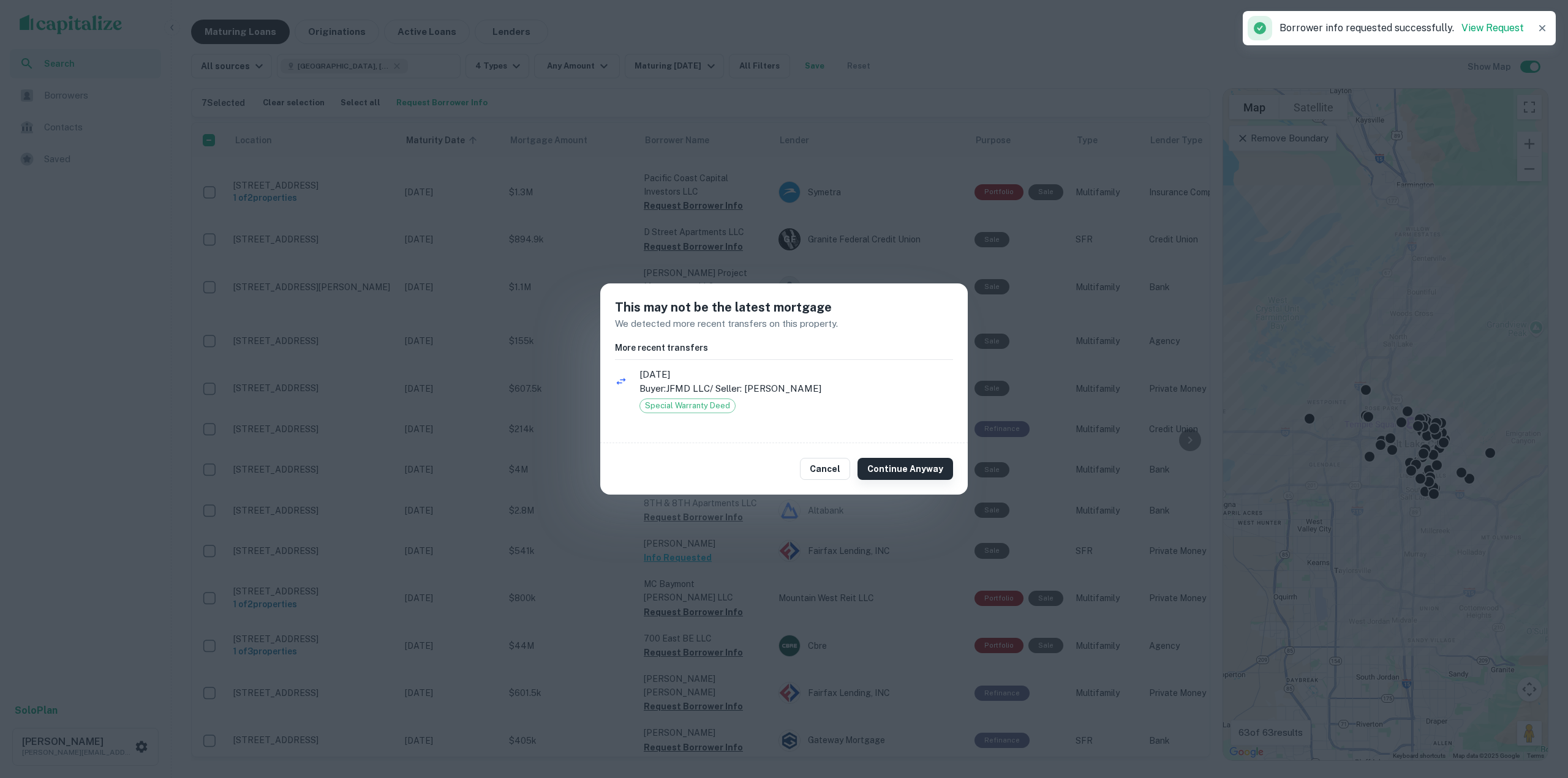
click at [924, 462] on button "Continue Anyway" at bounding box center [905, 469] width 96 height 22
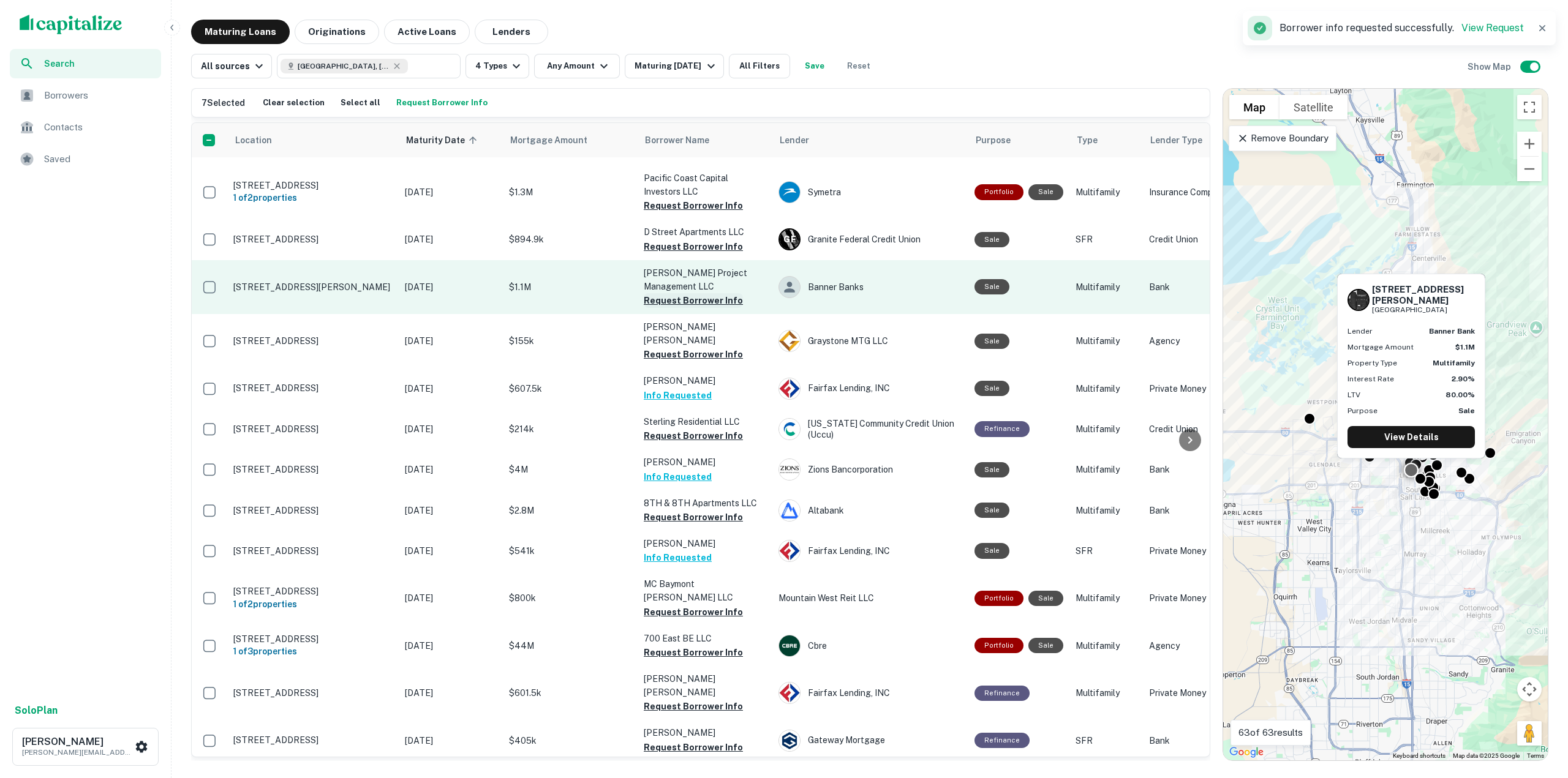
click at [710, 293] on button "Request Borrower Info" at bounding box center [693, 300] width 99 height 15
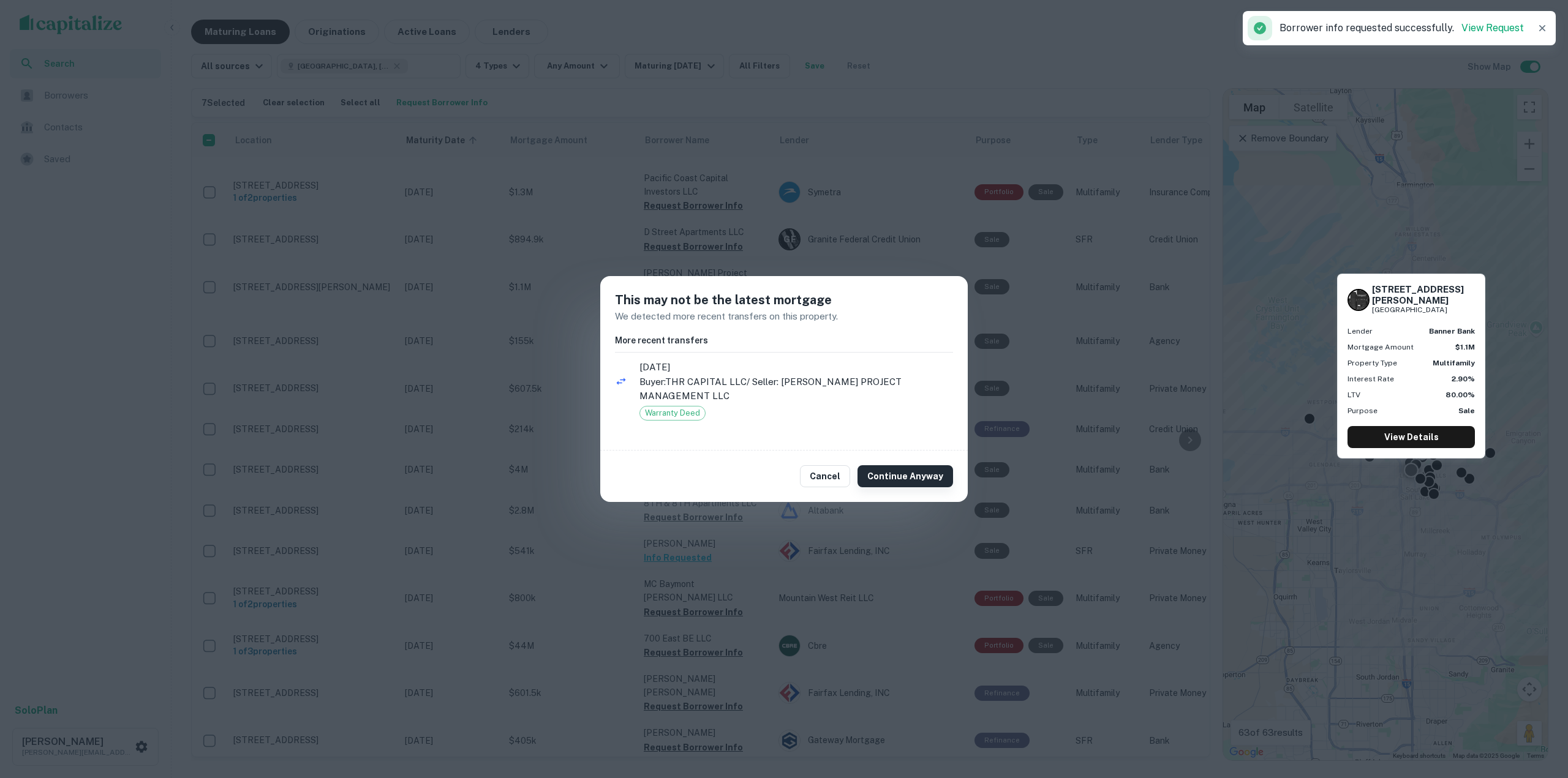
click at [894, 472] on button "Continue Anyway" at bounding box center [905, 476] width 96 height 22
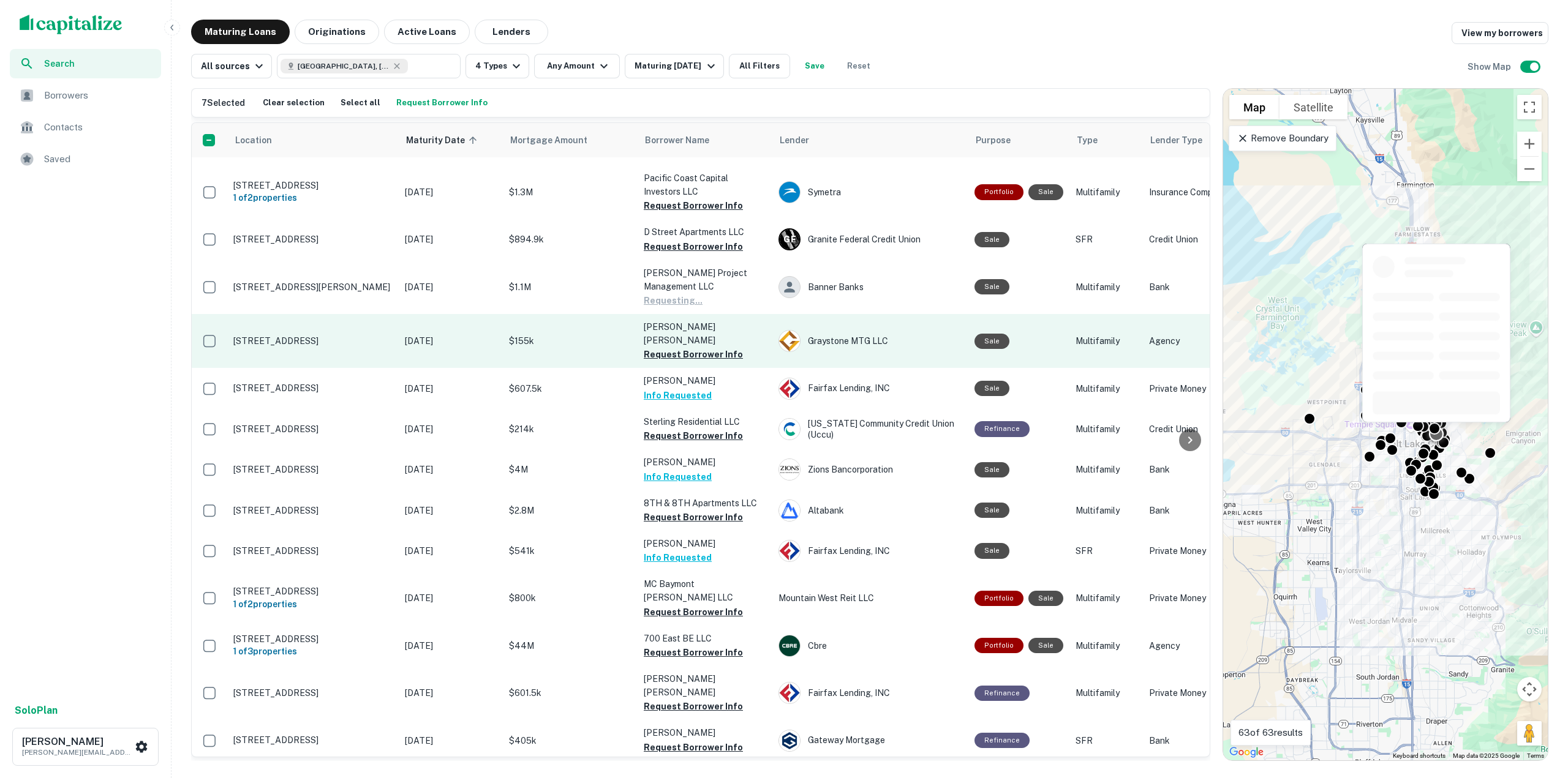
scroll to position [147, 0]
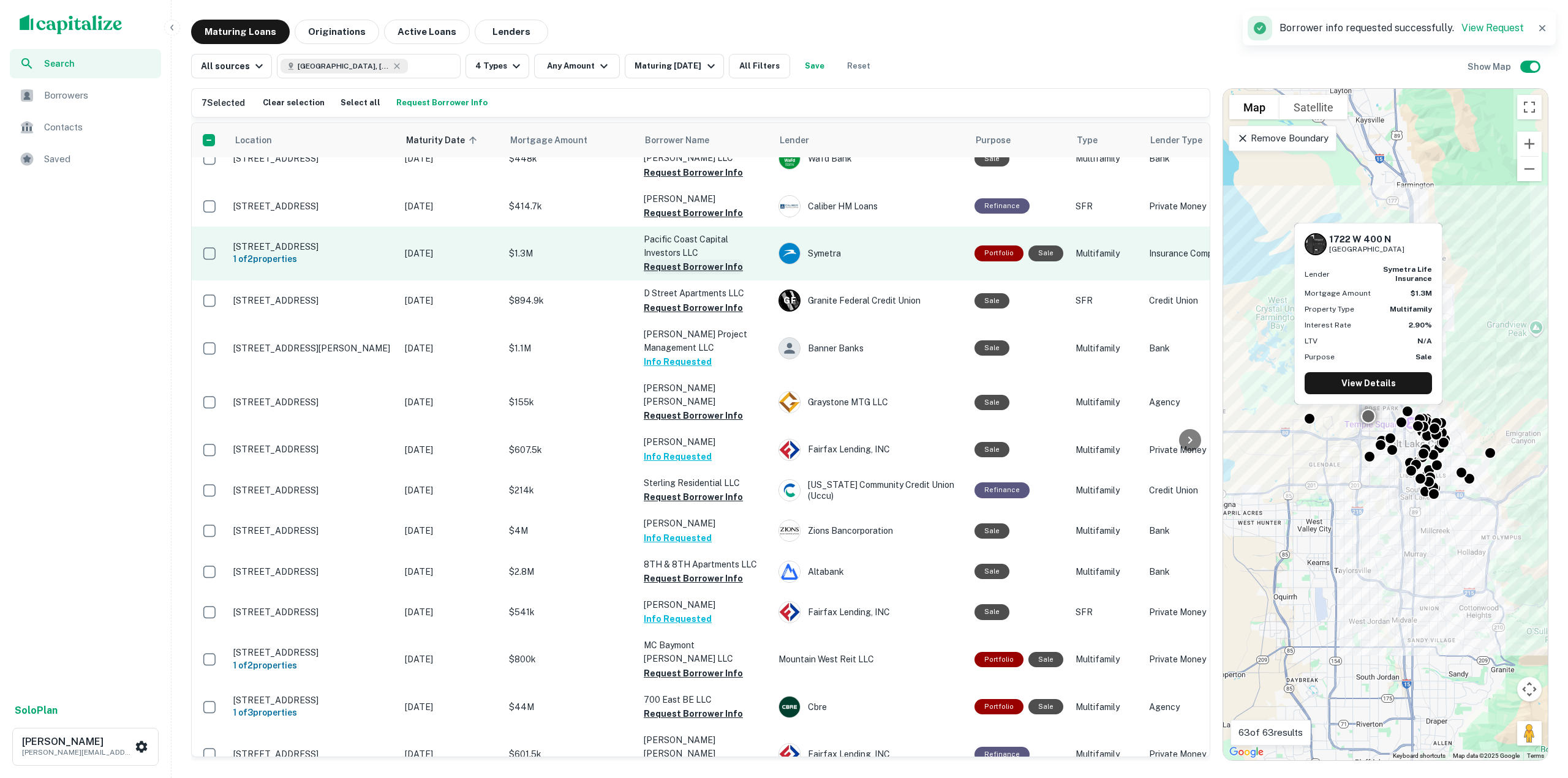
click at [697, 259] on button "Request Borrower Info" at bounding box center [693, 266] width 99 height 15
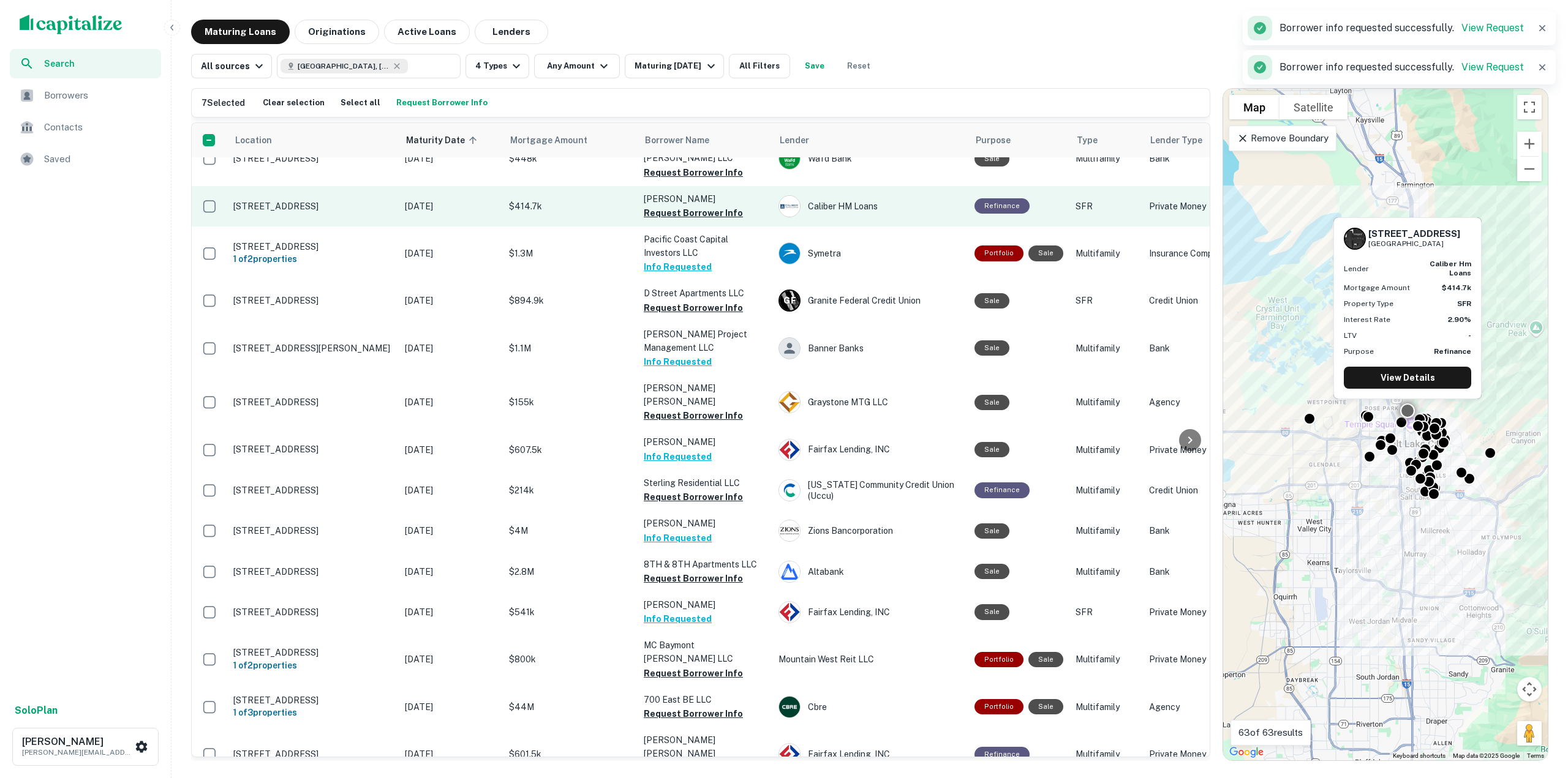
click at [697, 206] on button "Request Borrower Info" at bounding box center [693, 213] width 99 height 15
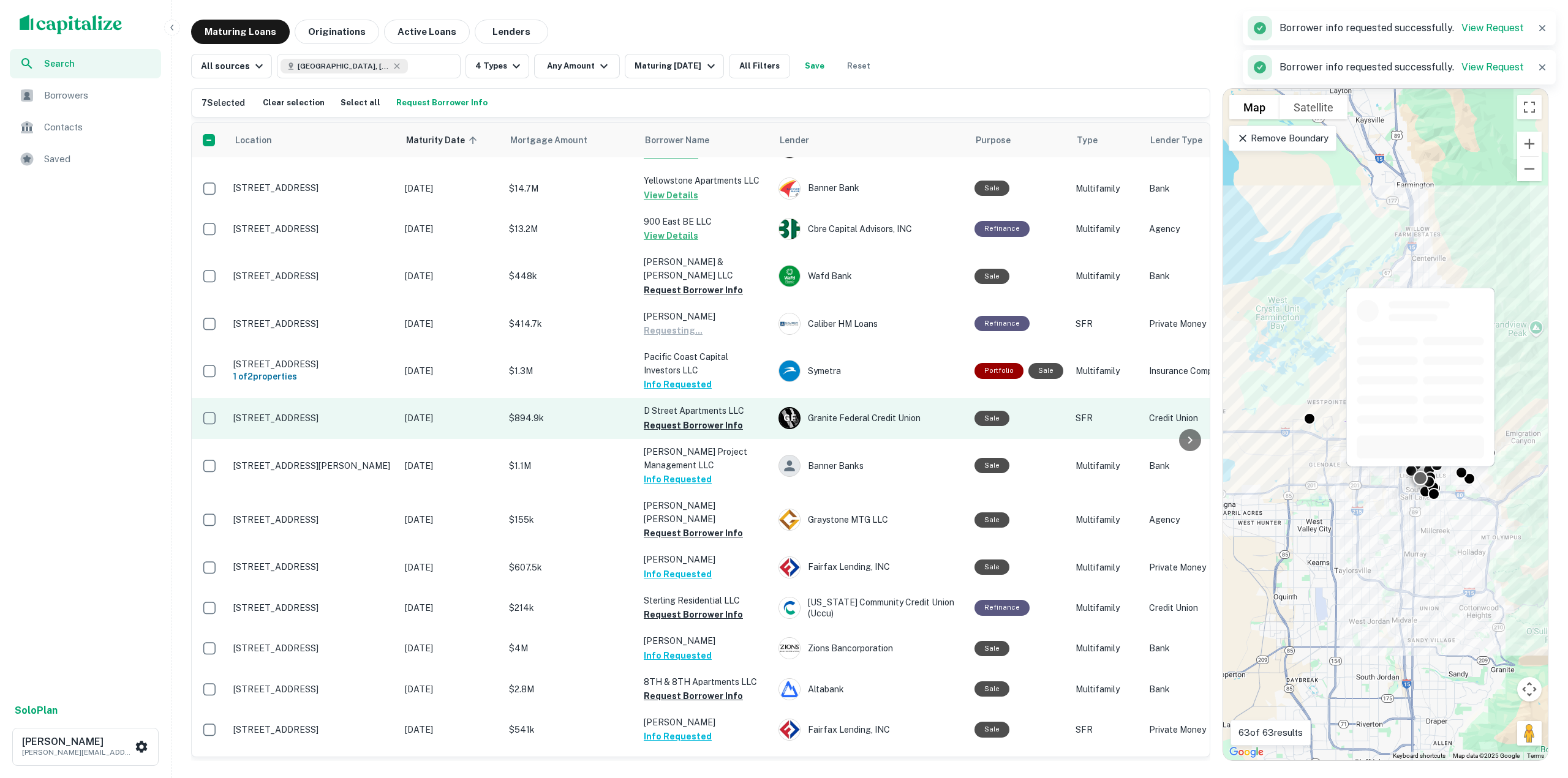
scroll to position [25, 0]
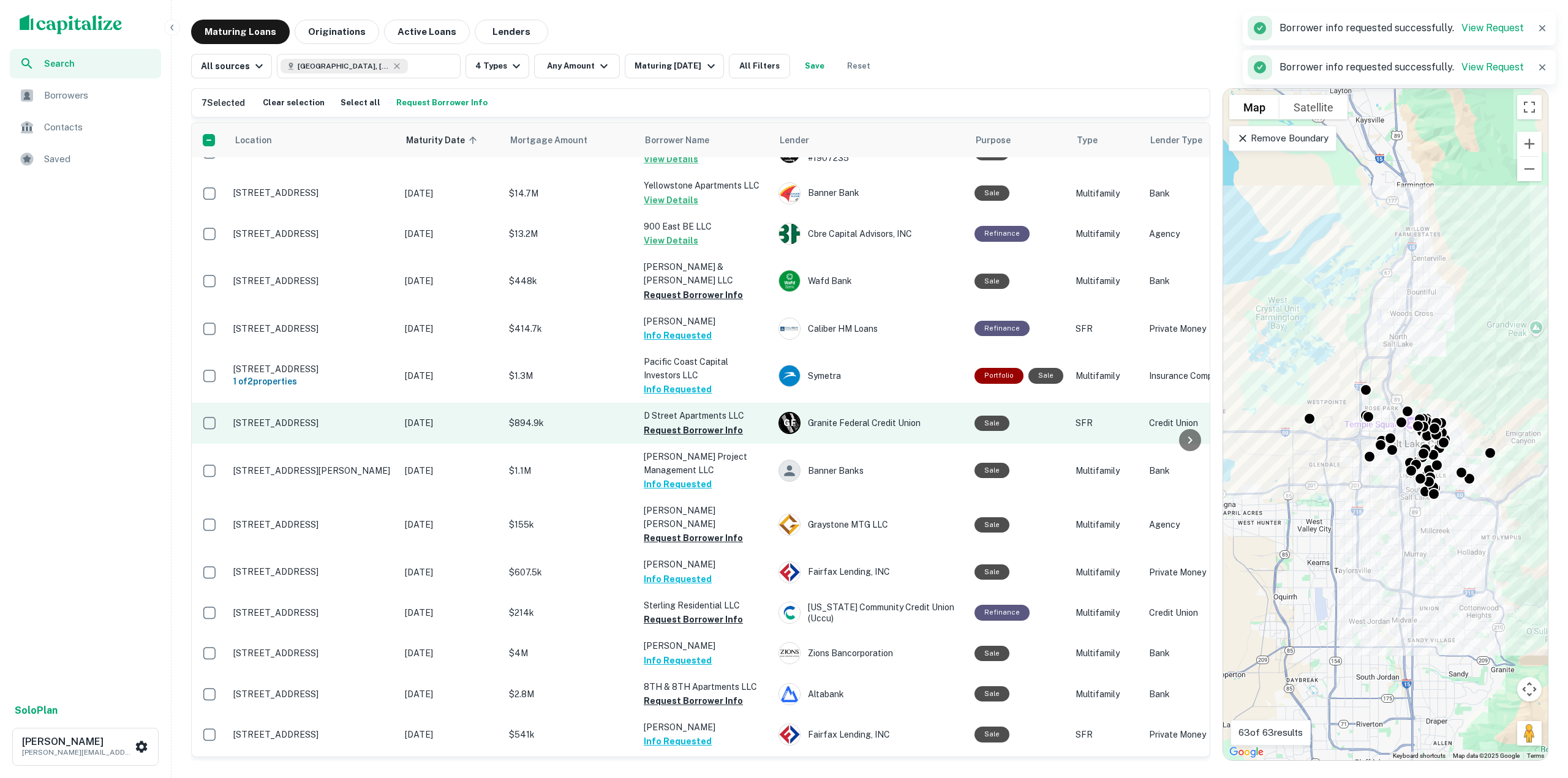
click at [718, 288] on button "Request Borrower Info" at bounding box center [693, 294] width 99 height 15
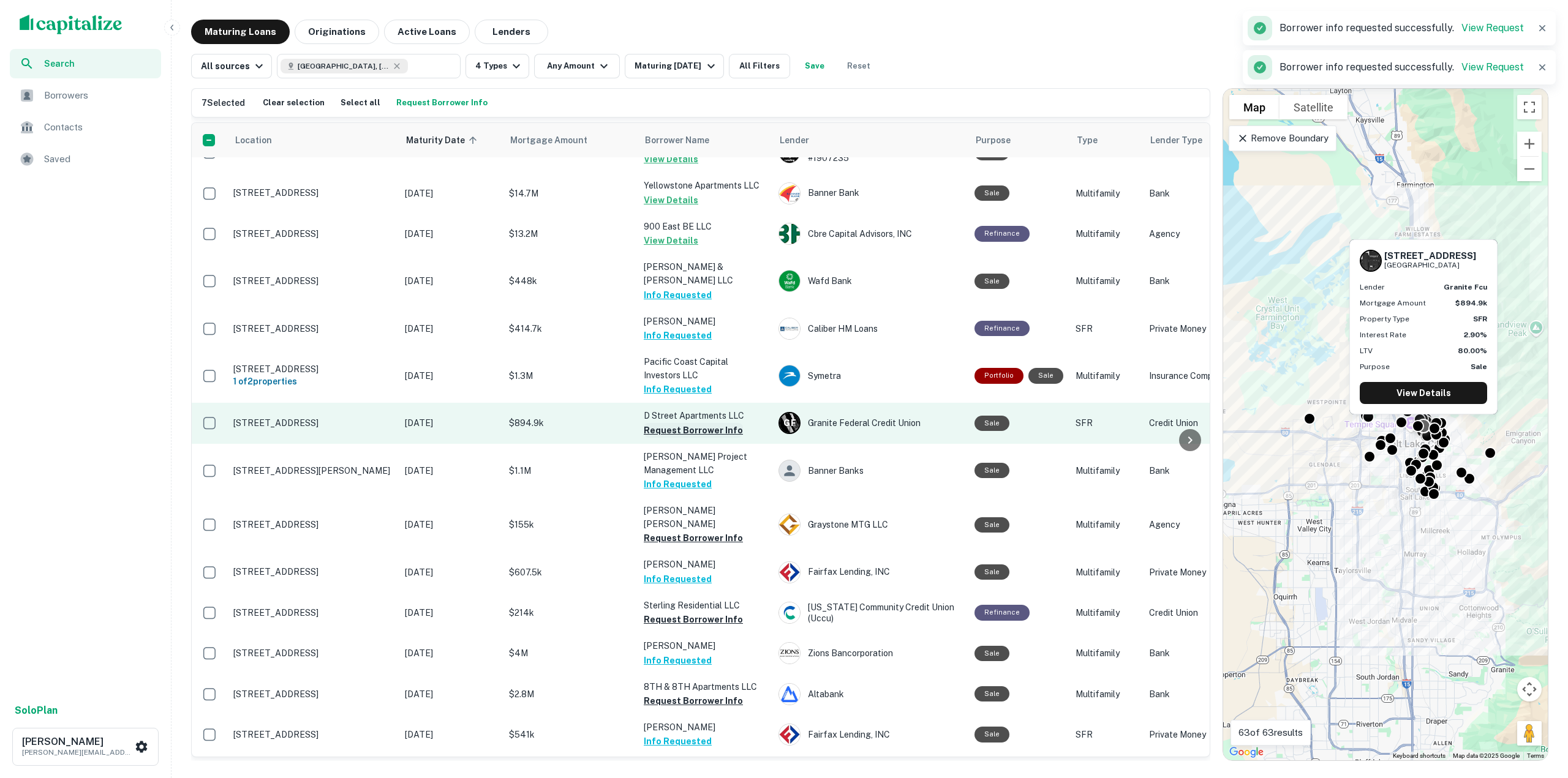
click at [715, 423] on button "Request Borrower Info" at bounding box center [693, 430] width 99 height 15
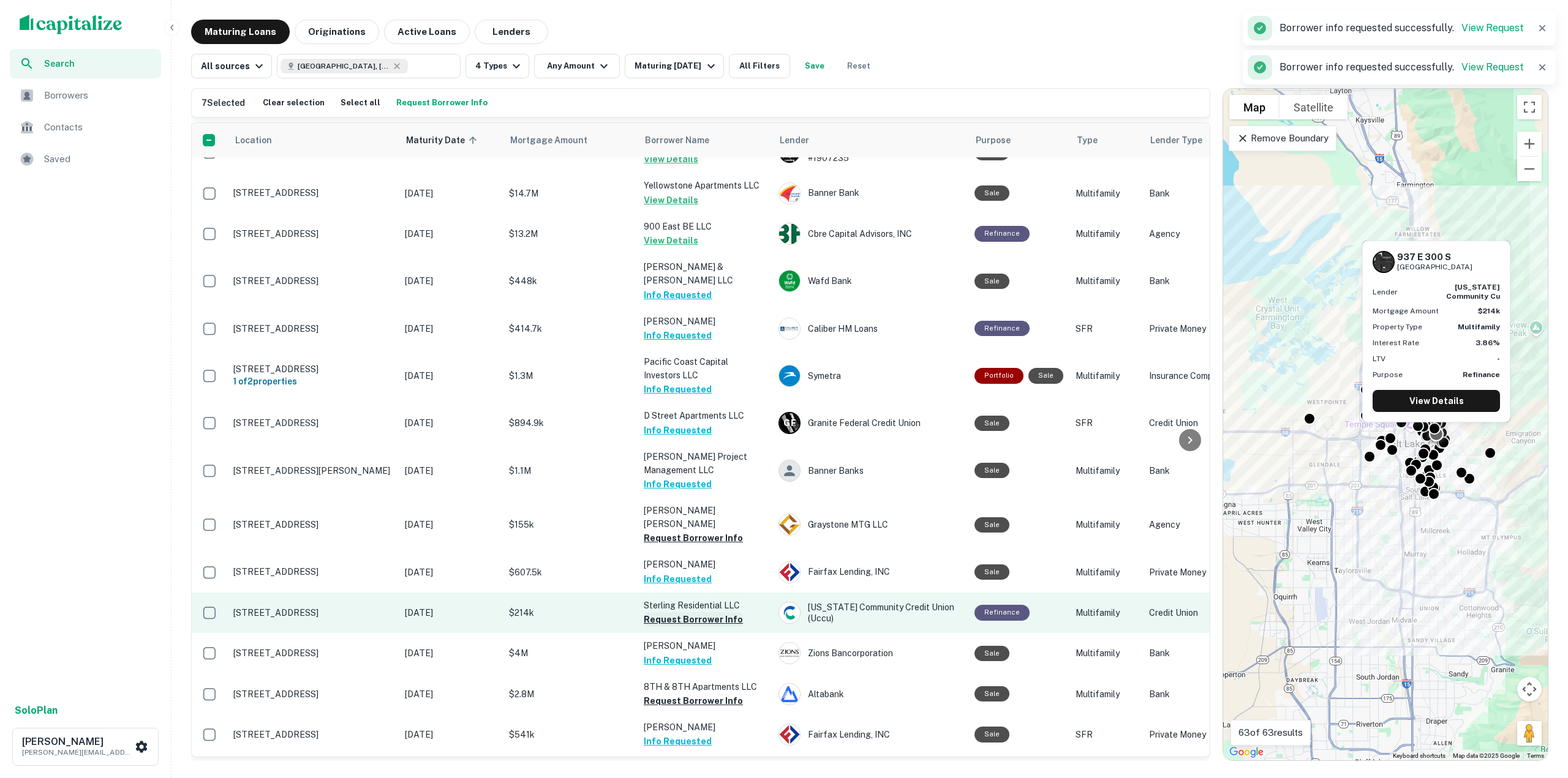
click at [721, 612] on button "Request Borrower Info" at bounding box center [693, 619] width 99 height 15
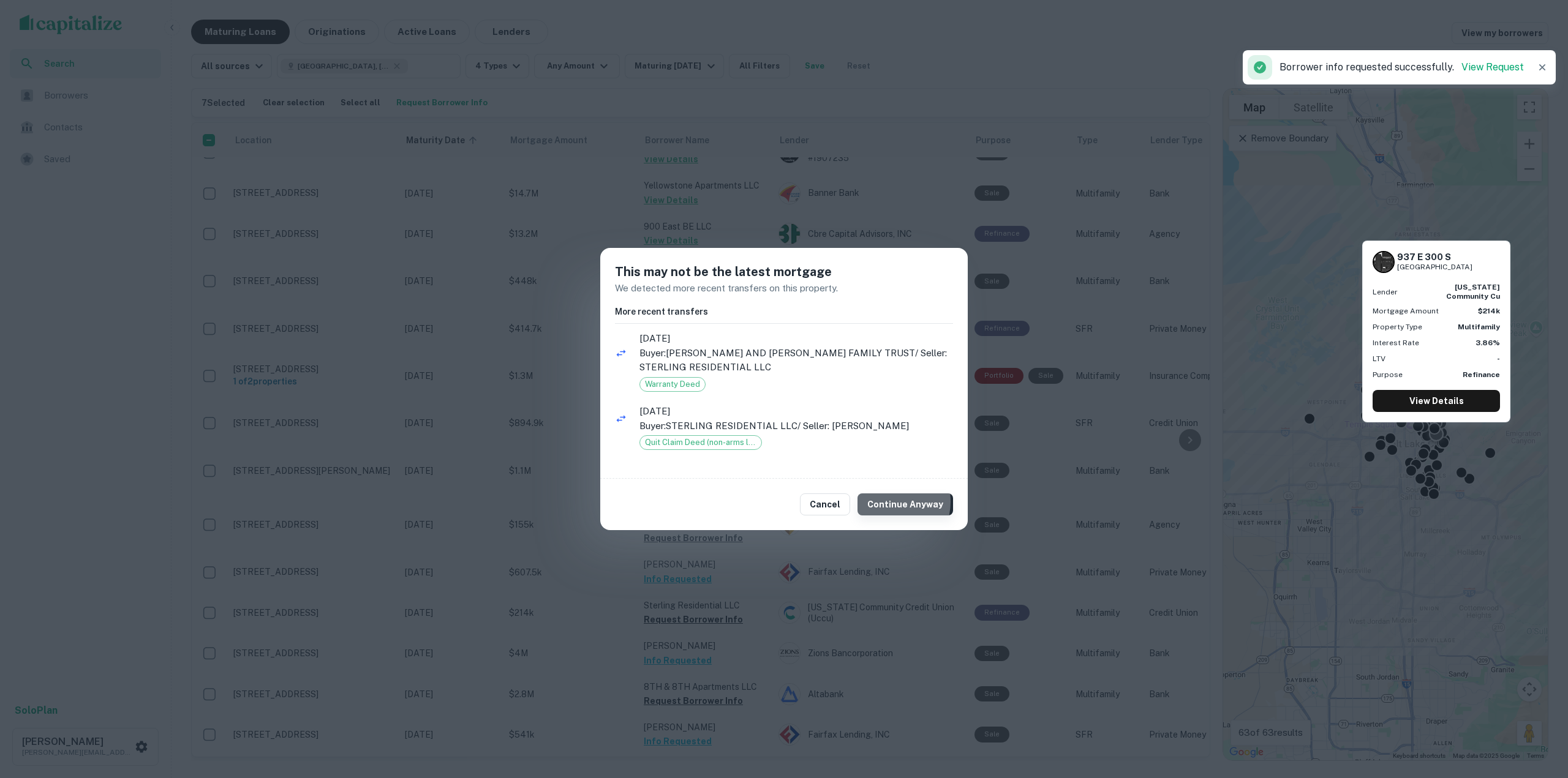
click at [891, 501] on button "Continue Anyway" at bounding box center [905, 504] width 96 height 22
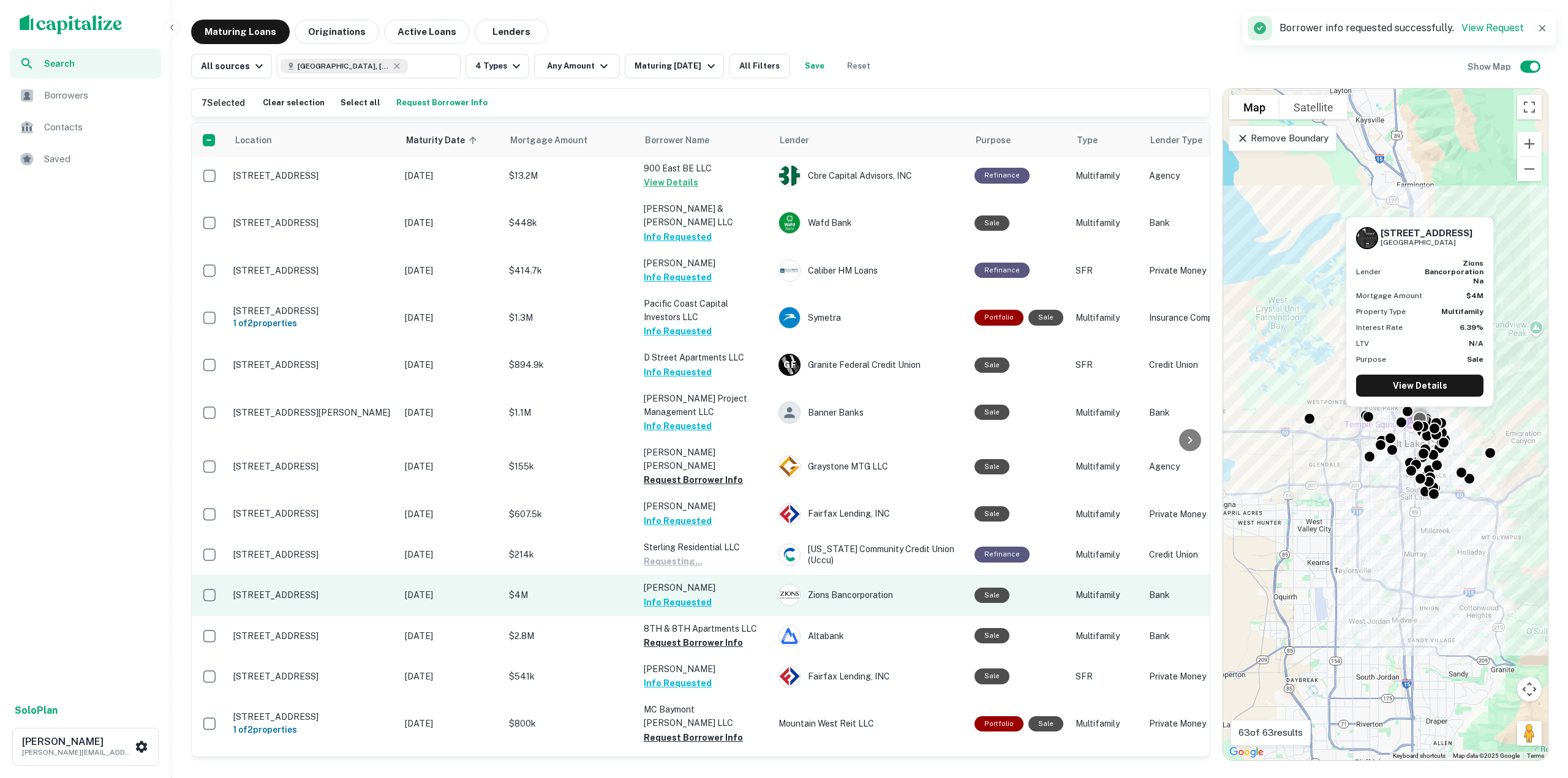
scroll to position [147, 0]
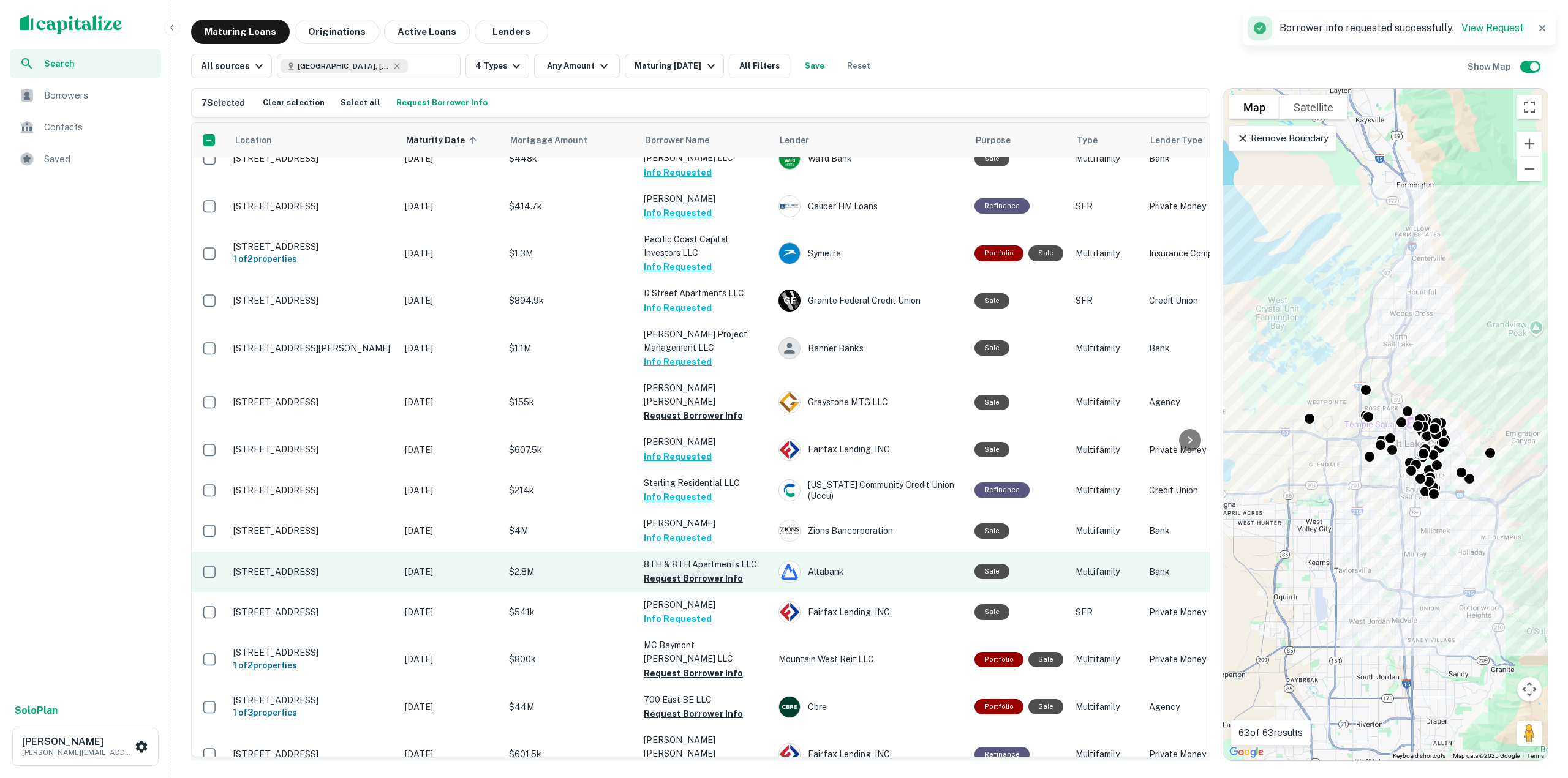
click at [714, 571] on button "Request Borrower Info" at bounding box center [693, 578] width 99 height 15
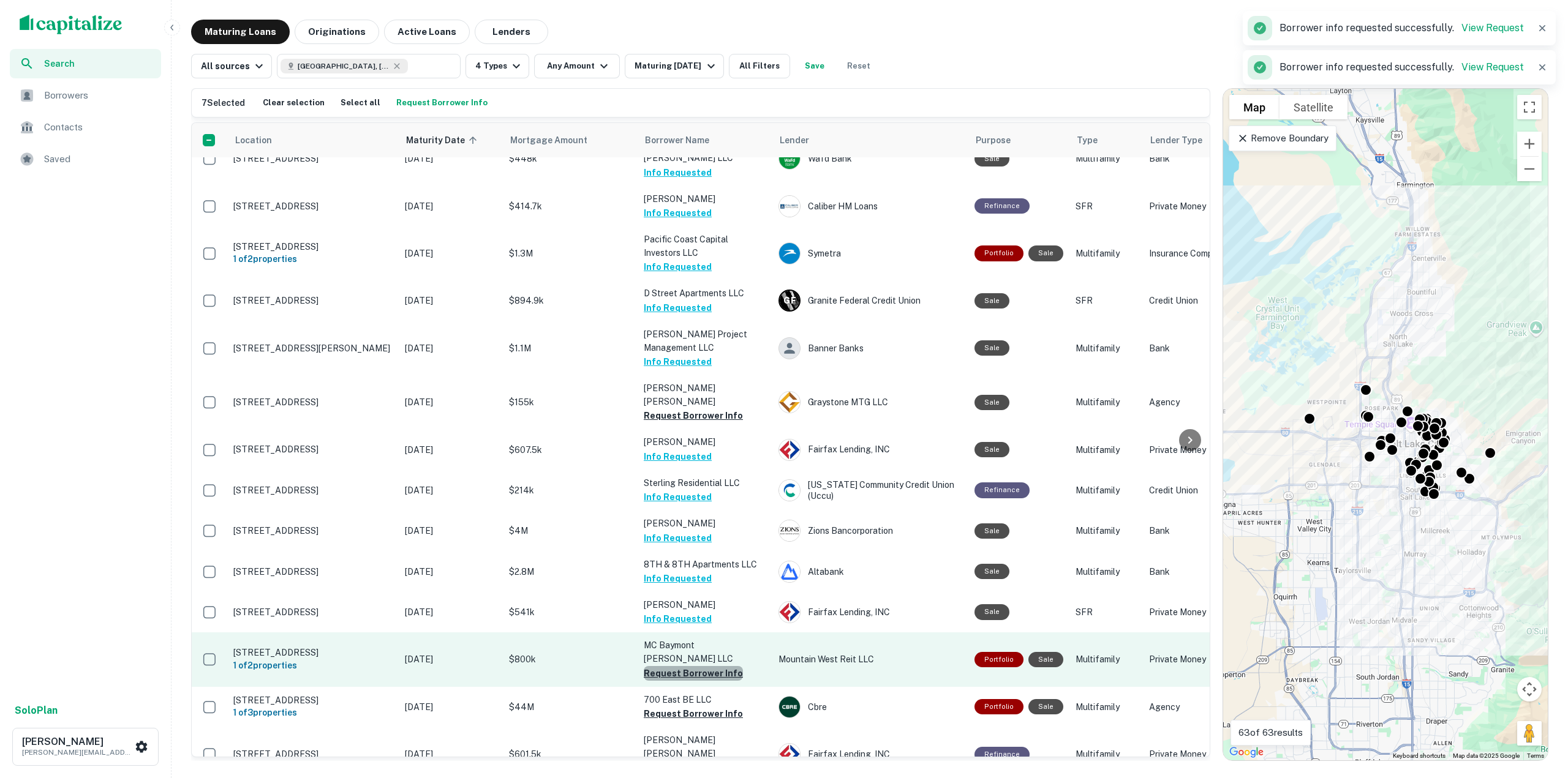
click at [719, 666] on button "Request Borrower Info" at bounding box center [693, 673] width 99 height 15
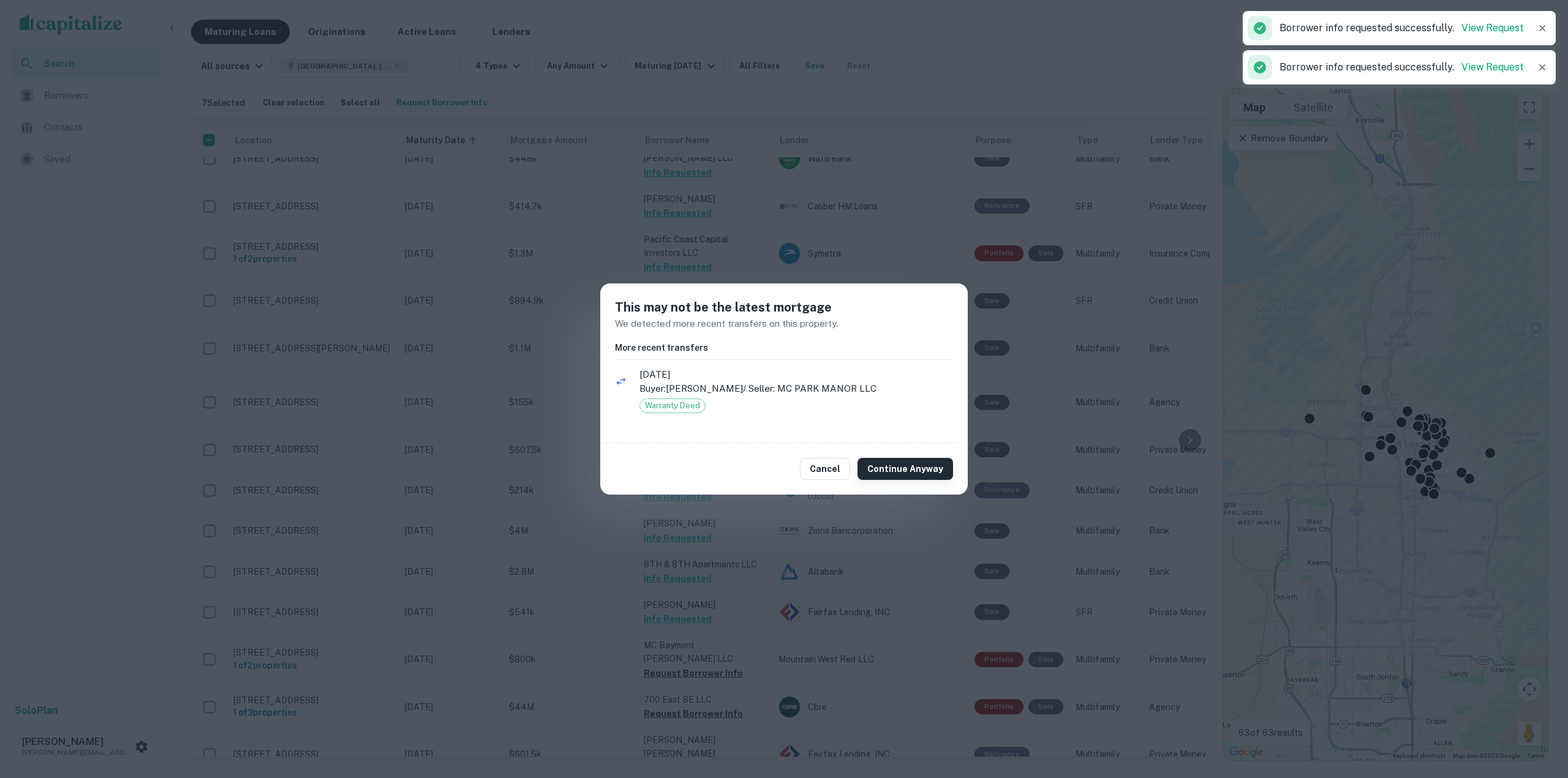
click at [879, 468] on button "Continue Anyway" at bounding box center [905, 469] width 96 height 22
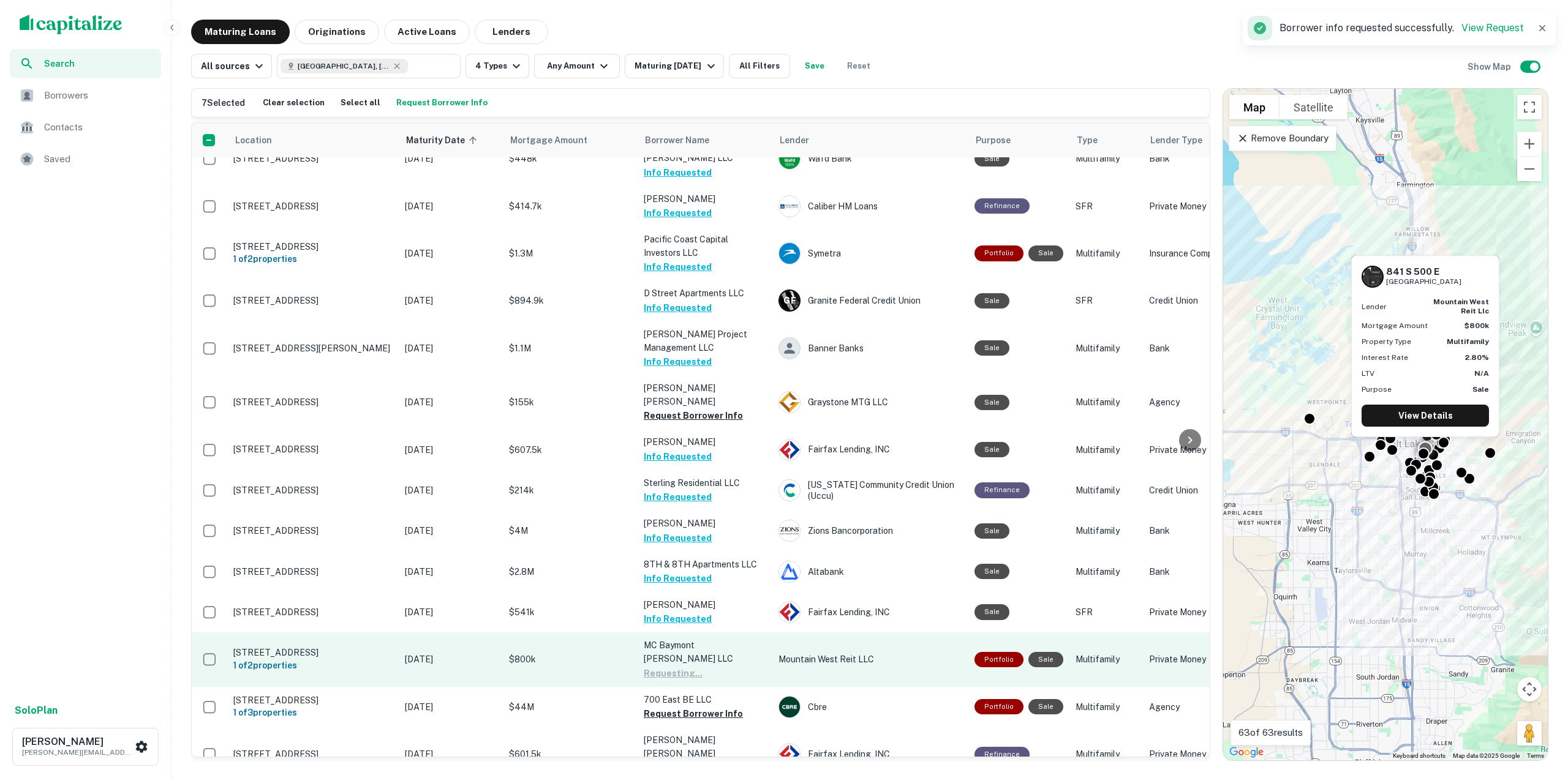
scroll to position [209, 0]
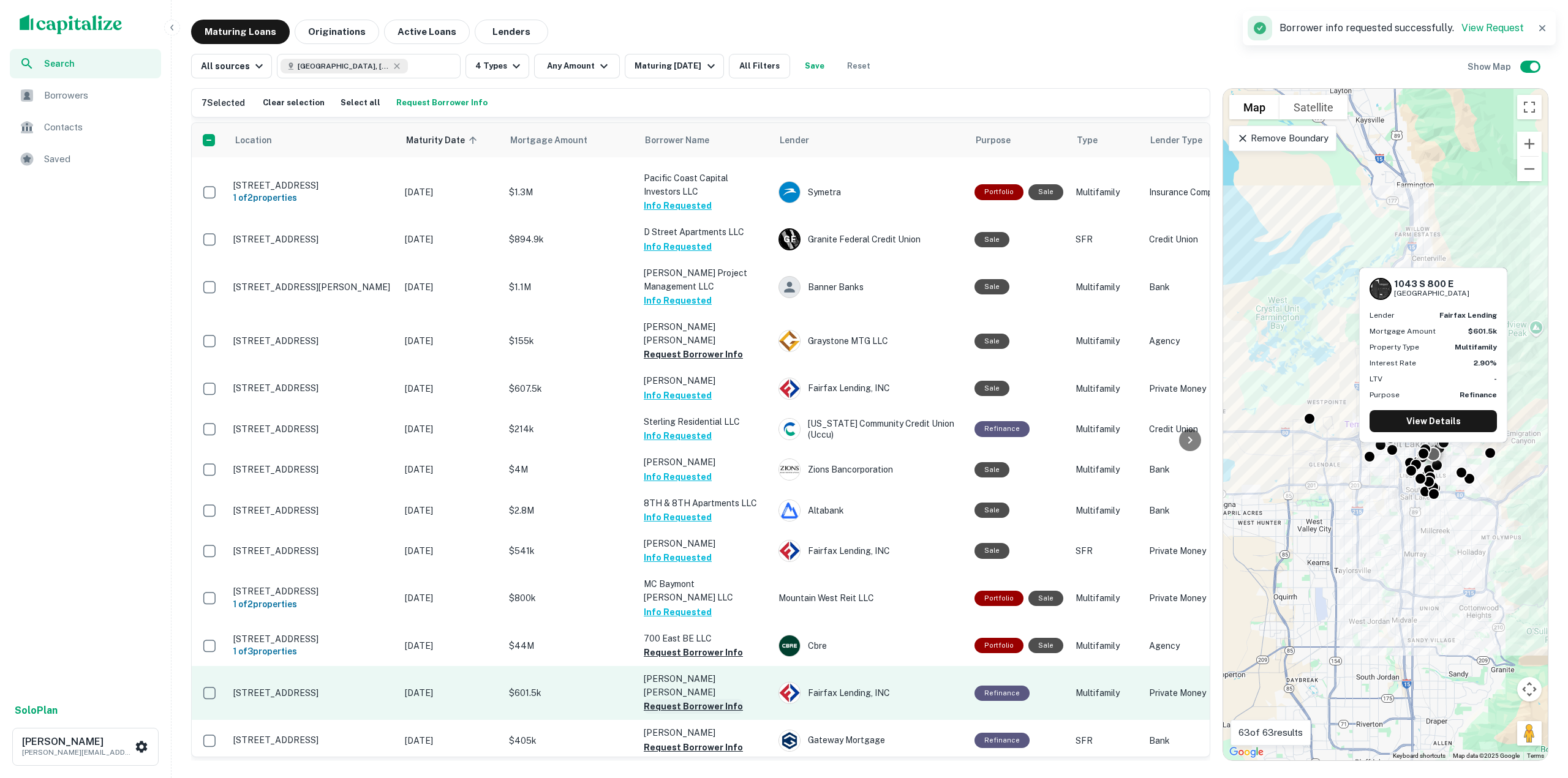
click at [717, 699] on button "Request Borrower Info" at bounding box center [693, 706] width 99 height 15
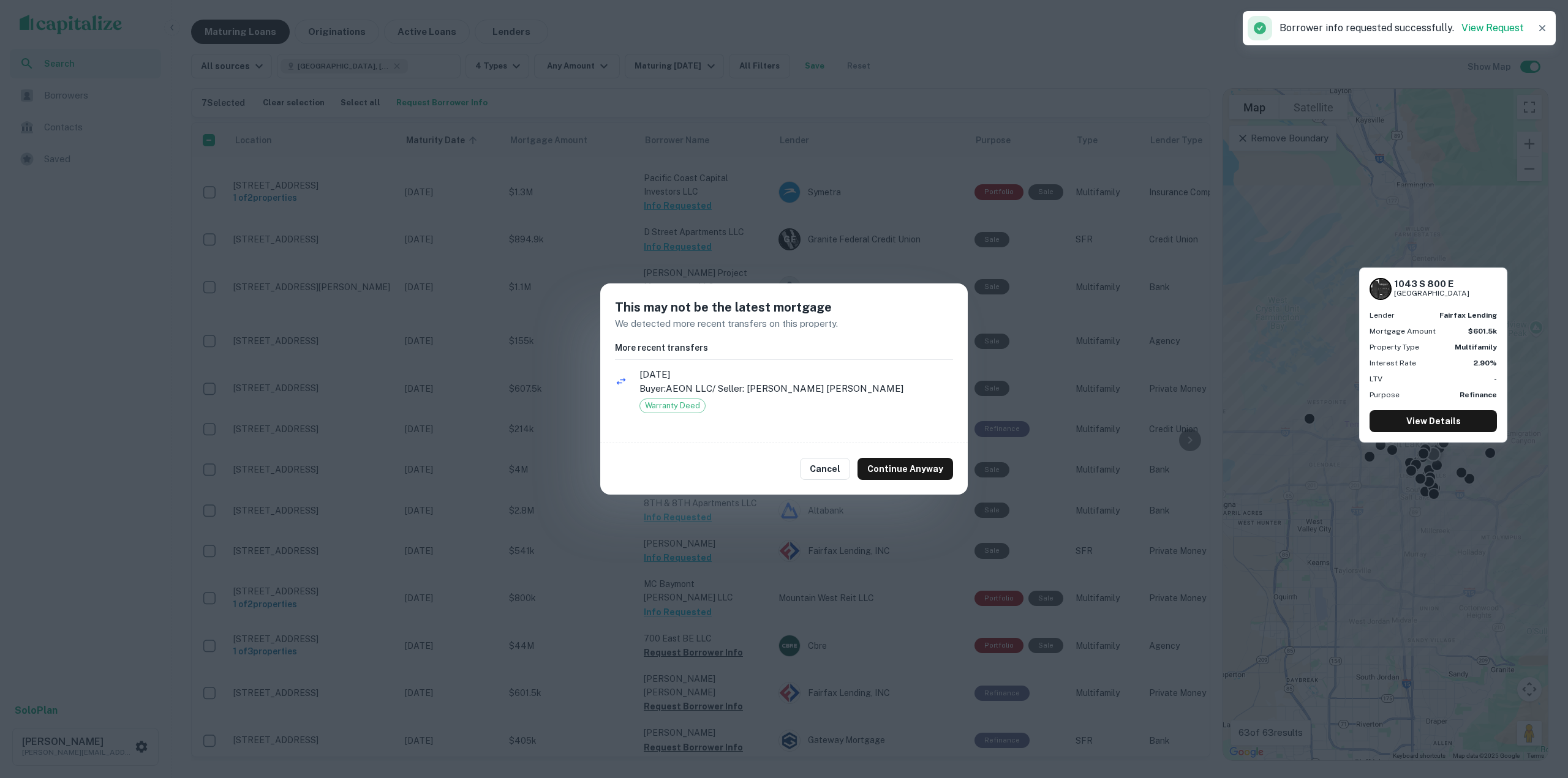
click at [881, 482] on div "Cancel Continue Anyway" at bounding box center [784, 469] width 368 height 52
click at [912, 467] on button "Continue Anyway" at bounding box center [905, 469] width 96 height 22
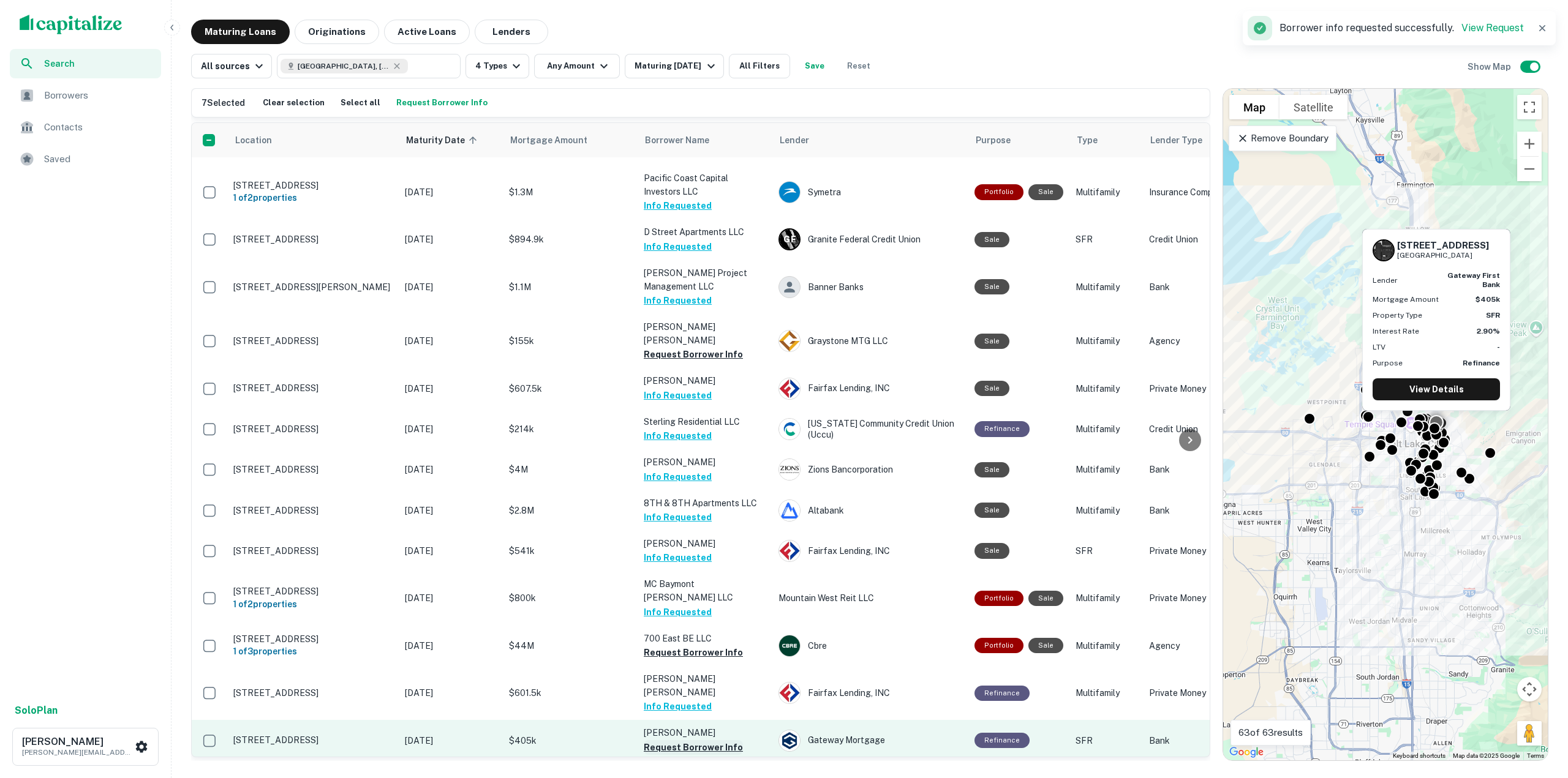
click at [689, 740] on button "Request Borrower Info" at bounding box center [693, 747] width 99 height 15
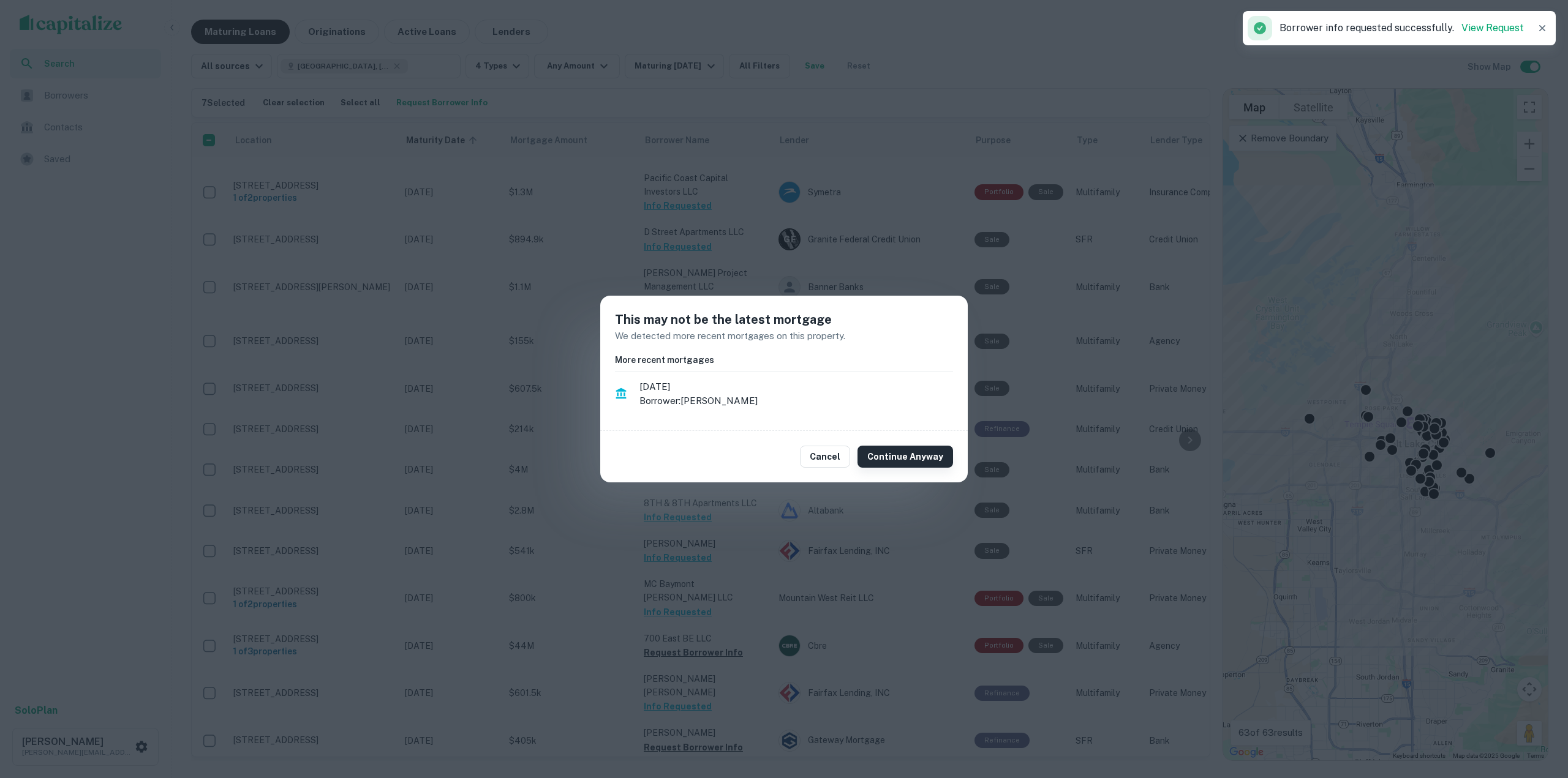
click at [900, 448] on button "Continue Anyway" at bounding box center [905, 456] width 96 height 22
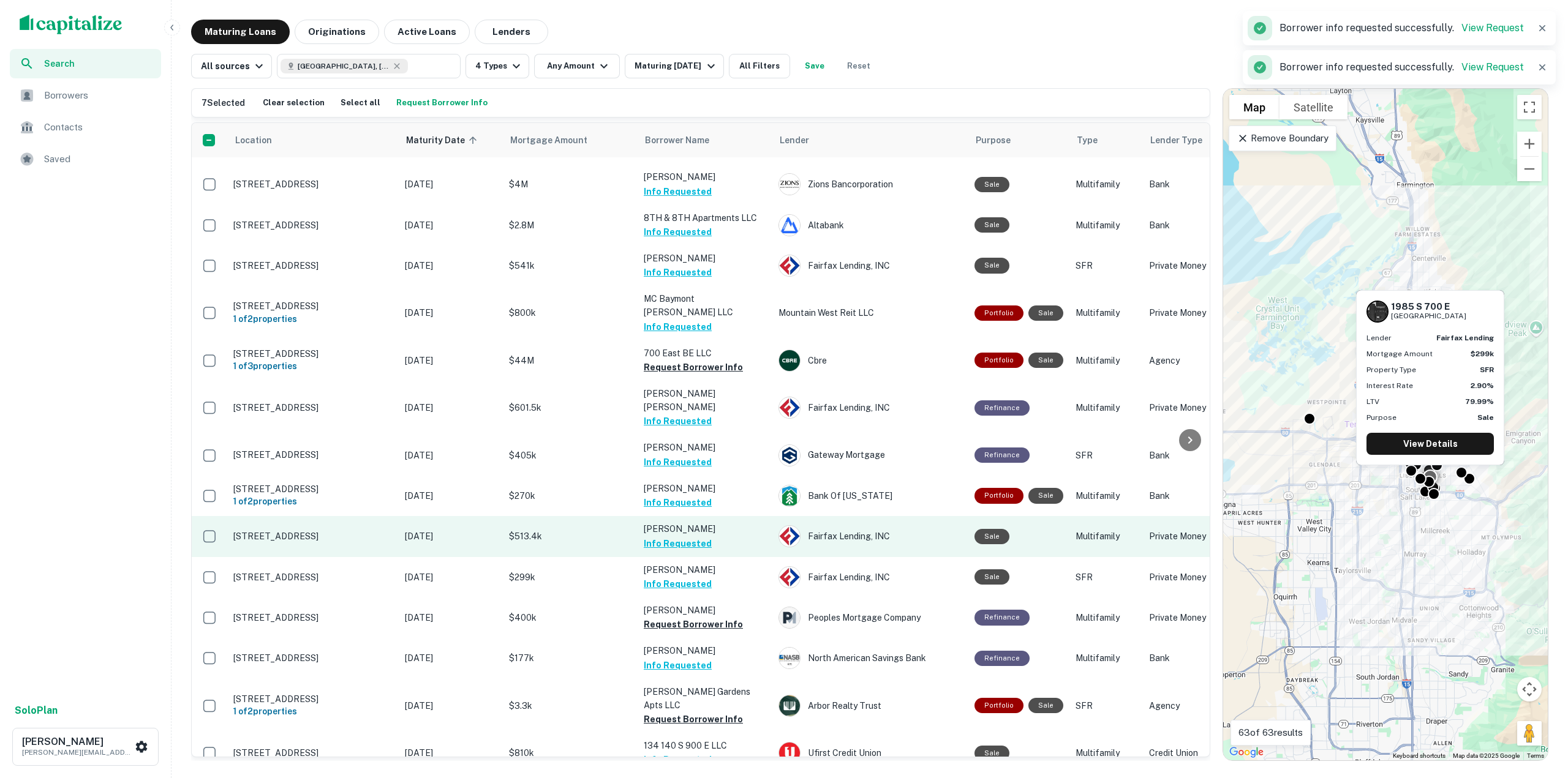
scroll to position [515, 0]
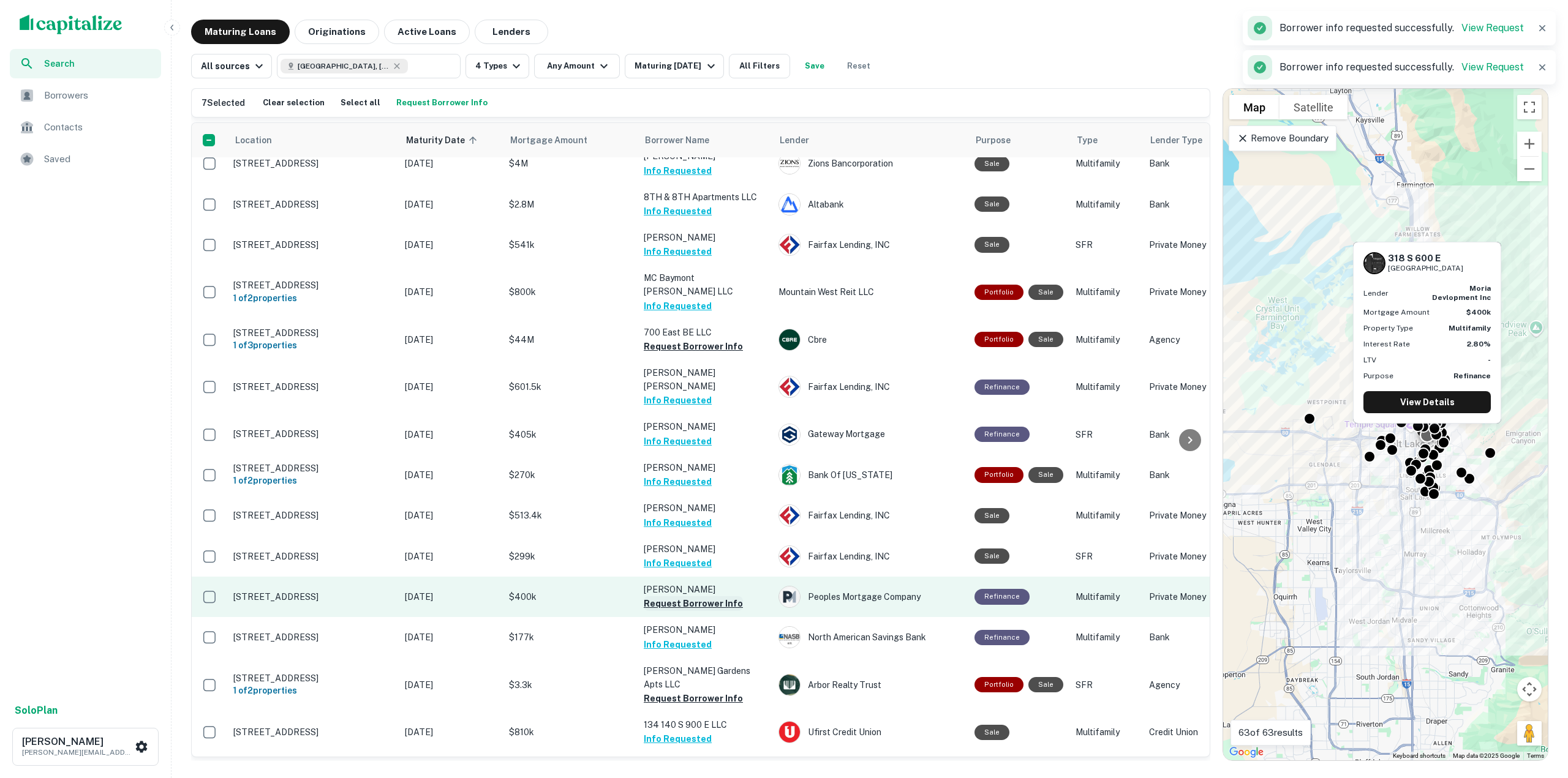
click at [705, 597] on button "Request Borrower Info" at bounding box center [693, 603] width 99 height 15
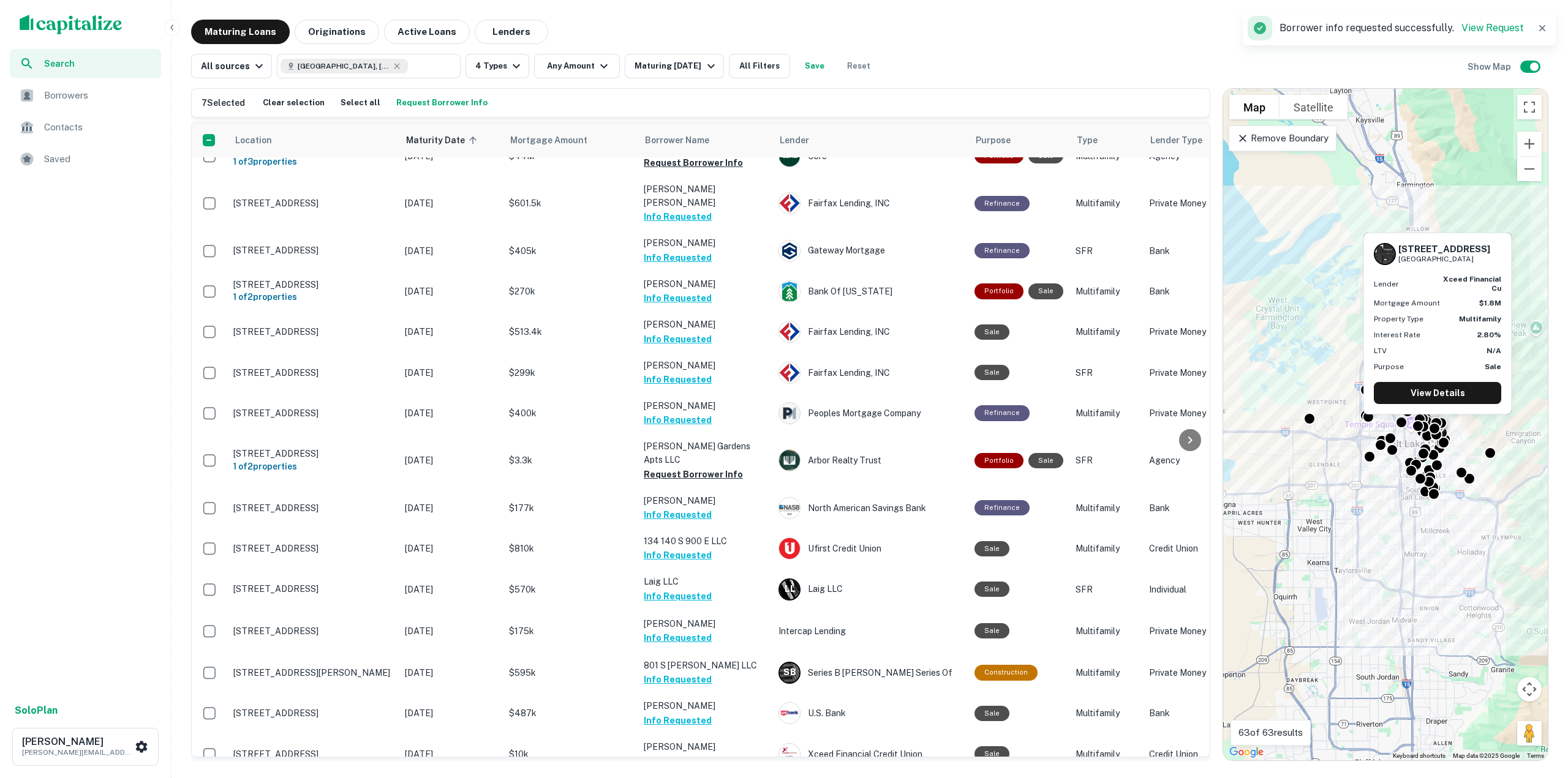
scroll to position [821, 0]
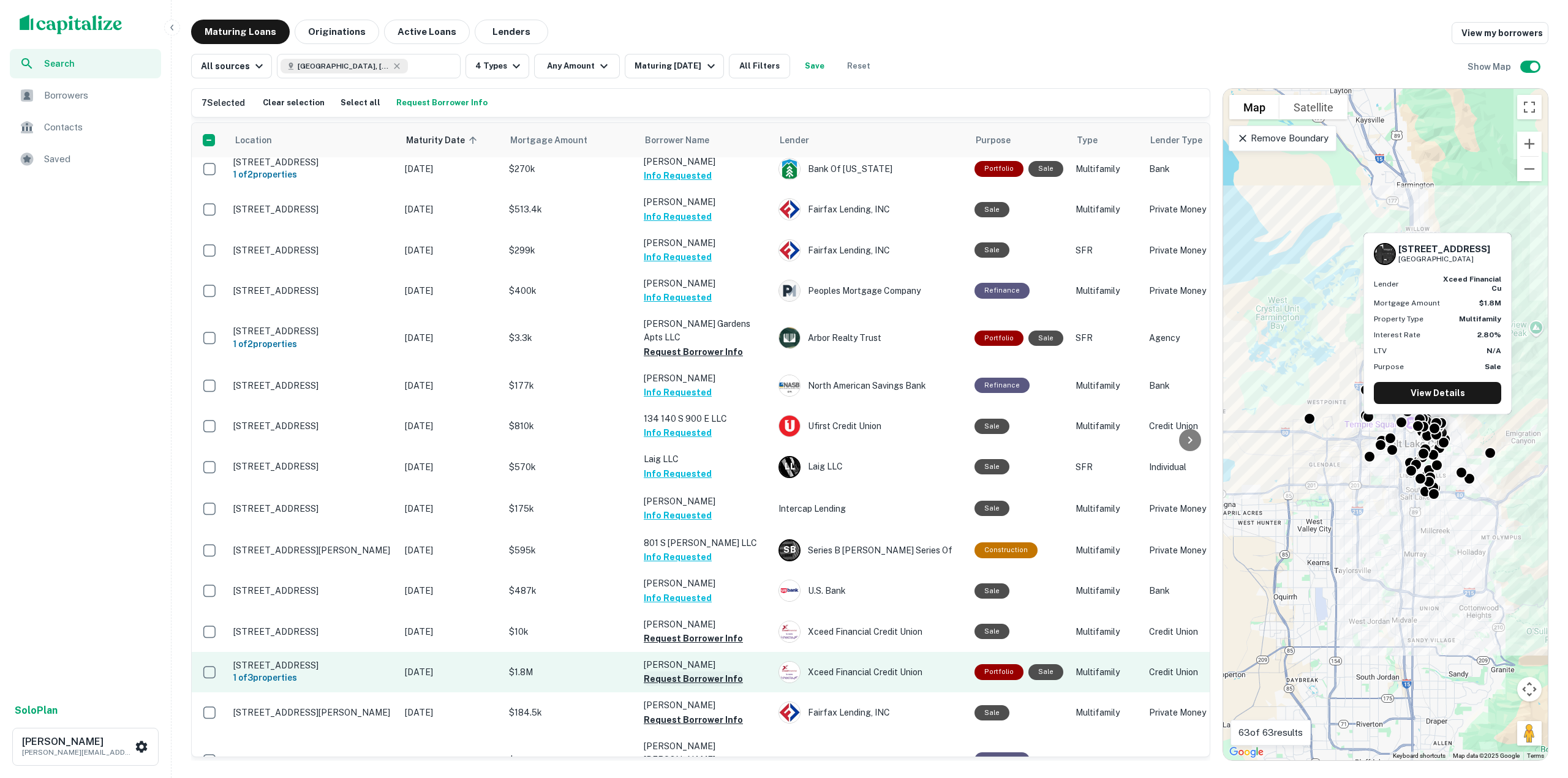
click at [692, 672] on button "Request Borrower Info" at bounding box center [693, 679] width 99 height 15
